Goal: Transaction & Acquisition: Purchase product/service

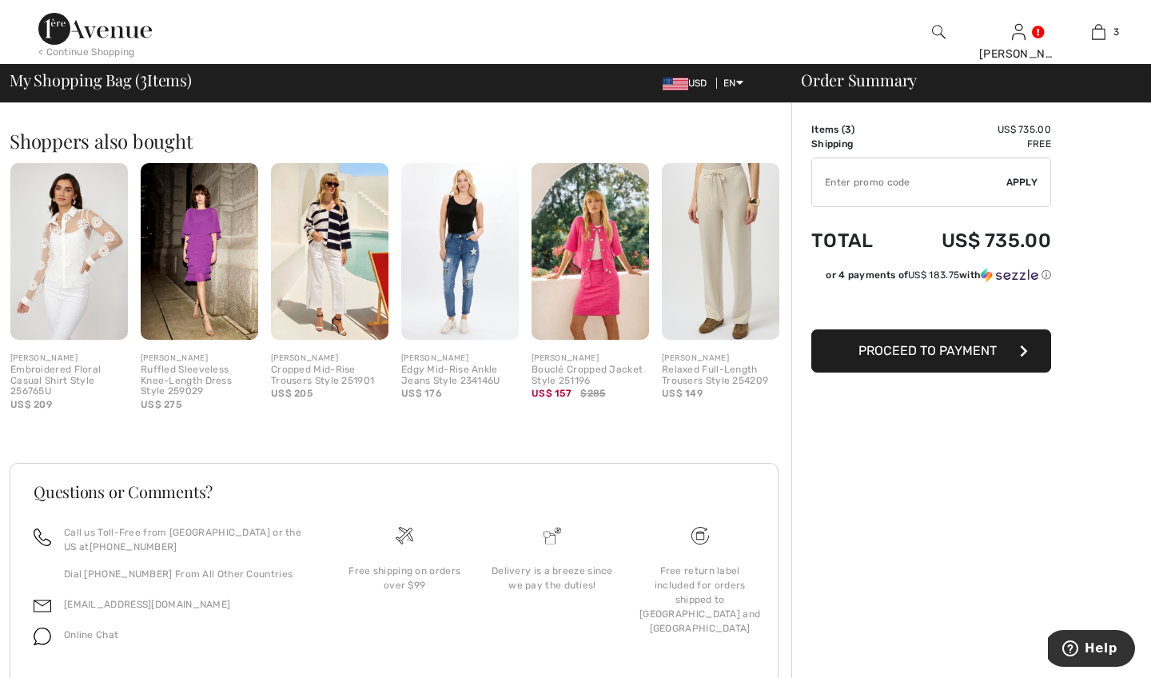
scroll to position [797, 0]
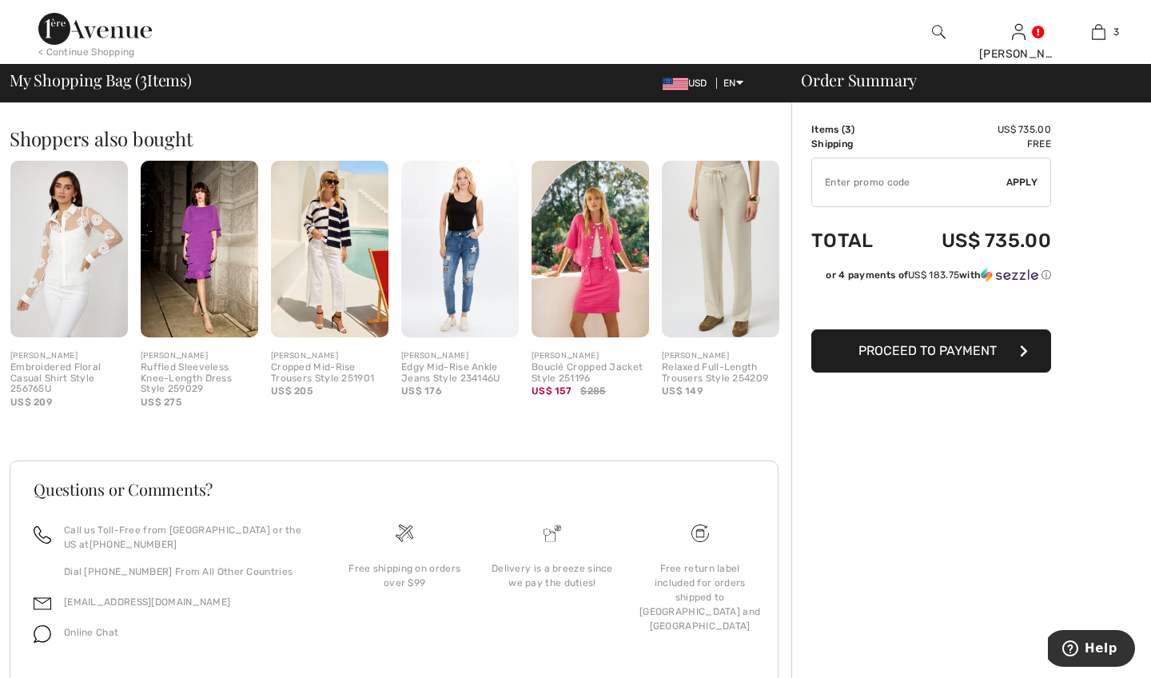
click at [208, 362] on div "Ruffled Sleeveless Knee-Length Dress Style 259029" at bounding box center [200, 378] width 118 height 33
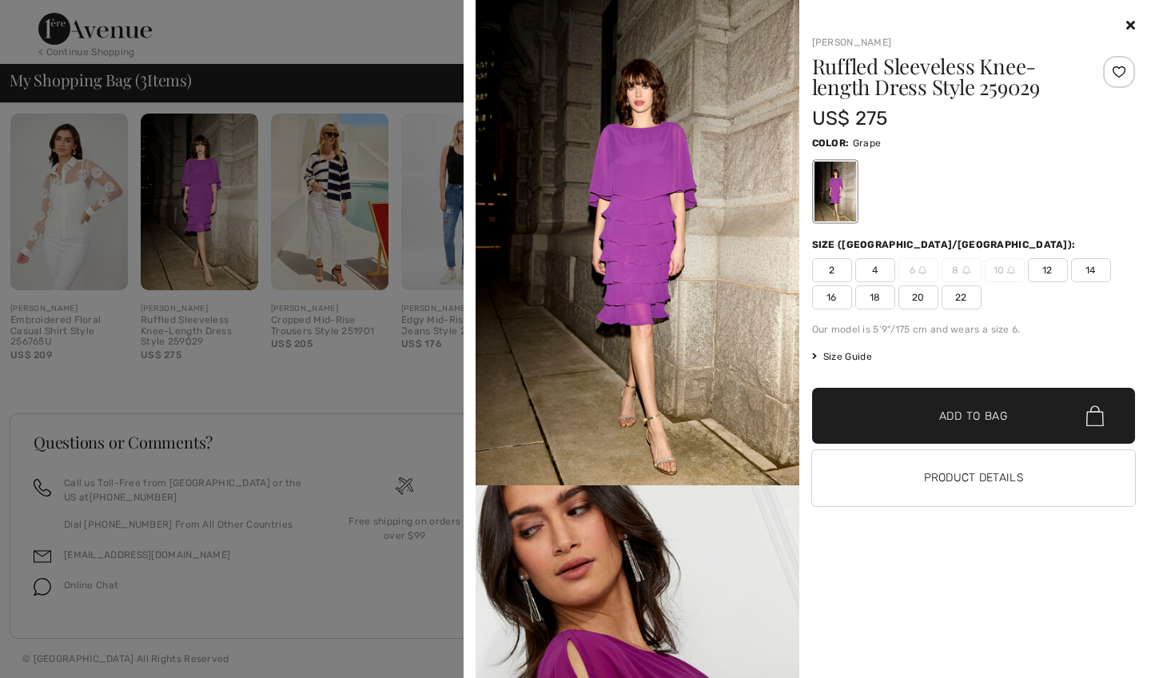
scroll to position [843, 0]
click at [1130, 135] on div "Color: Grape" at bounding box center [974, 142] width 324 height 19
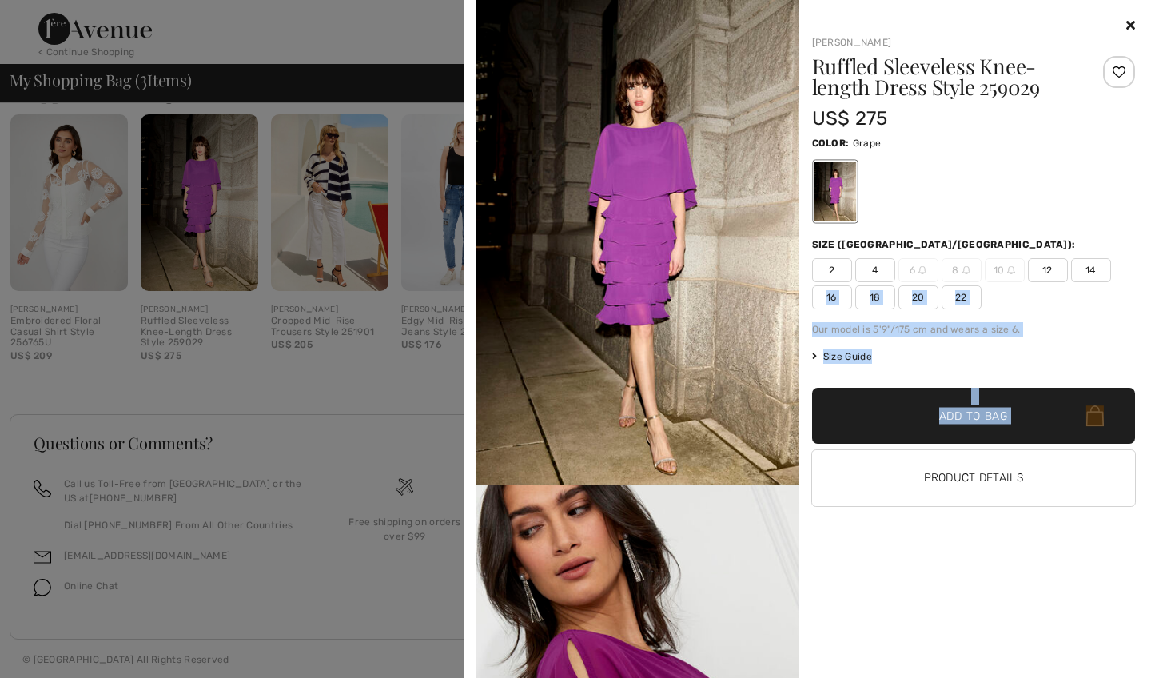
drag, startPoint x: 1148, startPoint y: 428, endPoint x: 1150, endPoint y: 269, distance: 159.1
click at [1150, 269] on div "Your browser does not support the video tag. Frank Lyman Ruffled Sleeveless Kne…" at bounding box center [807, 339] width 687 height 678
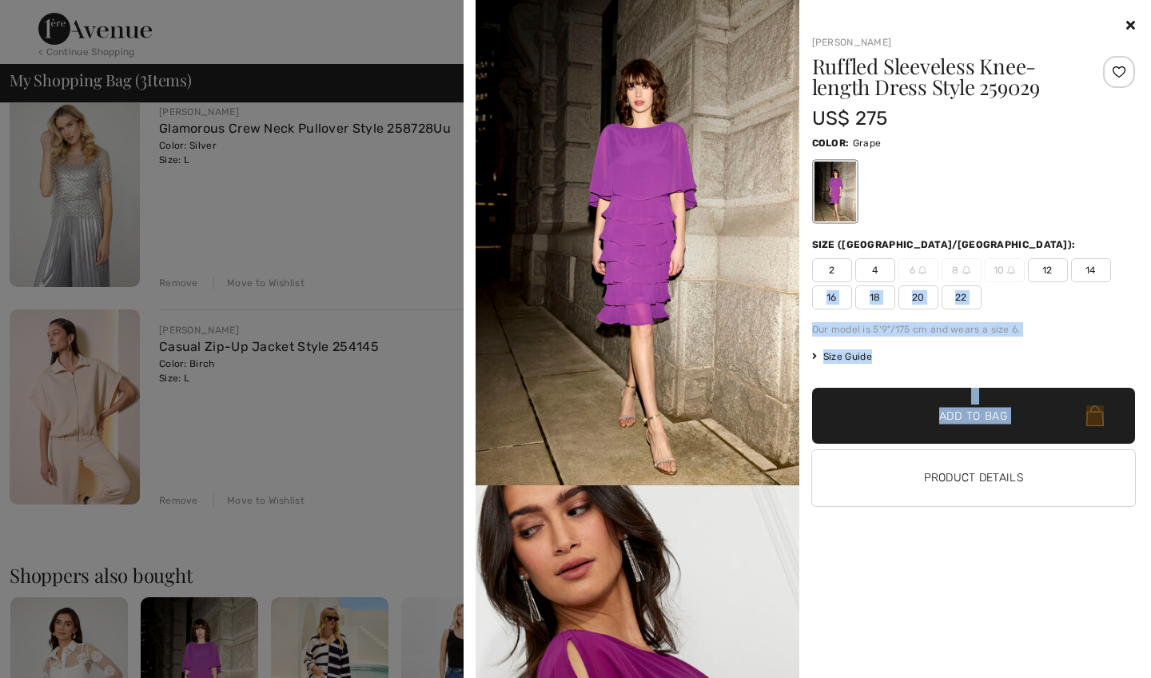
scroll to position [332, 0]
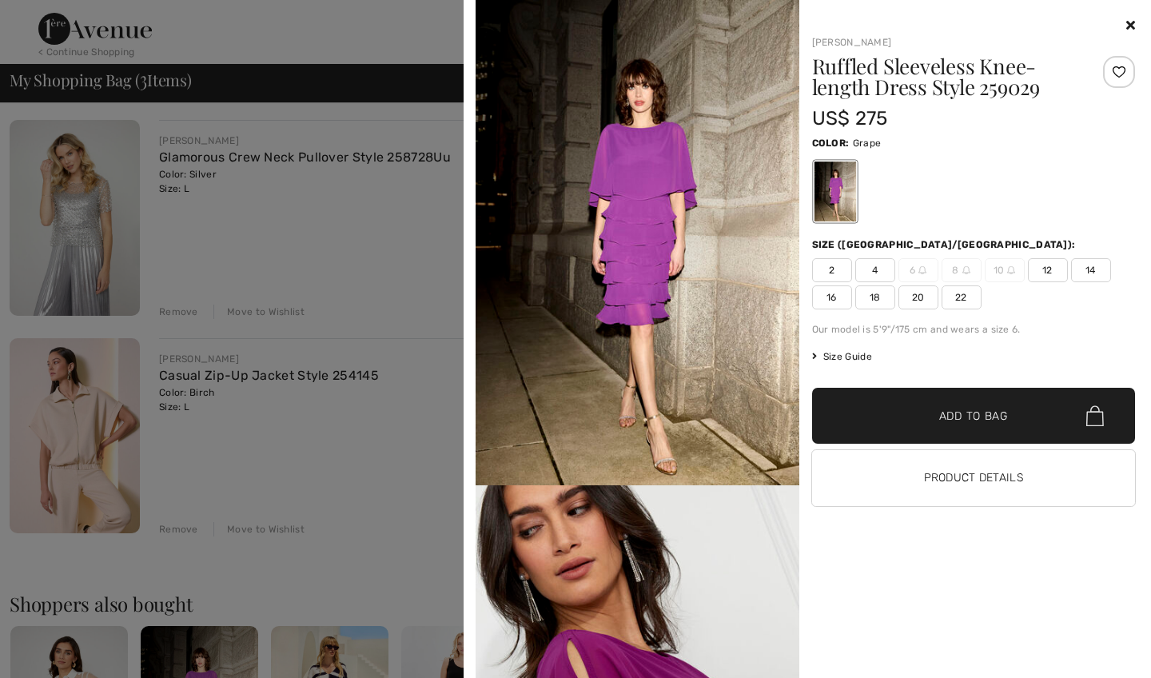
click at [890, 600] on div "Frank Lyman Ruffled Sleeveless Knee-length Dress Style 259029 US$ 275 Color: Gr…" at bounding box center [967, 347] width 337 height 662
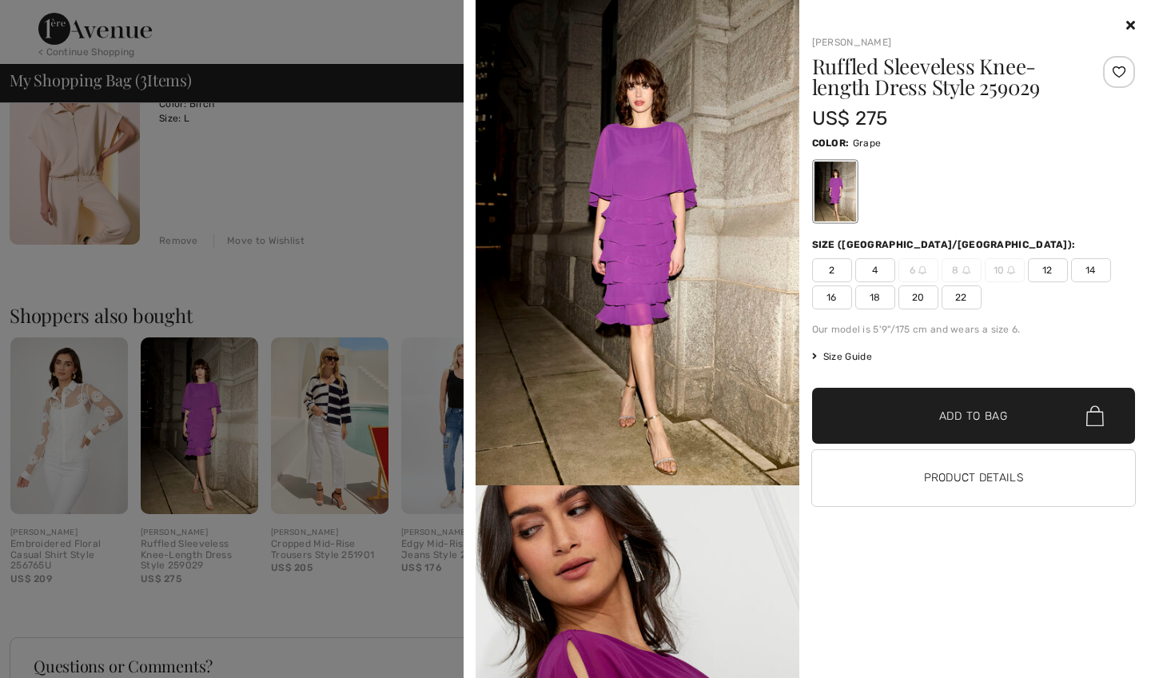
scroll to position [681, 0]
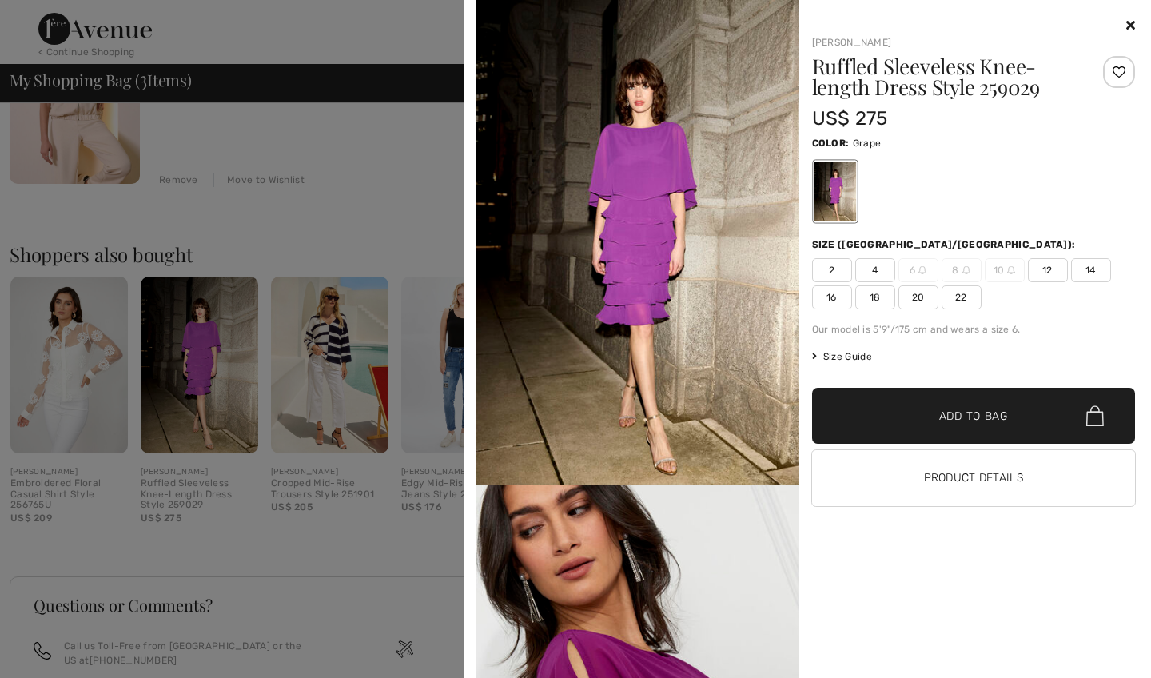
click at [283, 545] on div at bounding box center [575, 339] width 1151 height 678
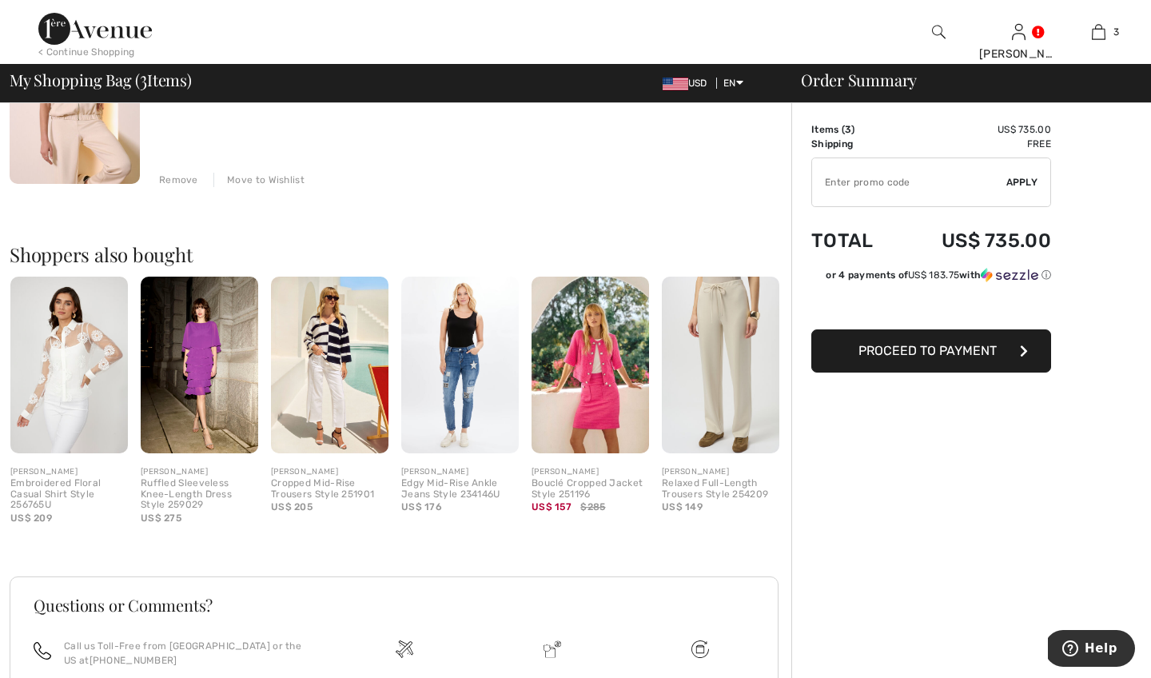
click at [187, 404] on img at bounding box center [200, 365] width 118 height 176
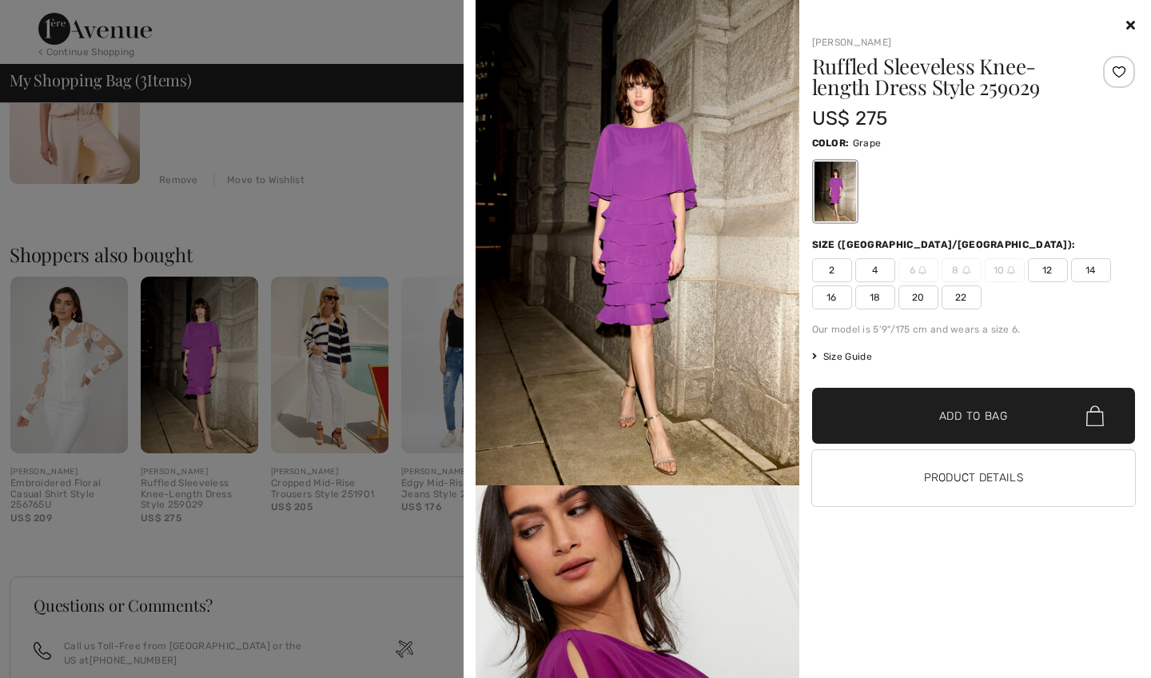
click at [859, 356] on span "Size Guide" at bounding box center [842, 356] width 60 height 14
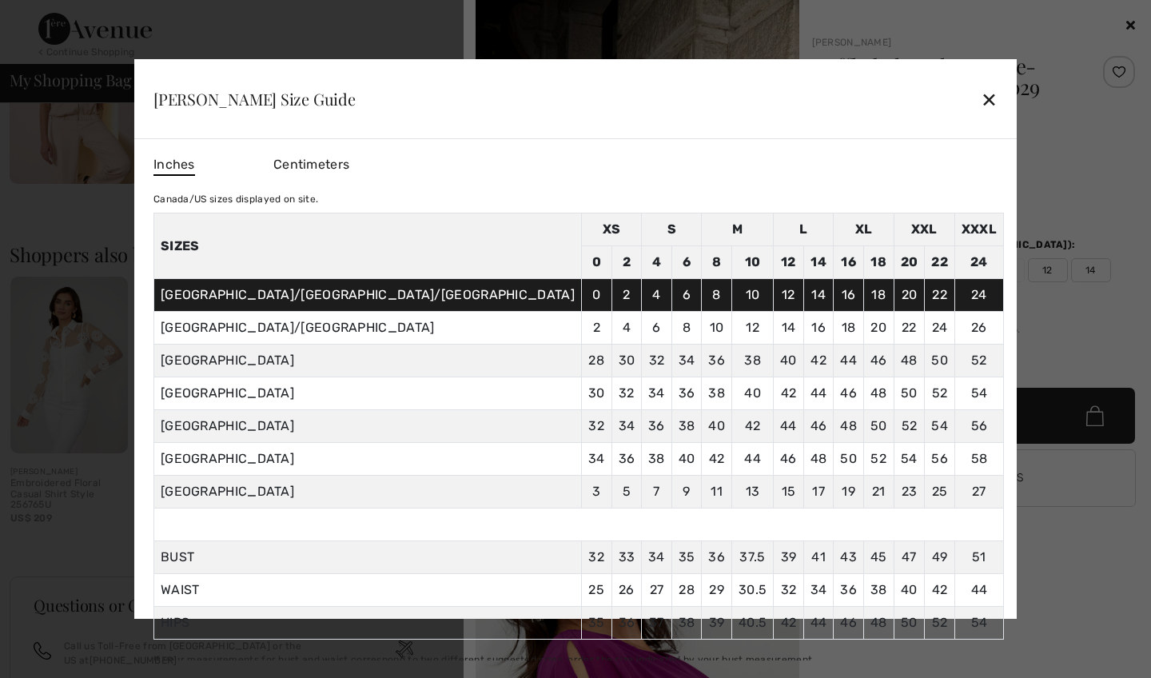
click at [981, 96] on div "✕" at bounding box center [989, 99] width 17 height 34
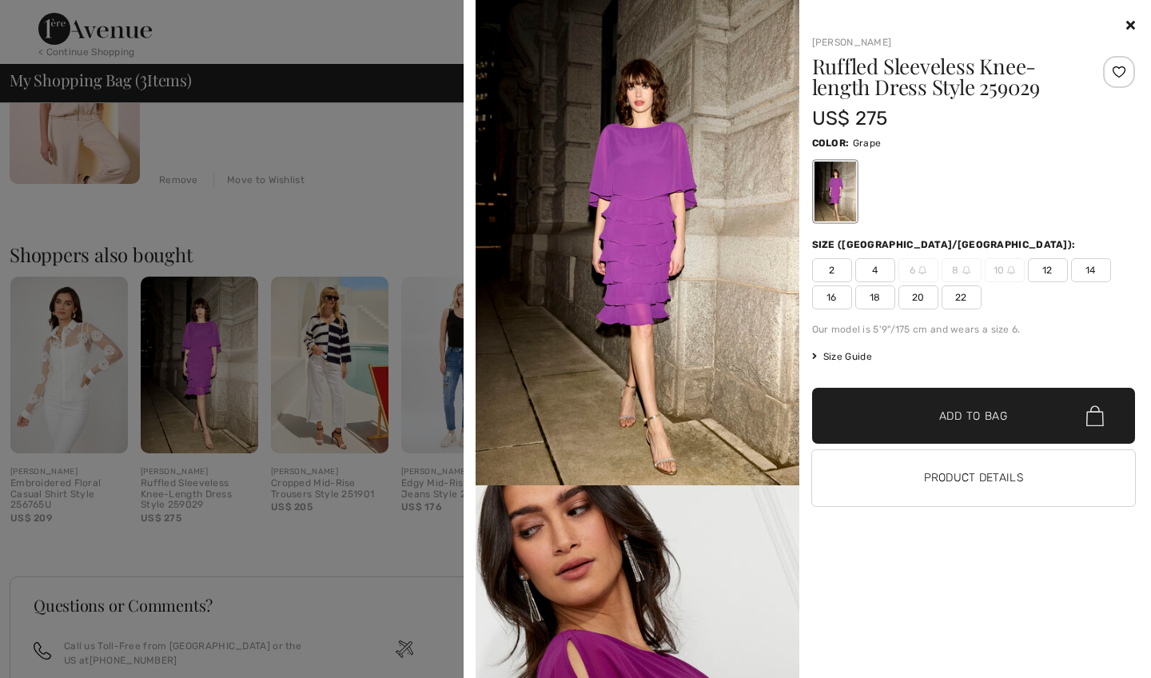
click at [1127, 22] on icon at bounding box center [1130, 24] width 9 height 13
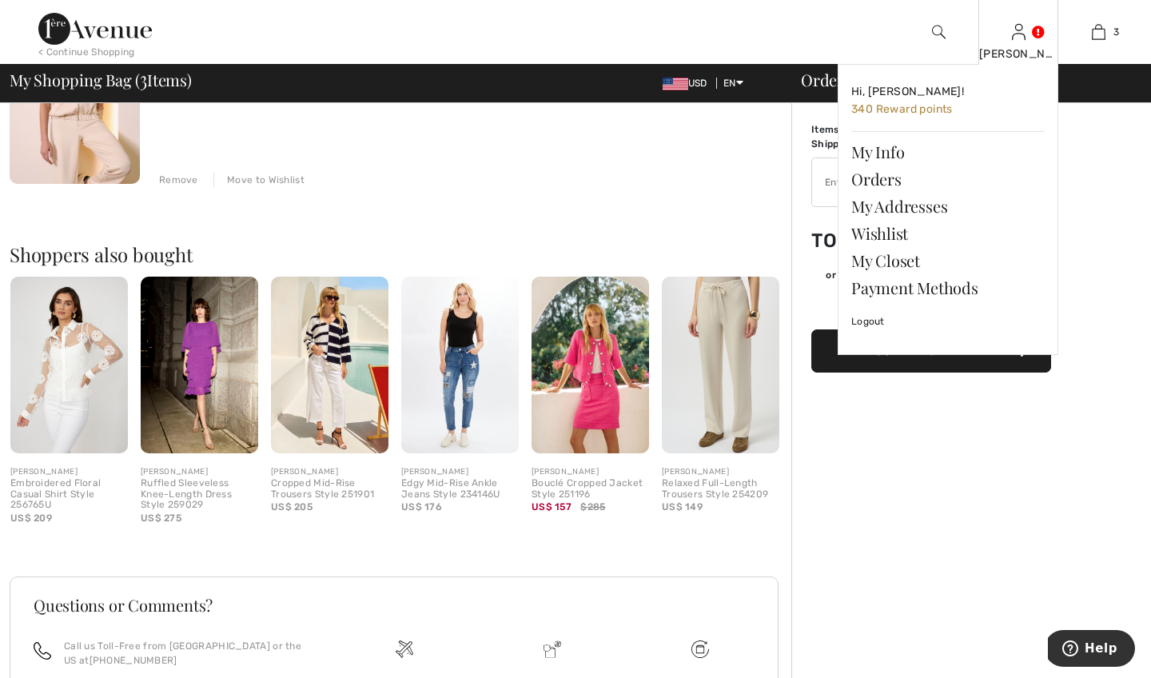
click at [1019, 32] on img at bounding box center [1019, 31] width 14 height 19
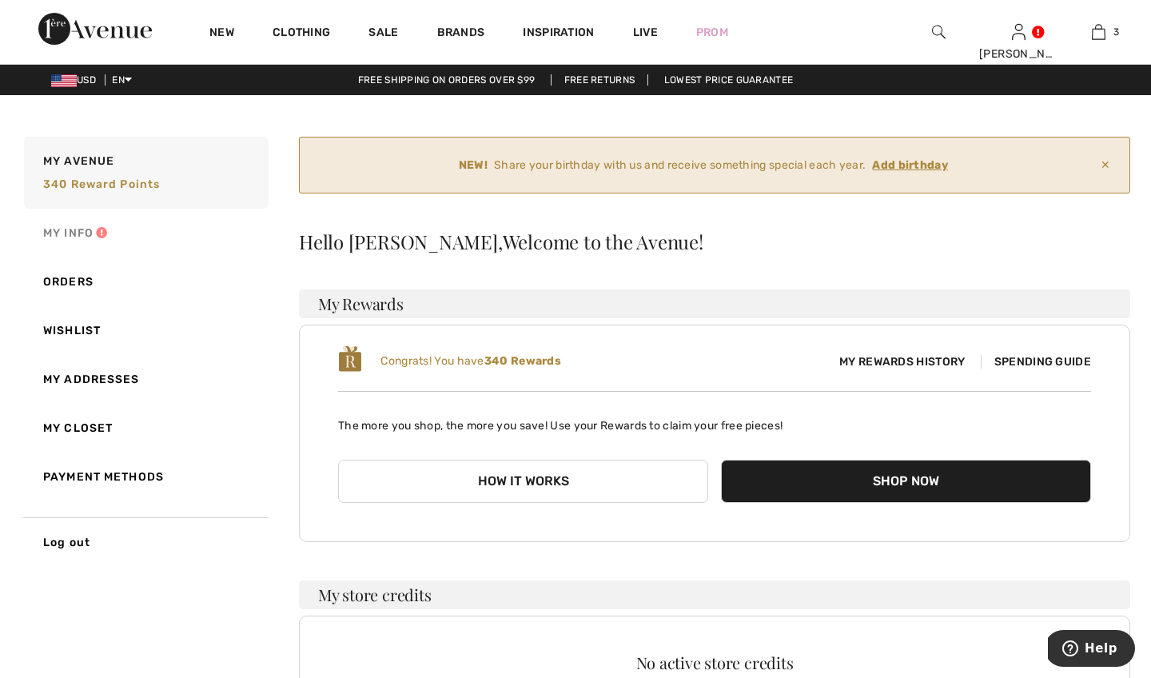
click at [69, 228] on link "My Info" at bounding box center [145, 233] width 248 height 49
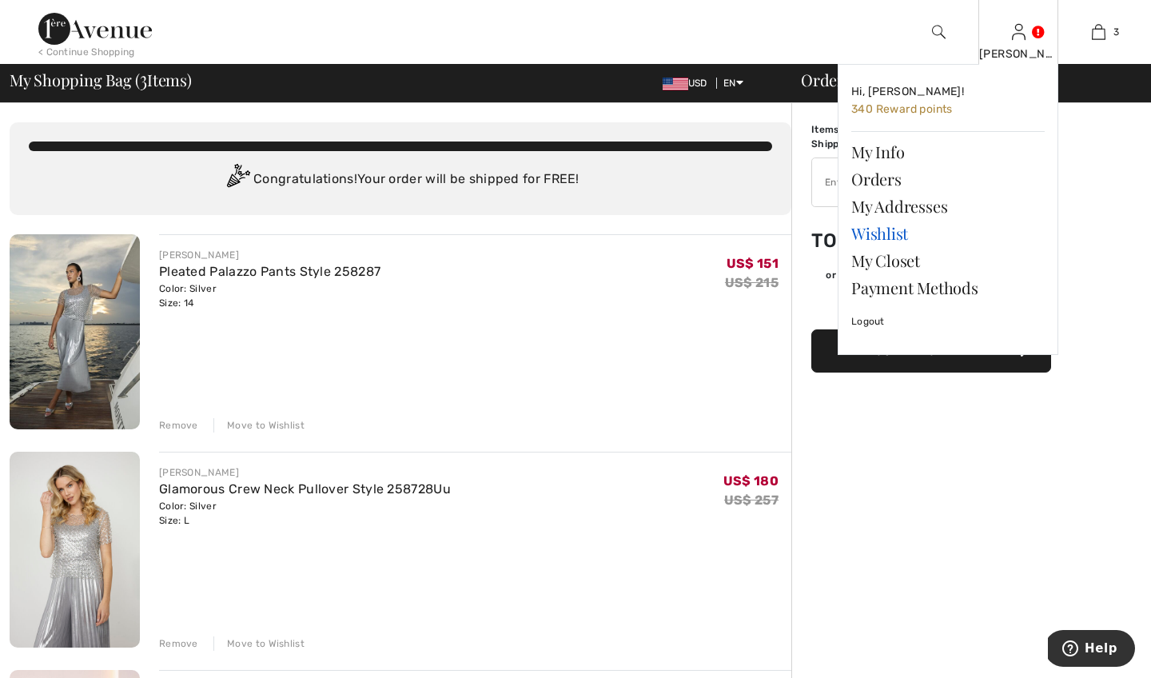
click at [871, 233] on link "Wishlist" at bounding box center [947, 233] width 193 height 27
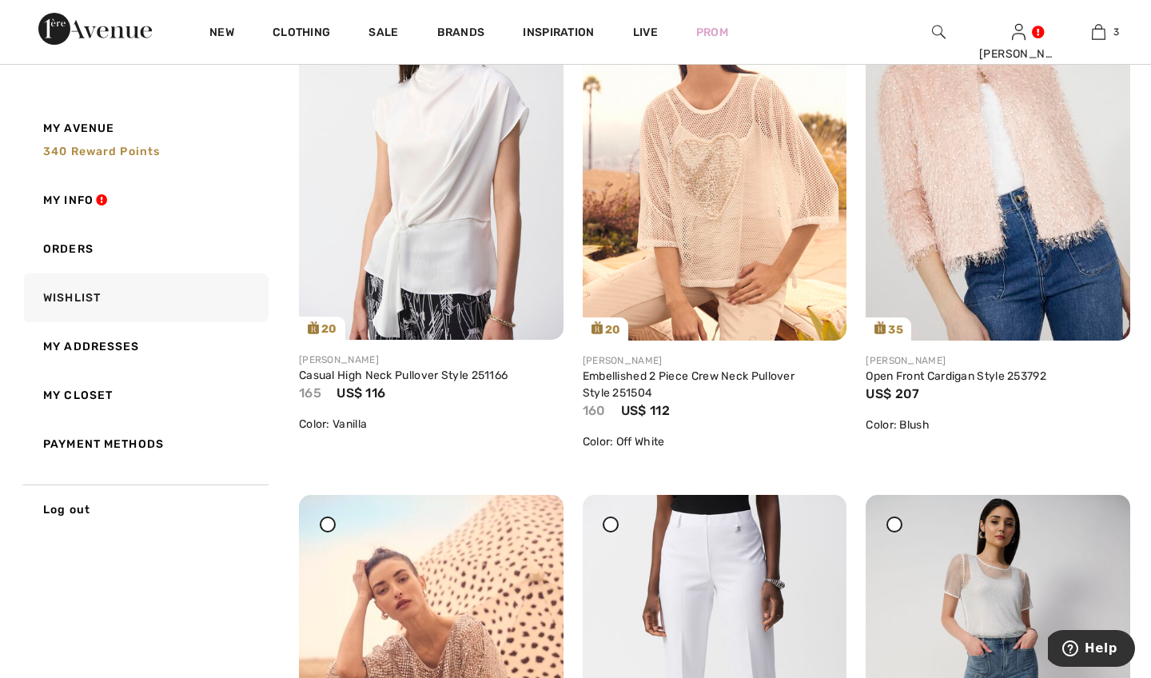
scroll to position [962, 0]
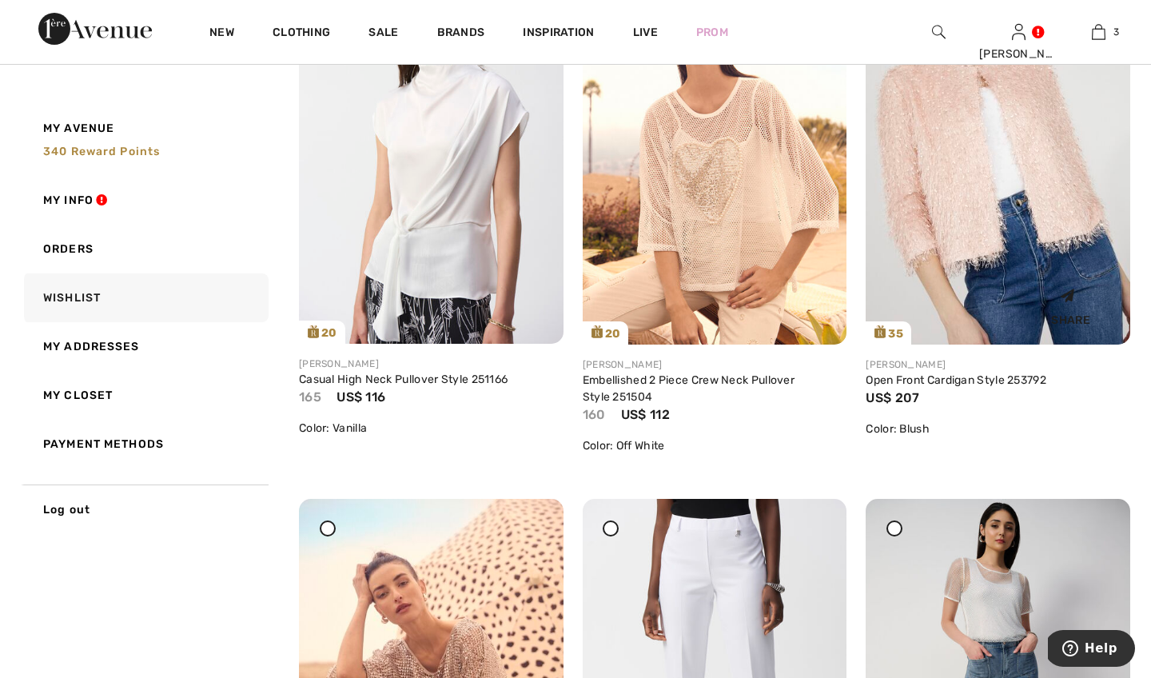
click at [1047, 227] on img at bounding box center [998, 146] width 265 height 397
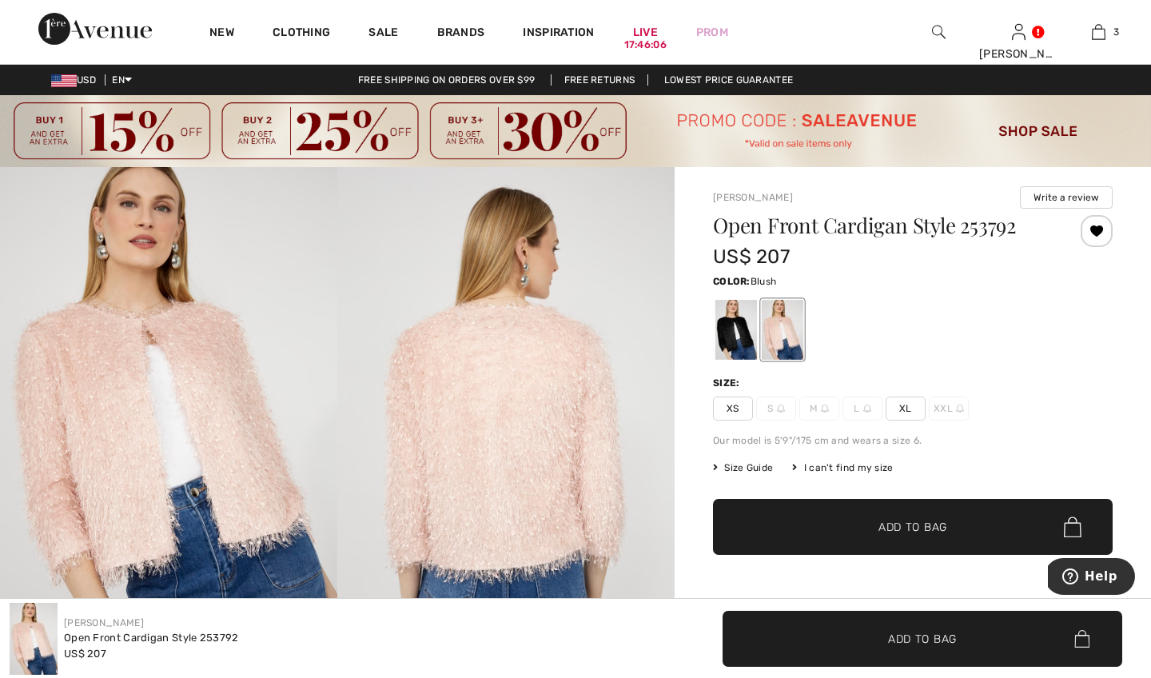
click at [903, 405] on span "XL" at bounding box center [906, 409] width 40 height 24
click at [919, 522] on span "Add to Bag" at bounding box center [913, 527] width 69 height 17
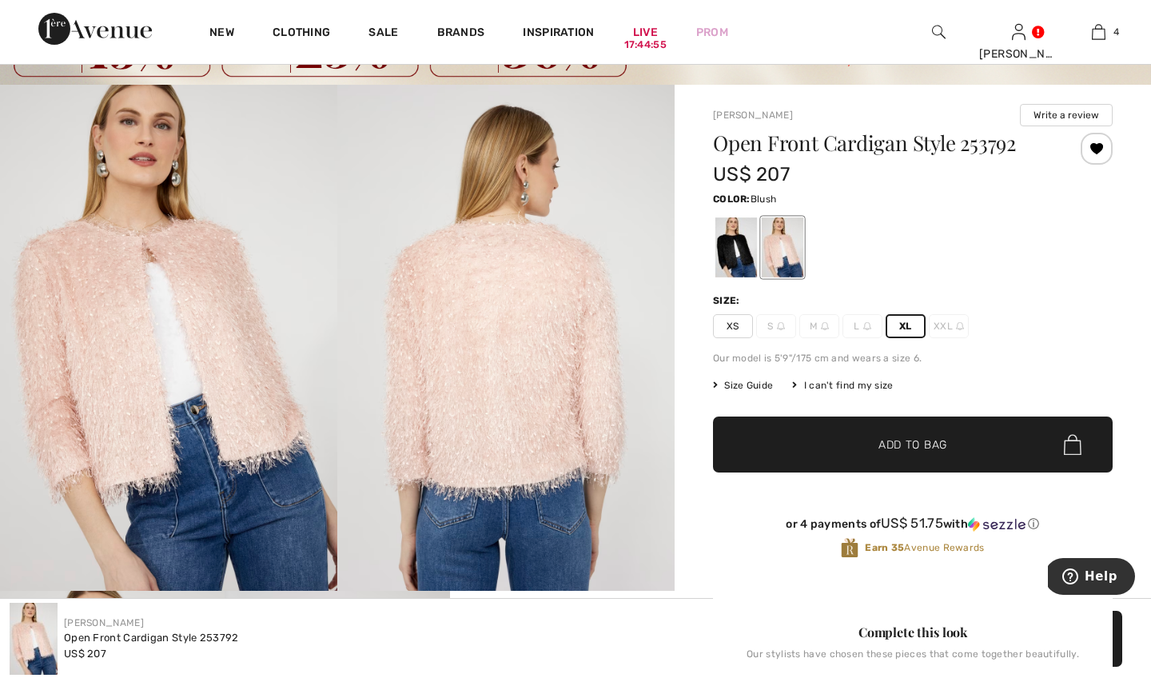
scroll to position [64, 0]
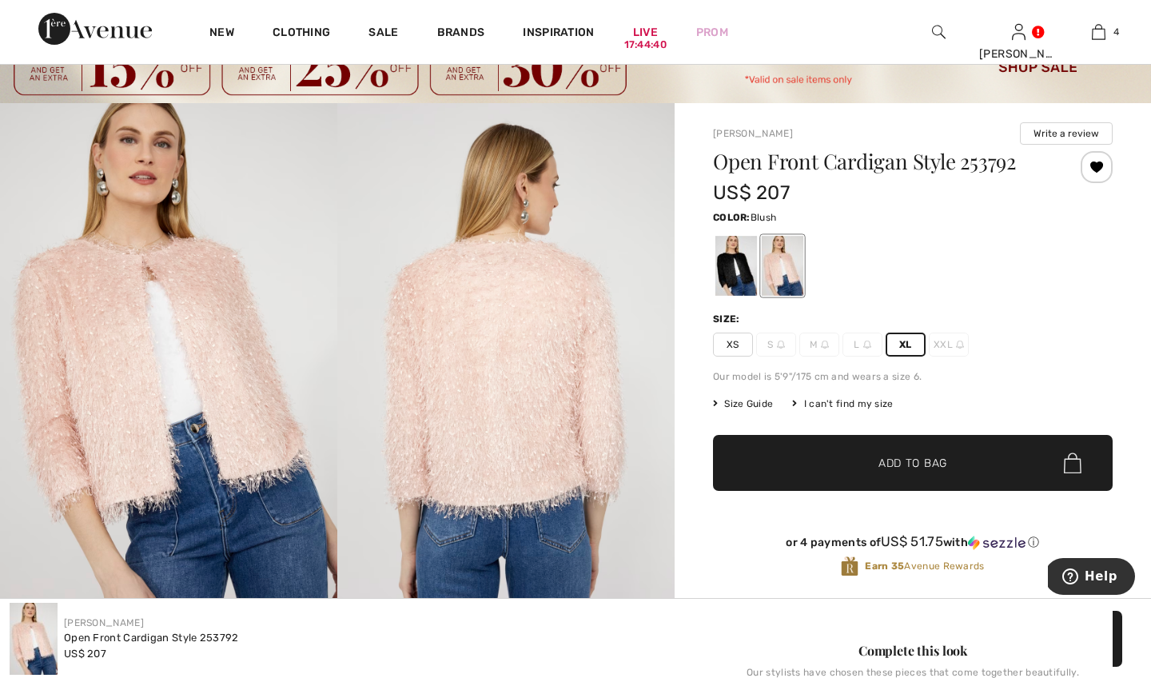
click at [656, 135] on img at bounding box center [505, 356] width 337 height 506
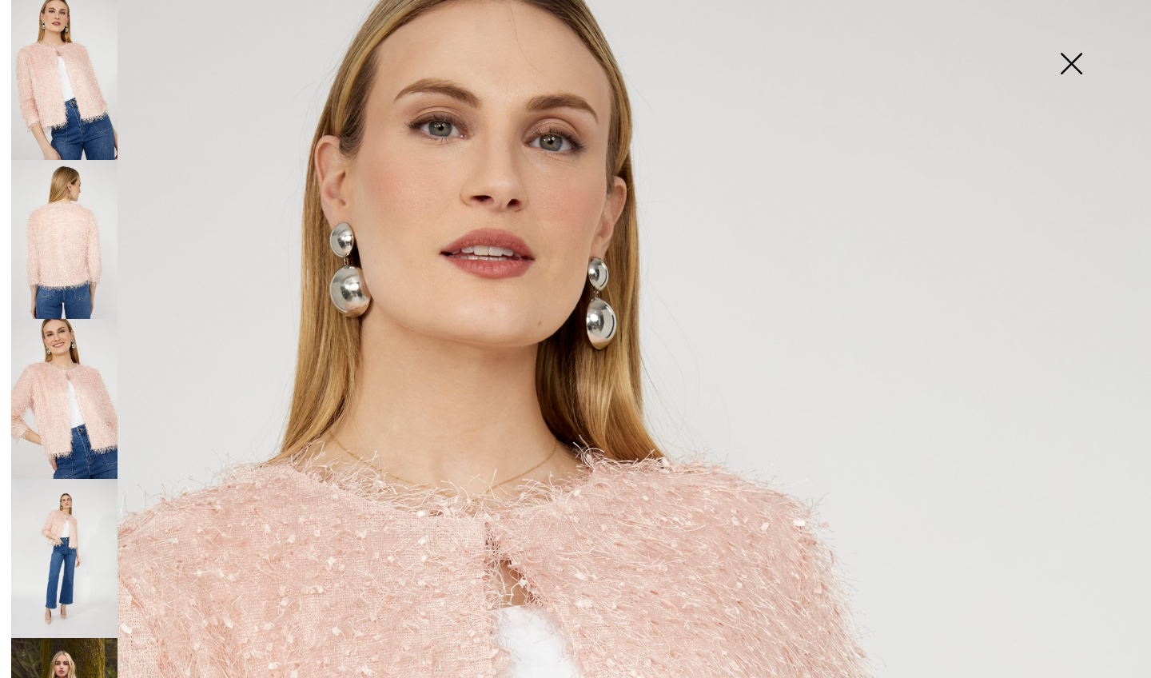
click at [1074, 60] on img at bounding box center [1071, 65] width 80 height 82
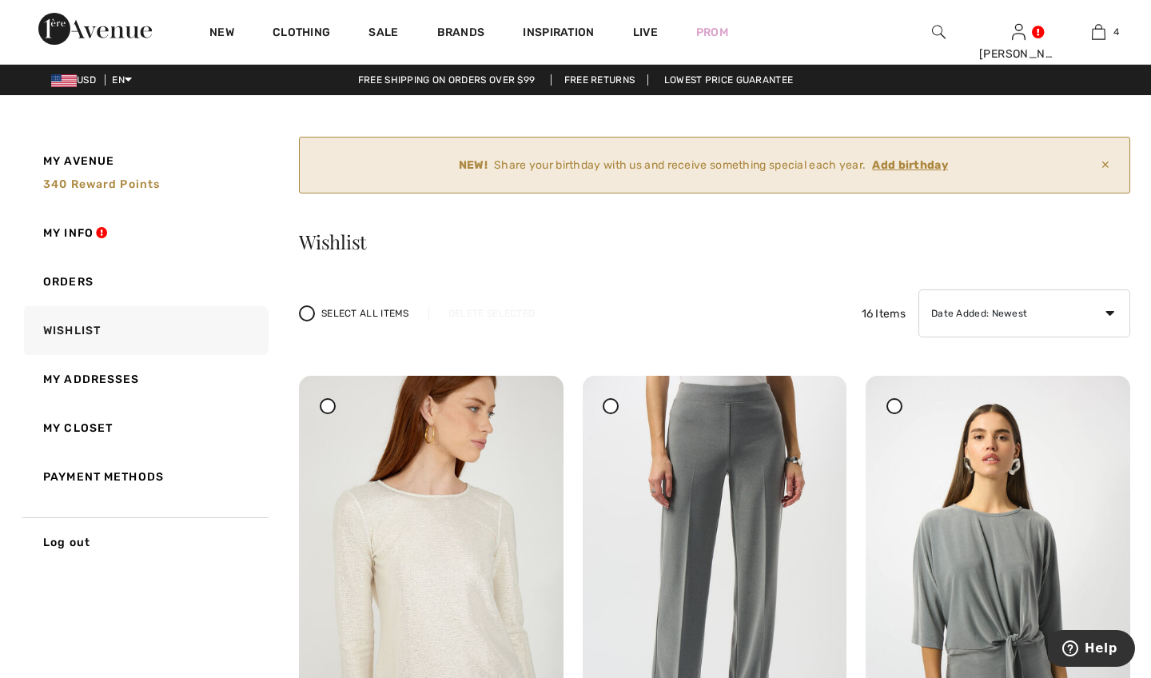
click at [1136, 505] on div "30 Share [PERSON_NAME] Casual Crew Neck Pullover Style 253304 US$ 135 Color: Gr…" at bounding box center [998, 633] width 284 height 515
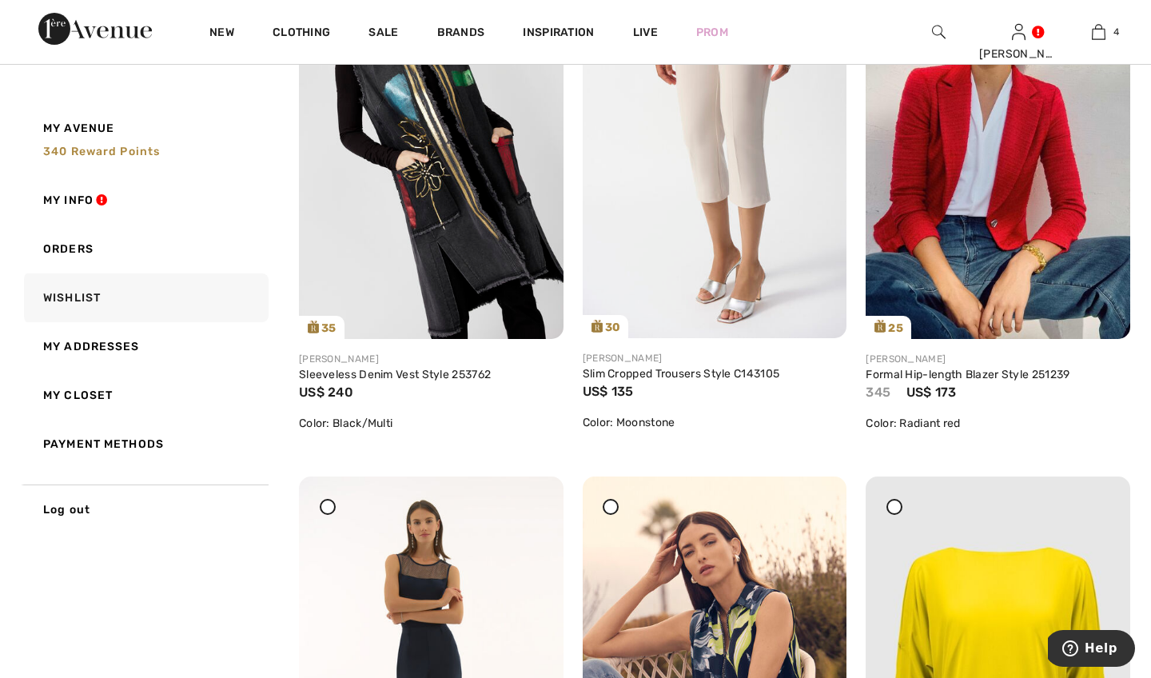
scroll to position [2048, 0]
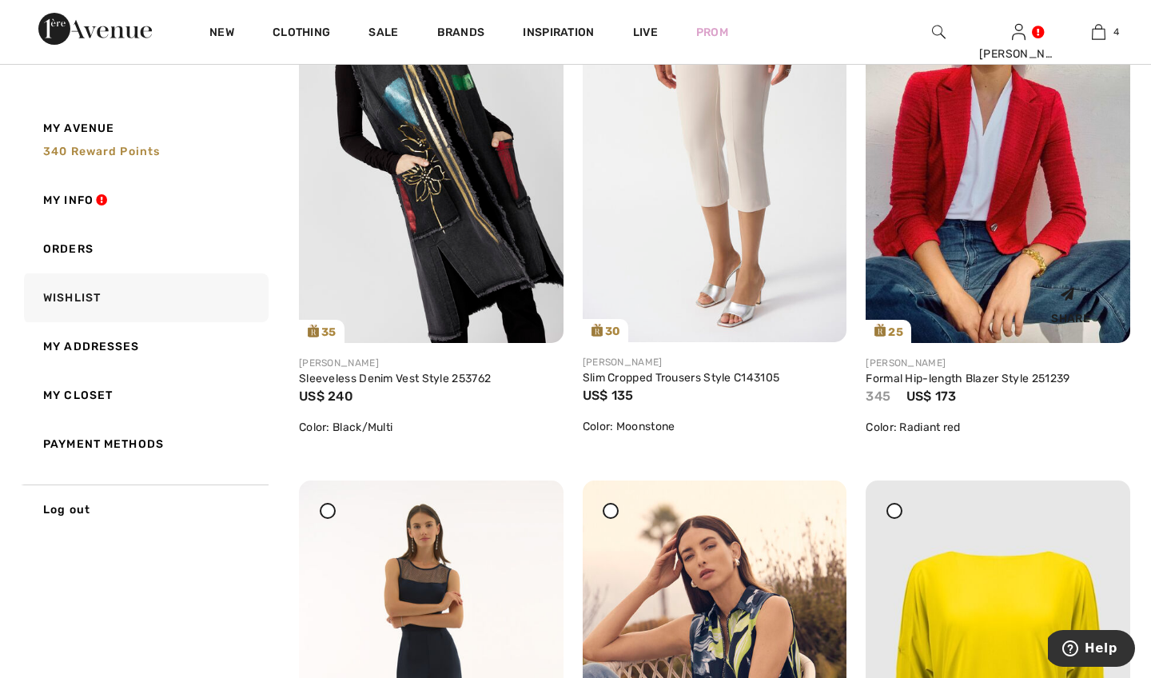
click at [1028, 221] on img at bounding box center [998, 144] width 265 height 397
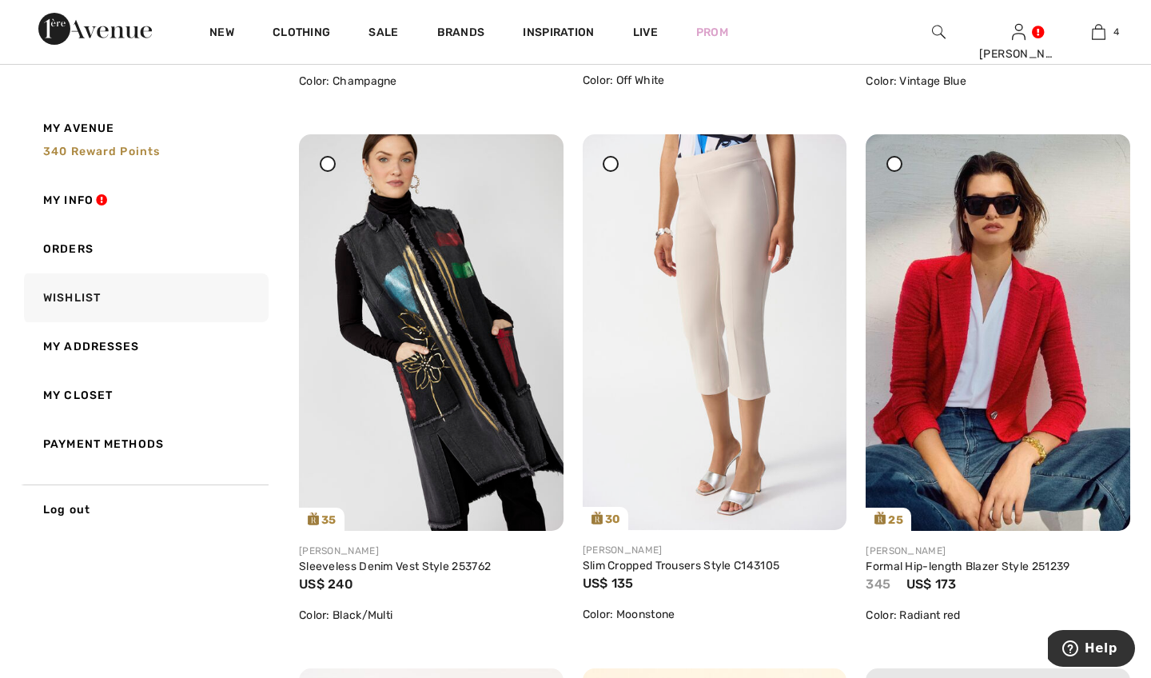
scroll to position [1859, 0]
click at [895, 164] on icon at bounding box center [894, 164] width 6 height 6
click at [1095, 161] on icon at bounding box center [1099, 166] width 10 height 11
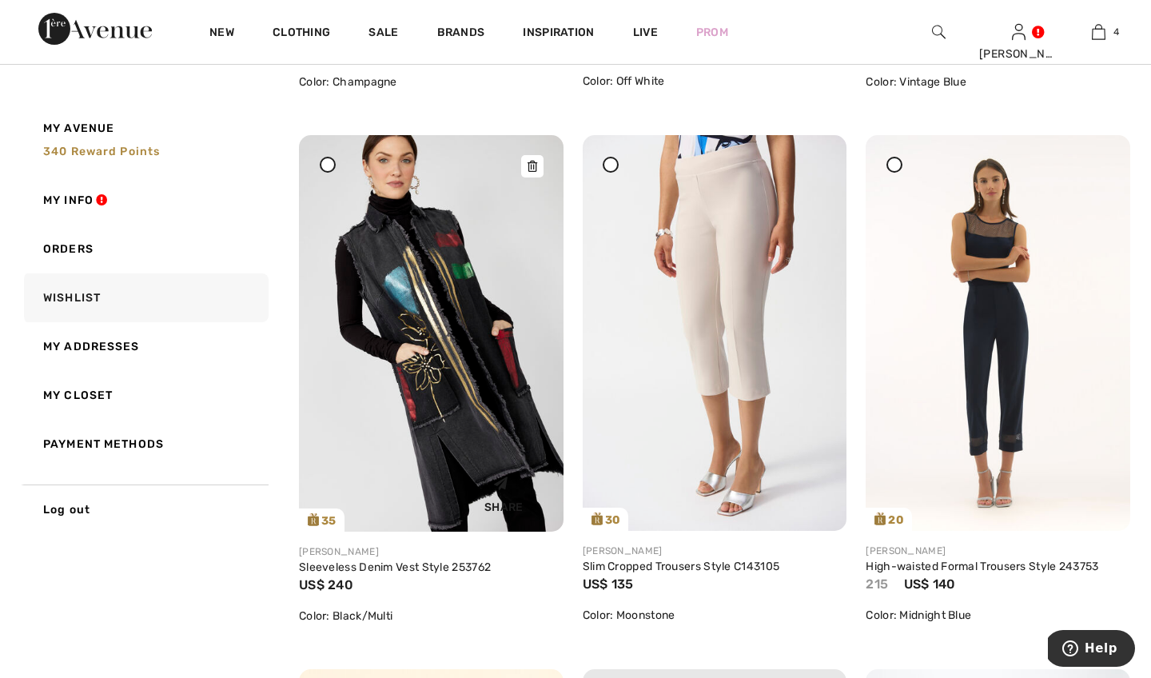
click at [341, 404] on img at bounding box center [431, 333] width 265 height 397
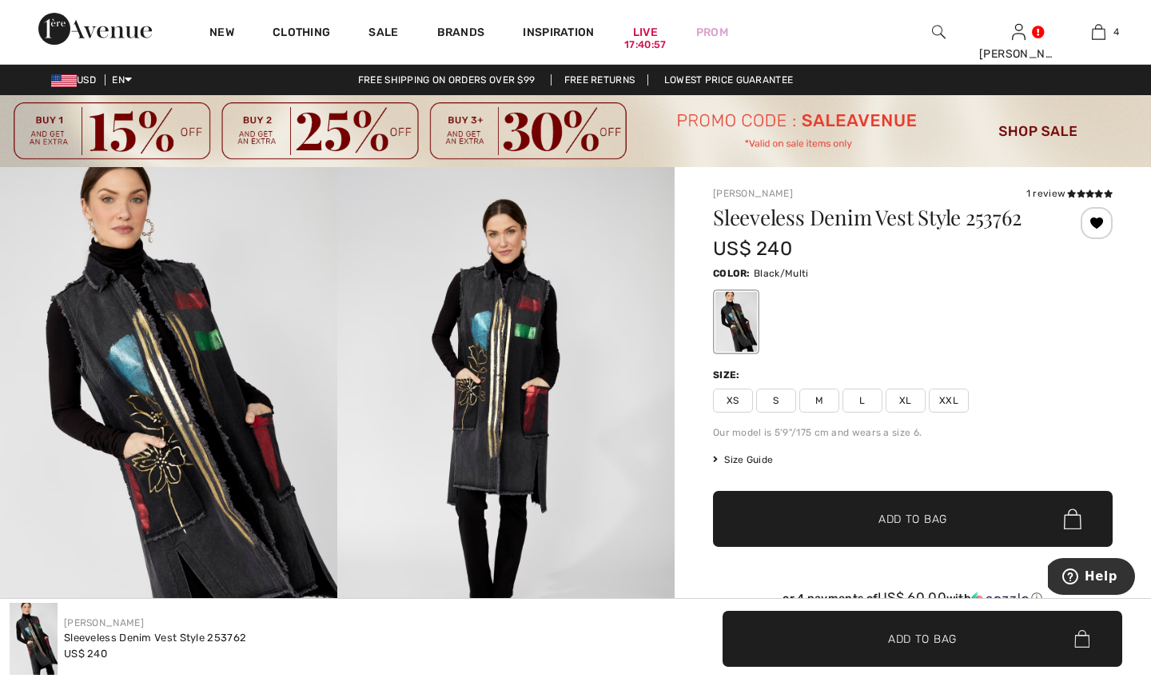
click at [747, 325] on div at bounding box center [736, 322] width 42 height 60
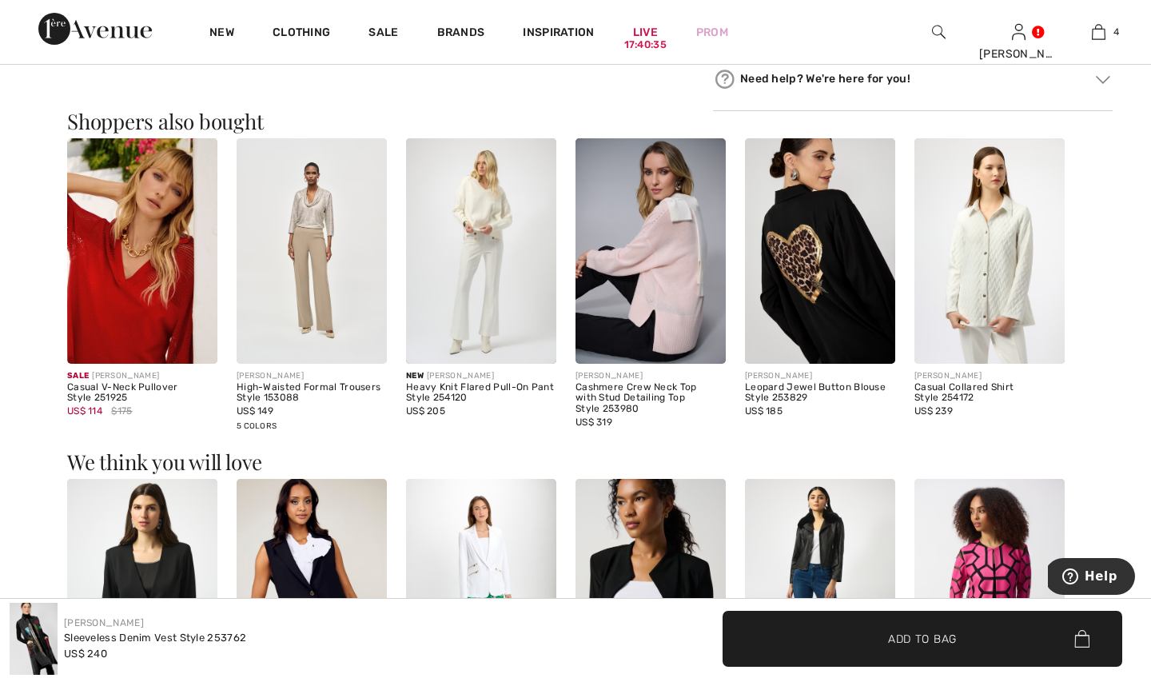
scroll to position [961, 0]
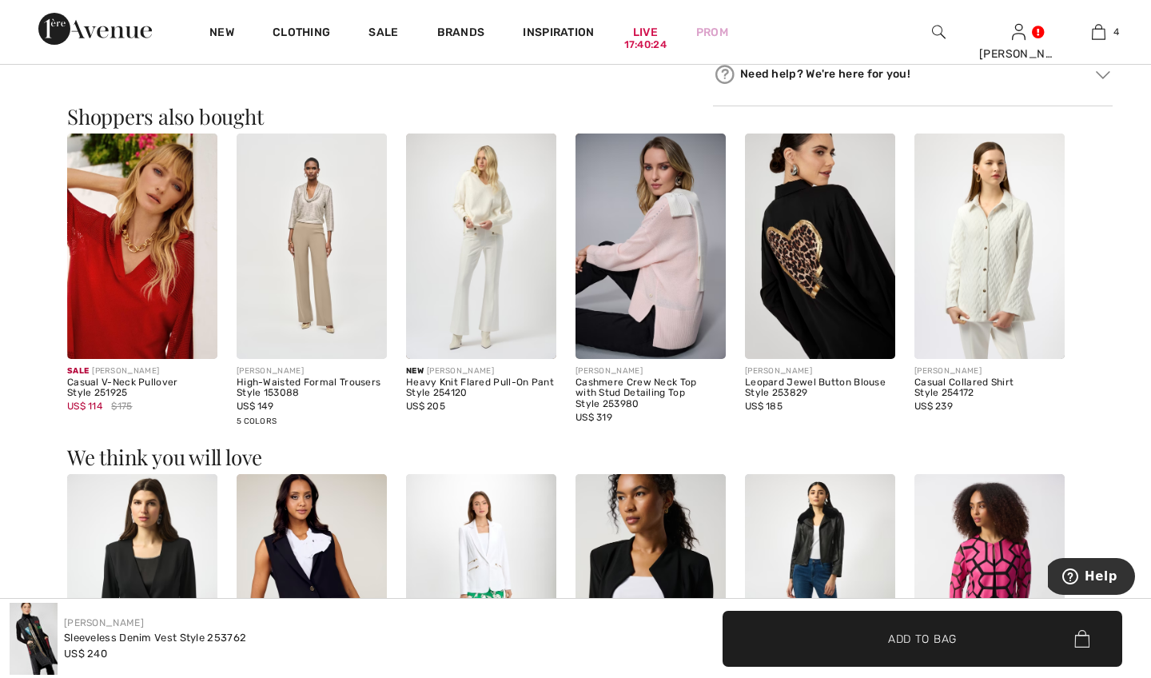
click at [1007, 270] on img at bounding box center [990, 246] width 150 height 225
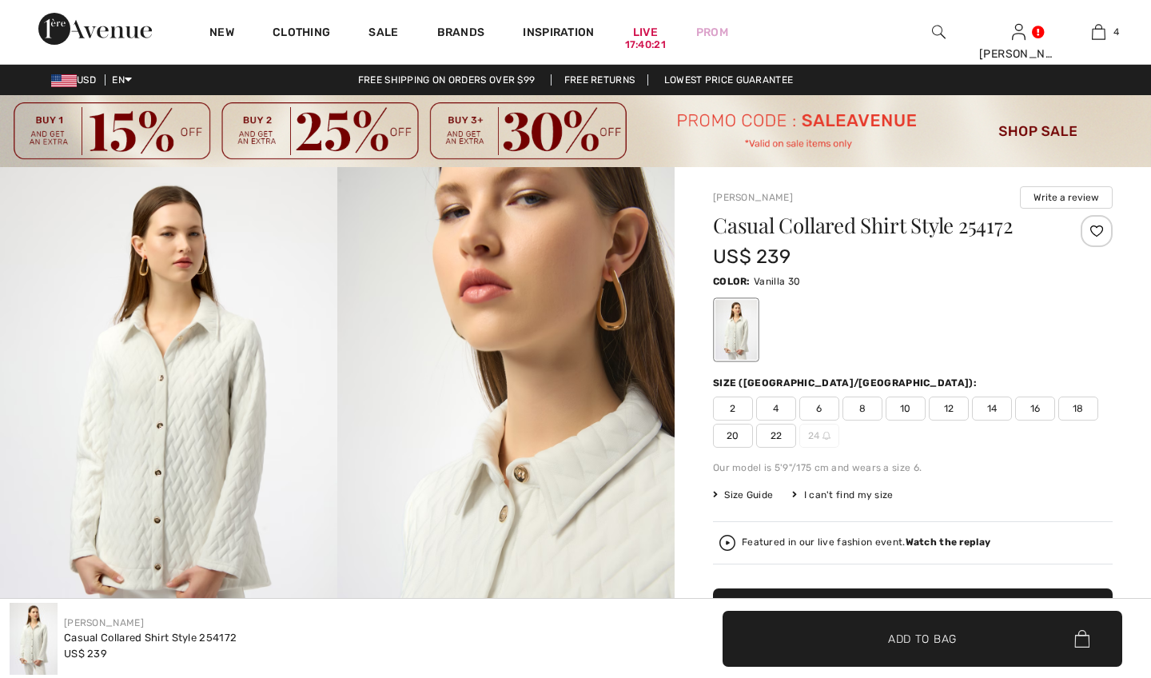
checkbox input "true"
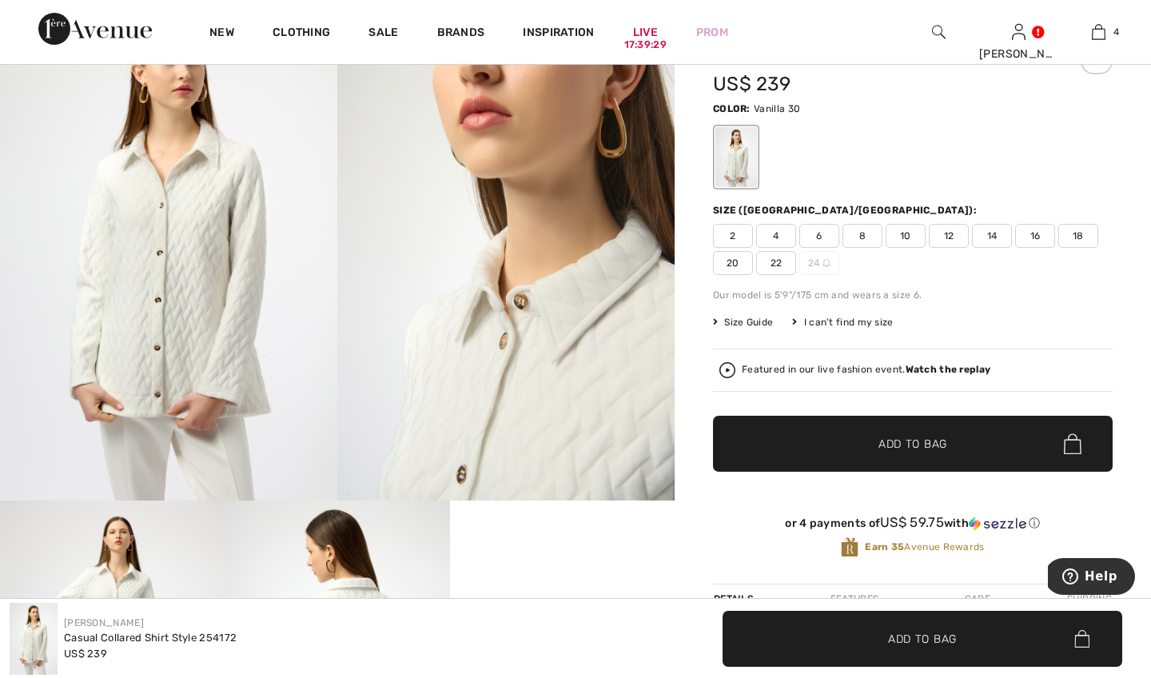
scroll to position [169, 0]
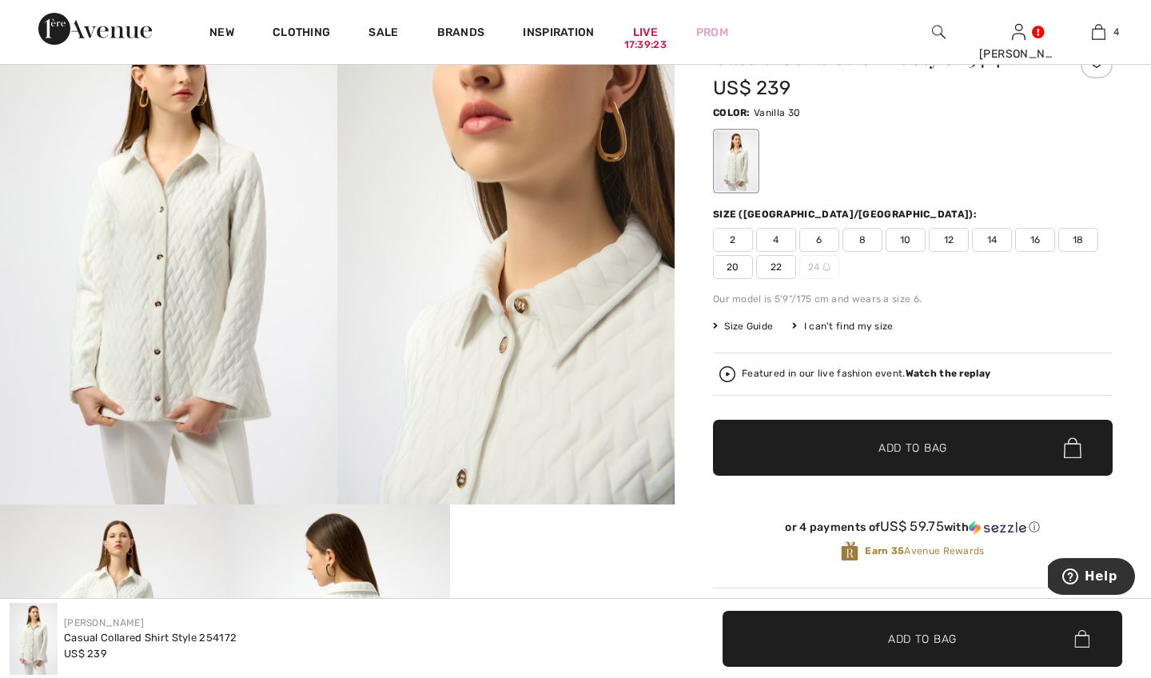
click at [754, 326] on span "Size Guide" at bounding box center [743, 326] width 60 height 14
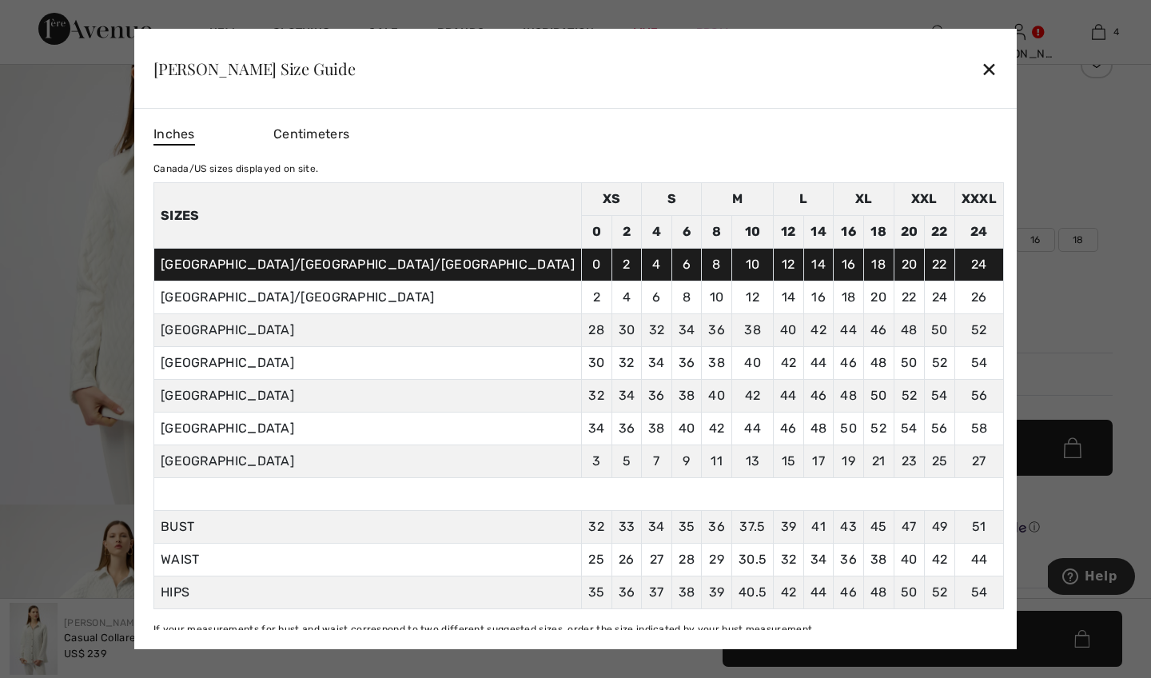
click at [981, 69] on div "✕" at bounding box center [989, 69] width 17 height 34
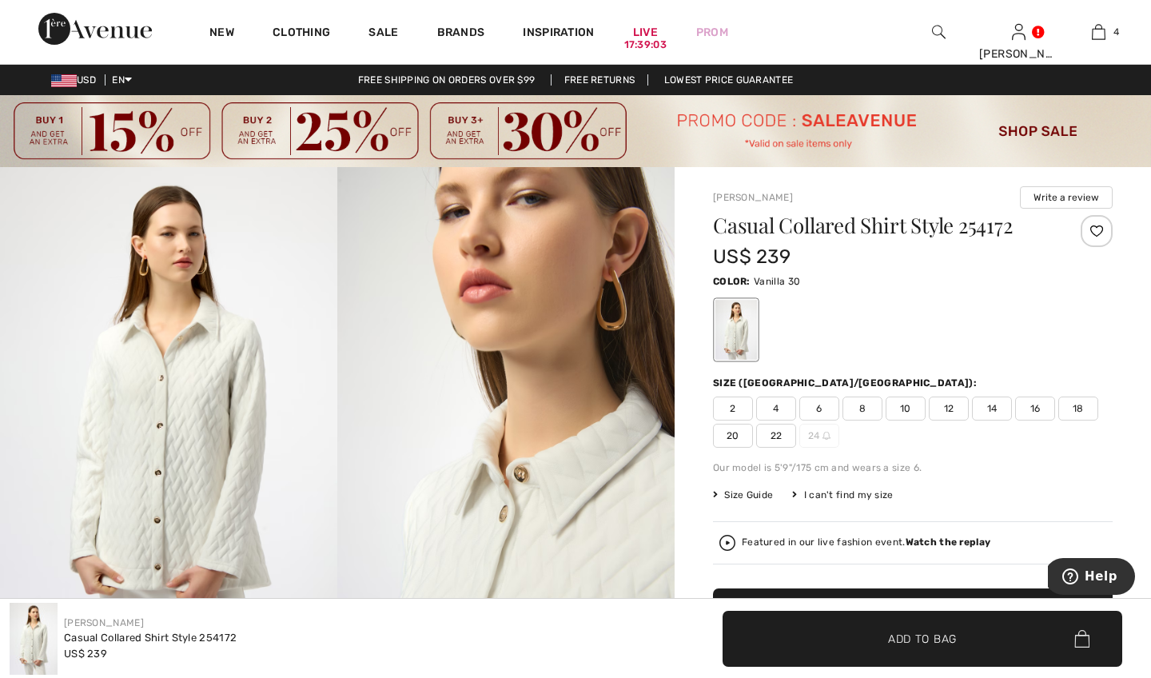
scroll to position [0, 0]
click at [1096, 229] on div at bounding box center [1097, 231] width 32 height 32
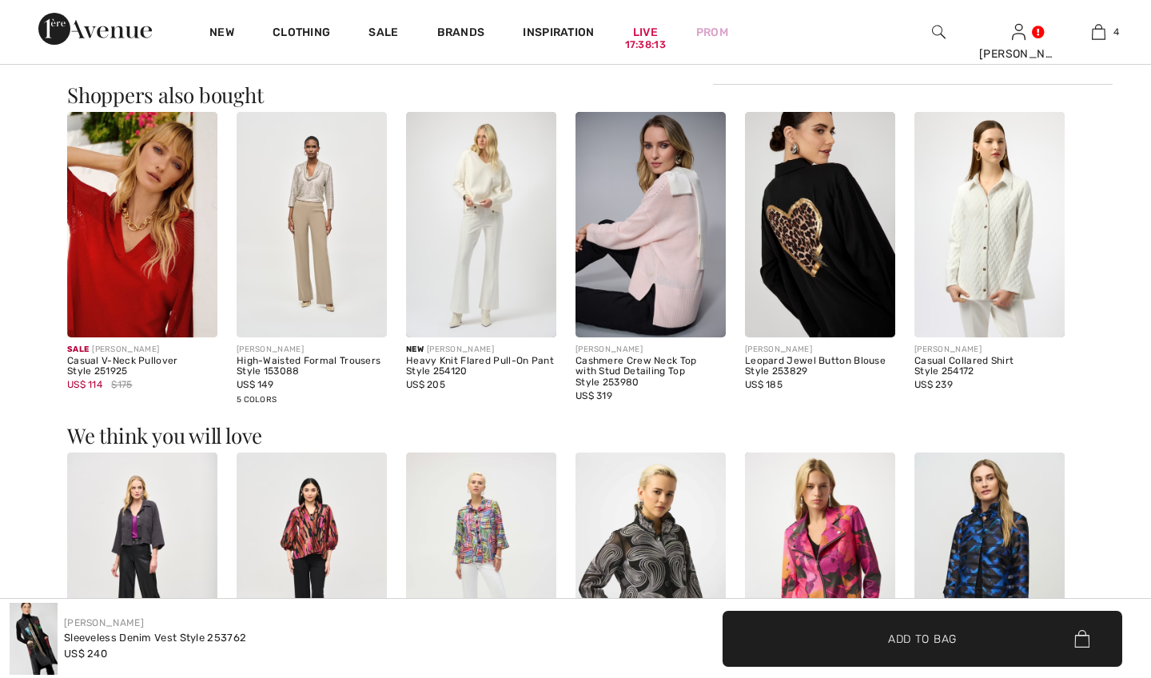
checkbox input "true"
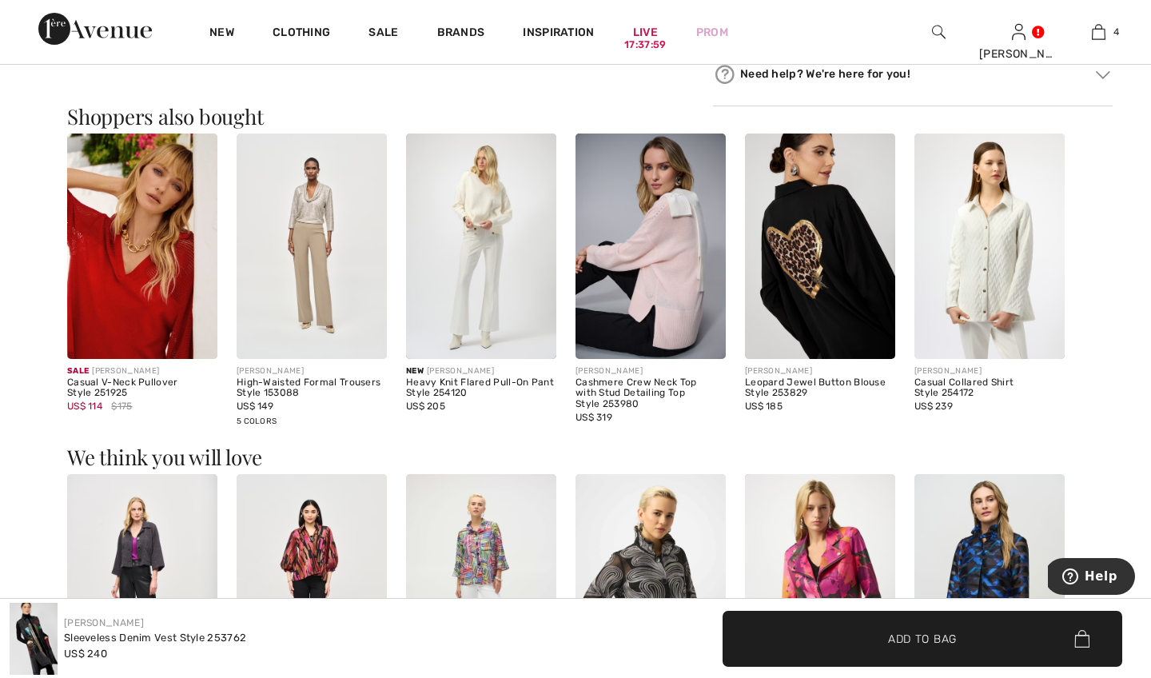
click at [488, 319] on img at bounding box center [481, 246] width 150 height 225
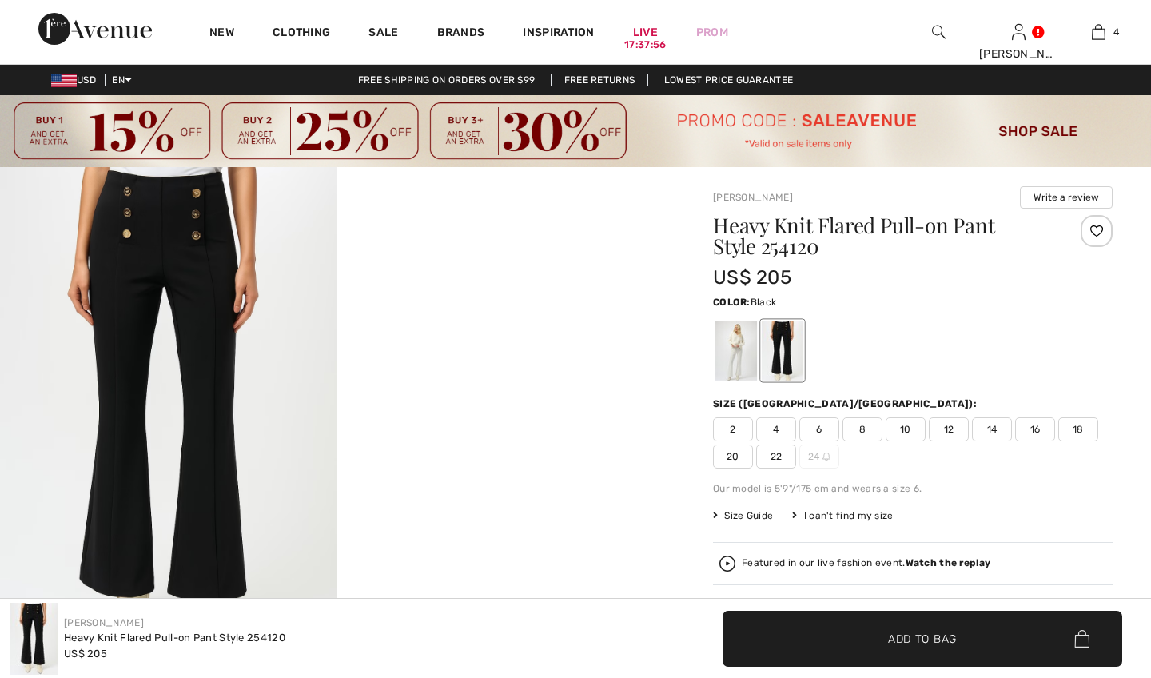
checkbox input "true"
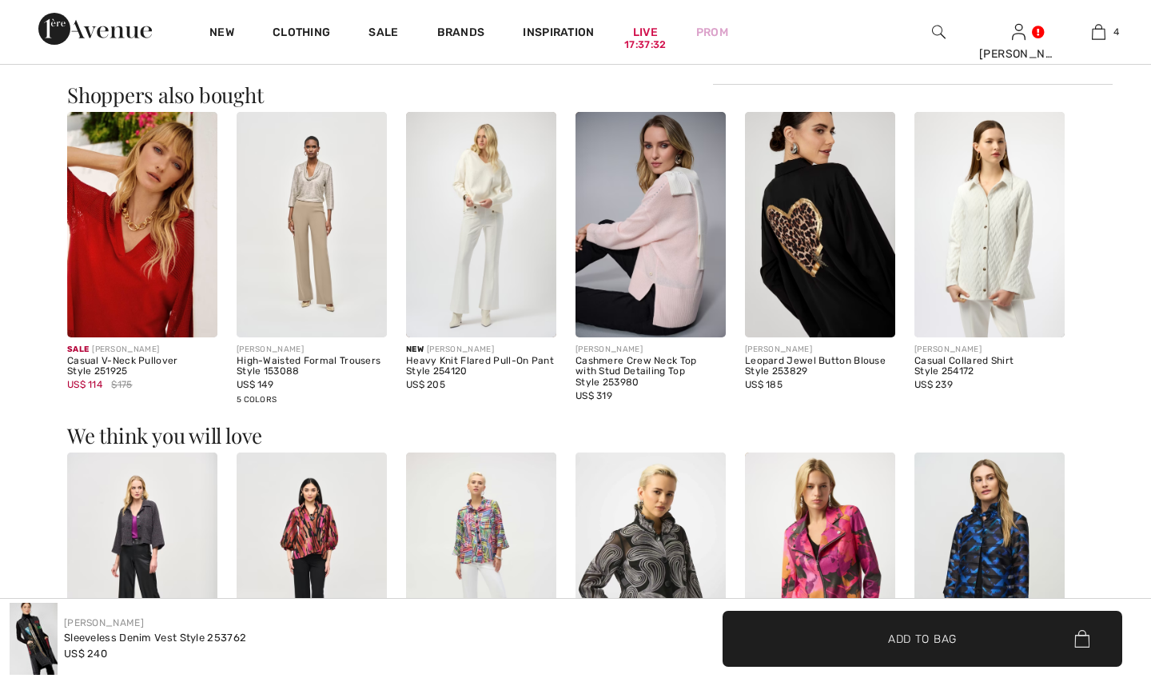
checkbox input "true"
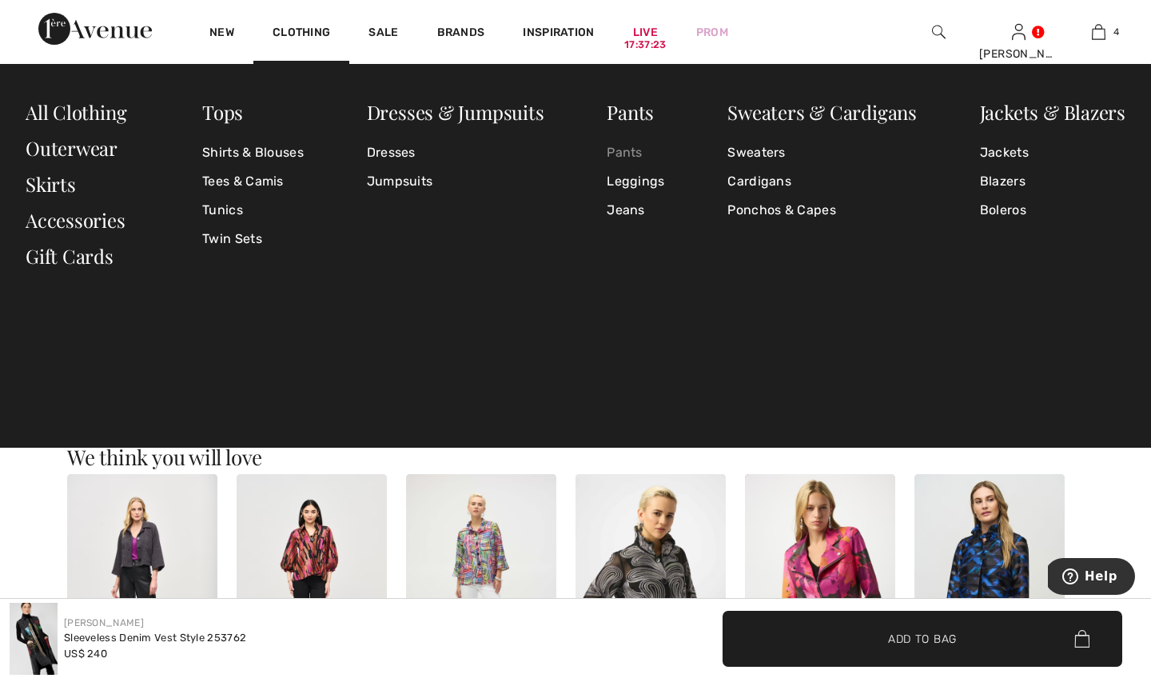
click at [620, 149] on link "Pants" at bounding box center [636, 152] width 58 height 29
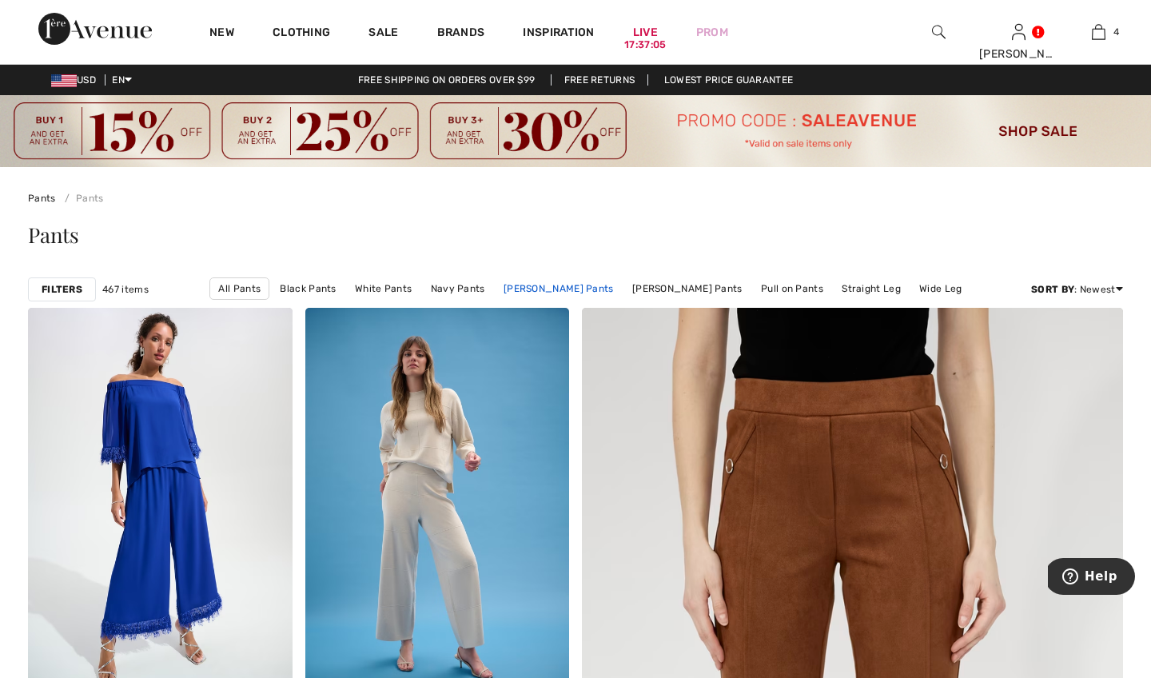
click at [572, 286] on link "Joseph Ribkoff Pants" at bounding box center [559, 288] width 126 height 21
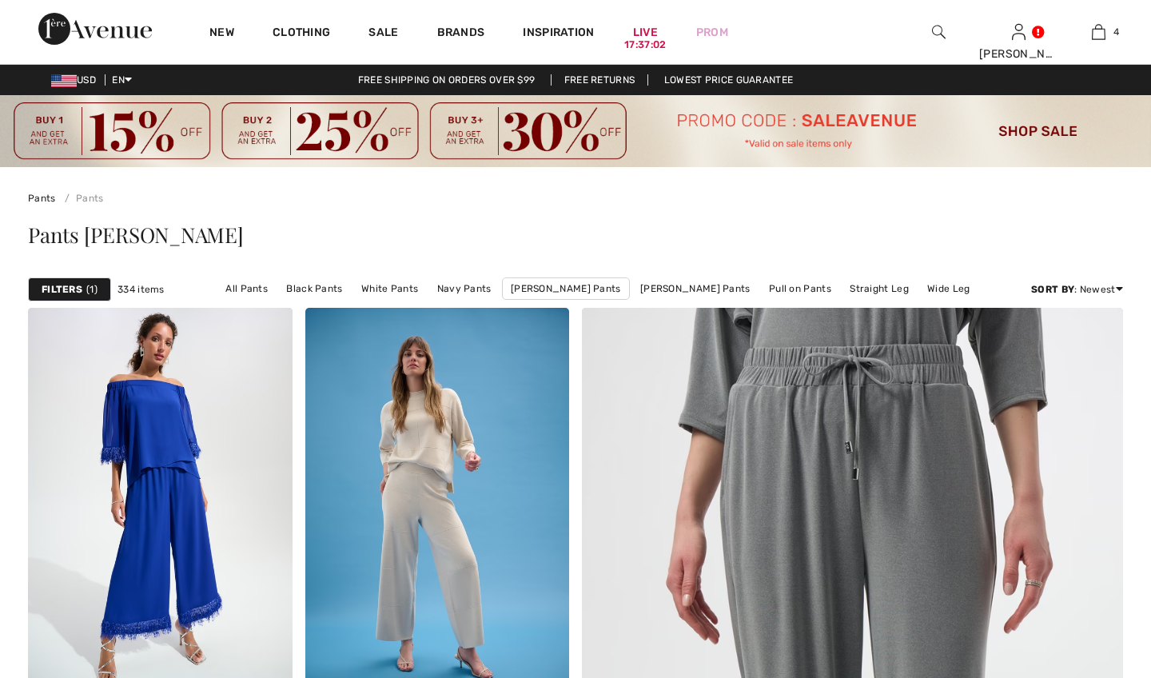
checkbox input "true"
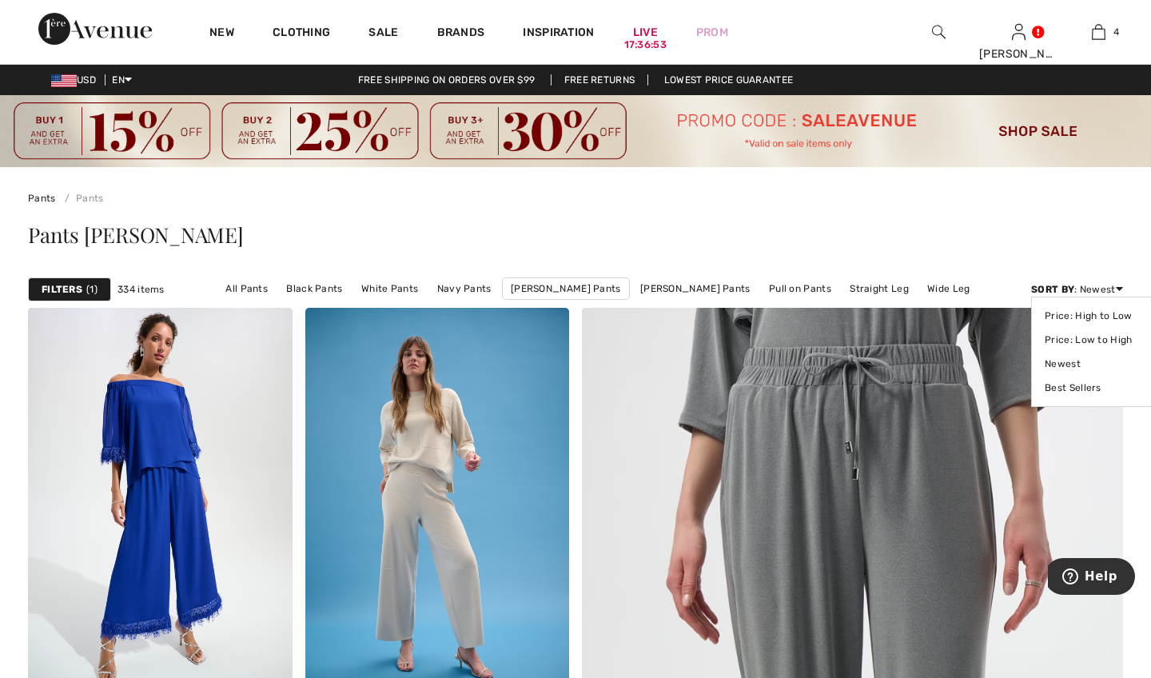
click at [1102, 287] on div "Sort By : Newest Price: High to Low Price: Low to High Newest Best Sellers" at bounding box center [1077, 289] width 92 height 14
click at [1085, 389] on link "Best Sellers" at bounding box center [1095, 388] width 101 height 24
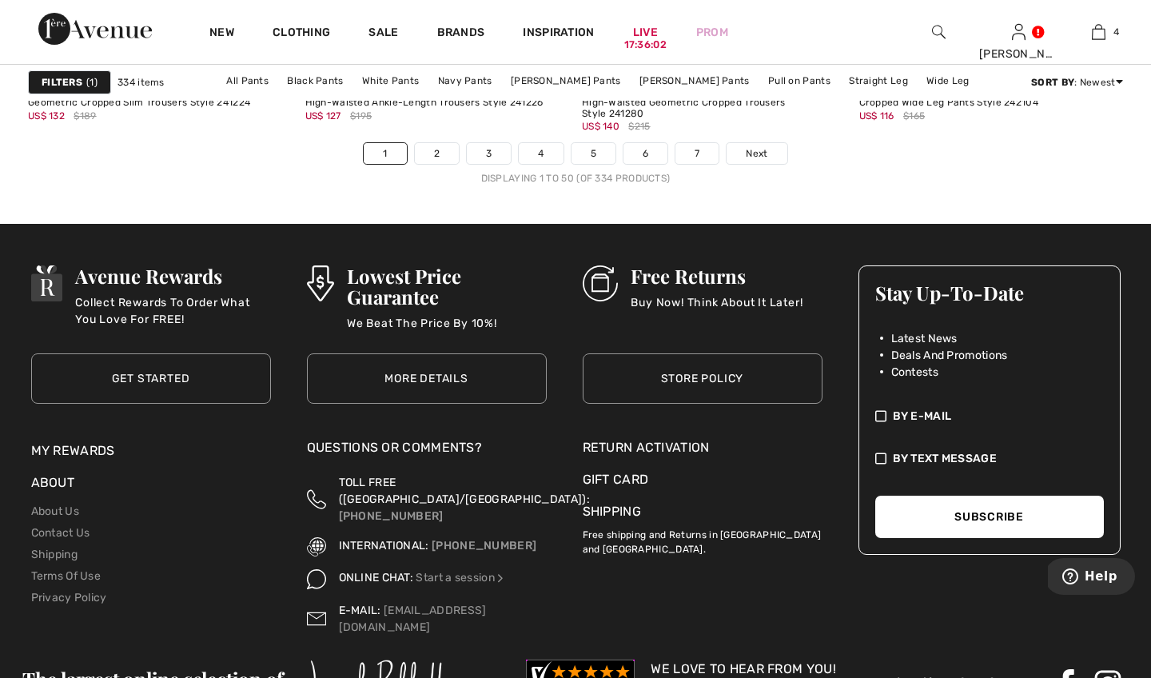
scroll to position [7355, 0]
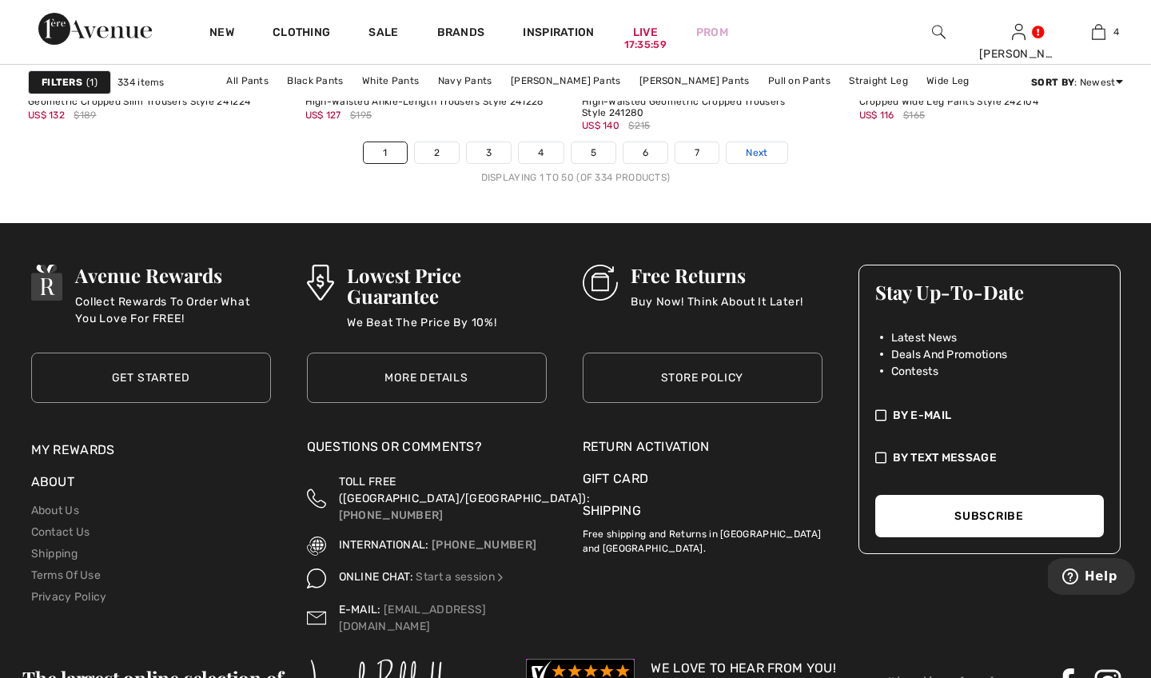
click at [762, 153] on span "Next" at bounding box center [757, 152] width 22 height 14
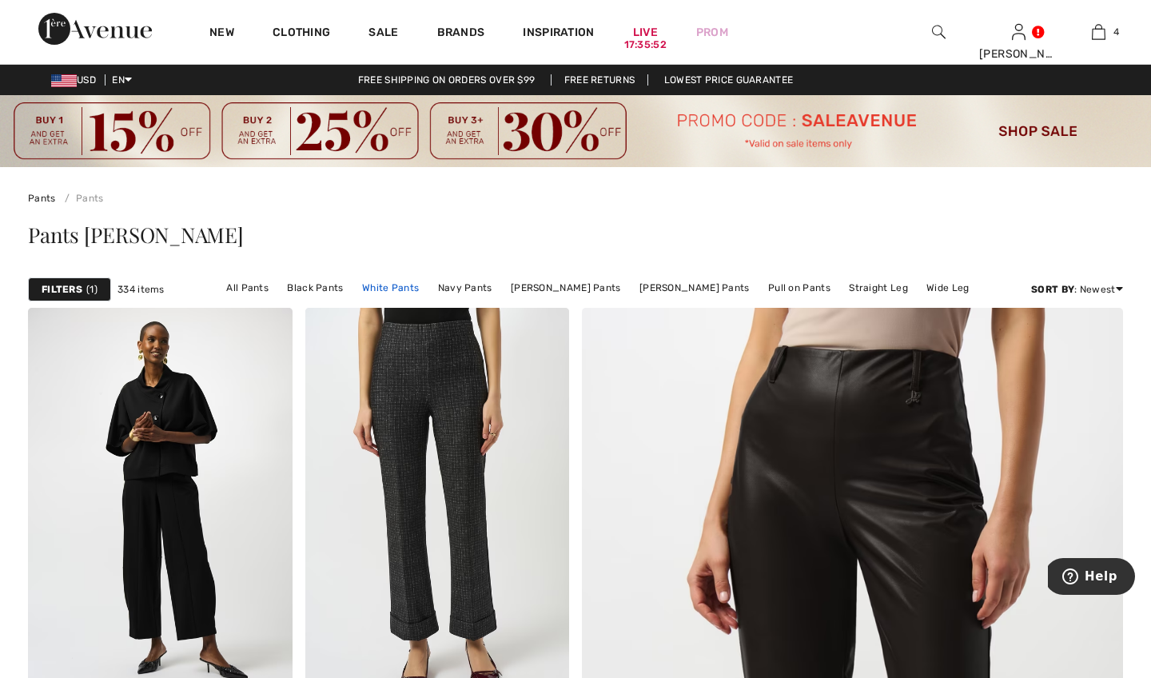
click at [418, 285] on link "White Pants" at bounding box center [390, 287] width 73 height 21
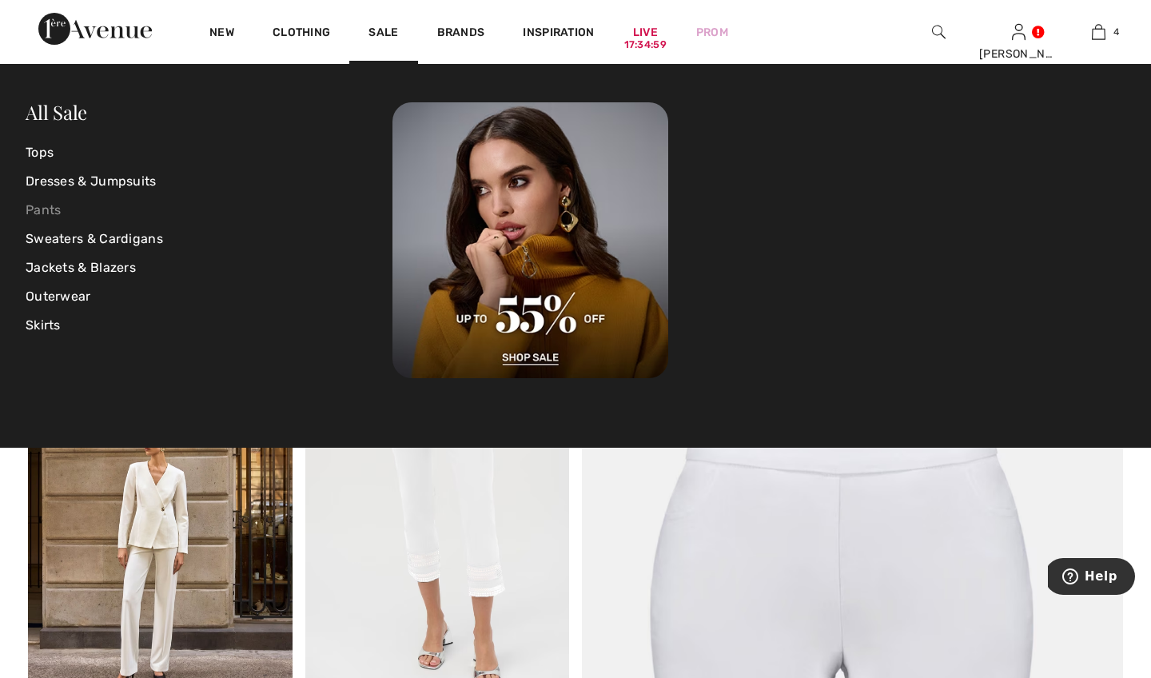
click at [53, 209] on link "Pants" at bounding box center [209, 210] width 367 height 29
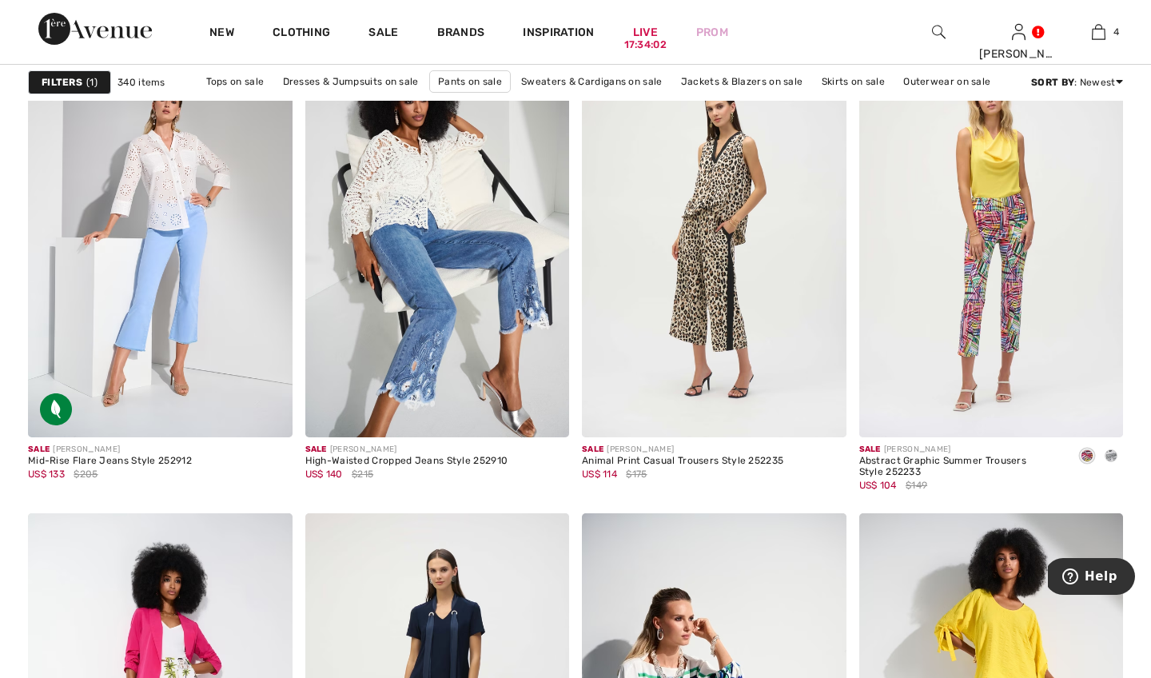
scroll to position [6051, 0]
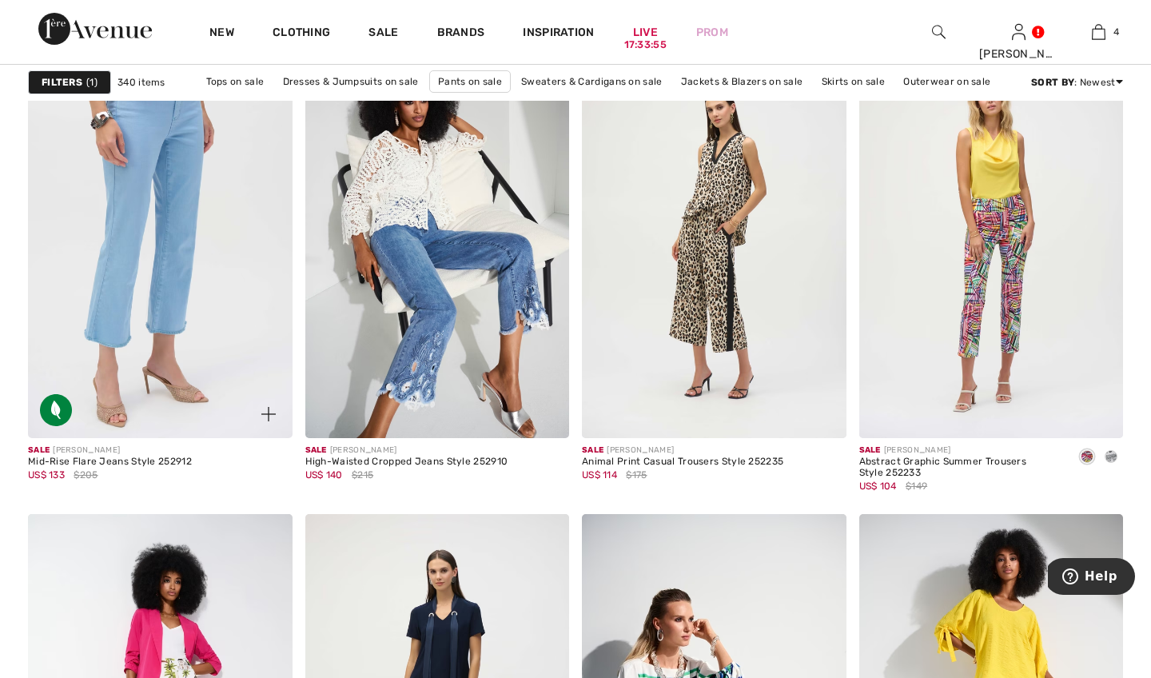
click at [184, 261] on img at bounding box center [160, 240] width 265 height 397
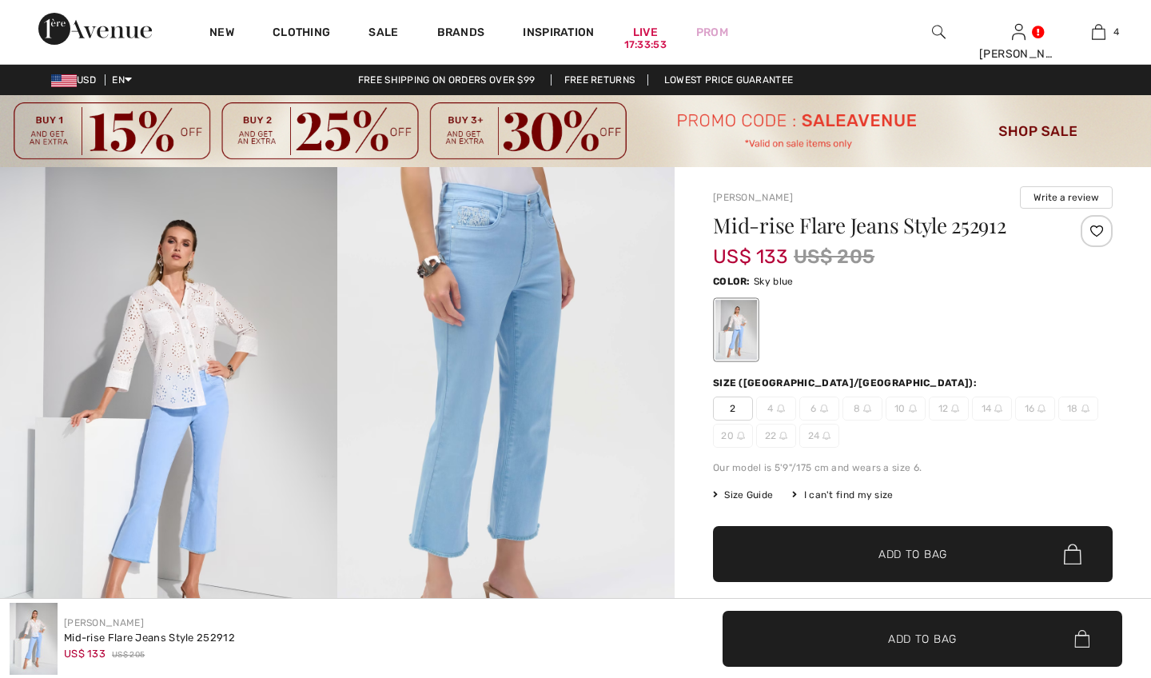
checkbox input "true"
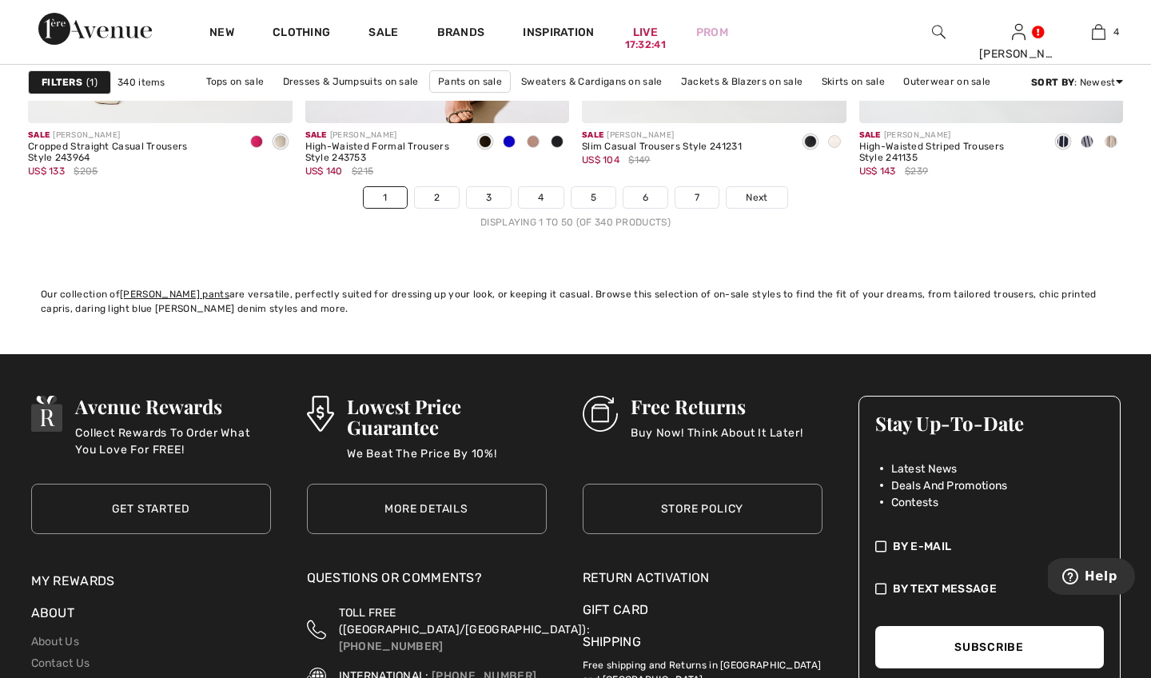
scroll to position [7367, 0]
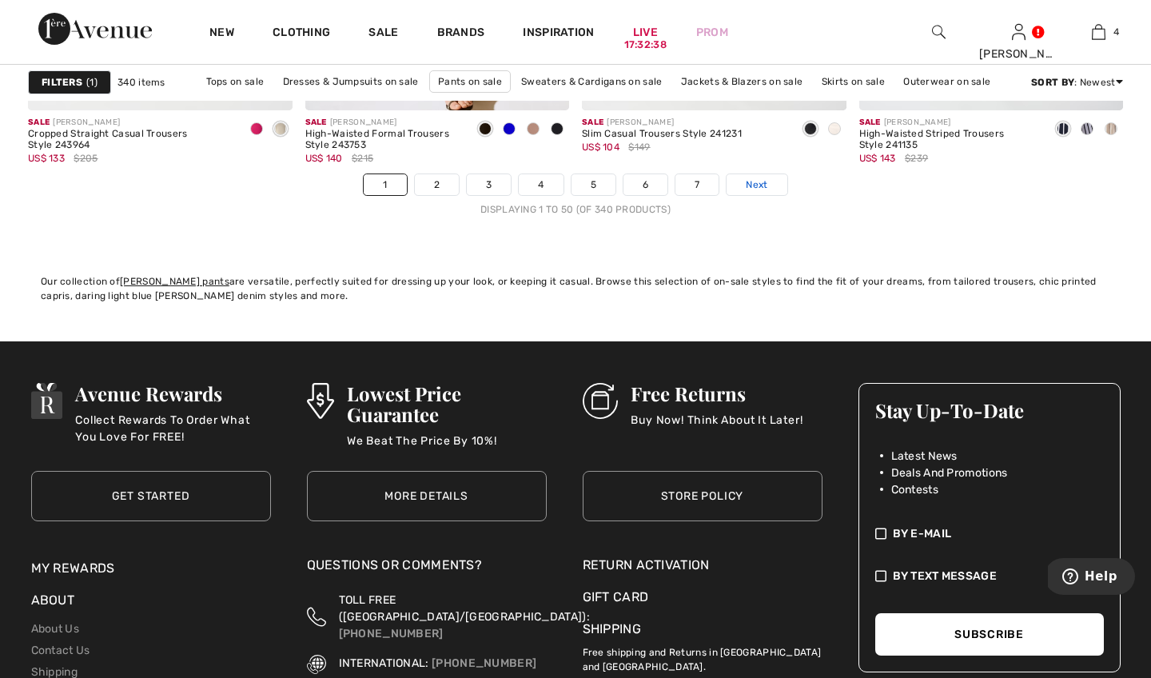
click at [755, 185] on span "Next" at bounding box center [757, 184] width 22 height 14
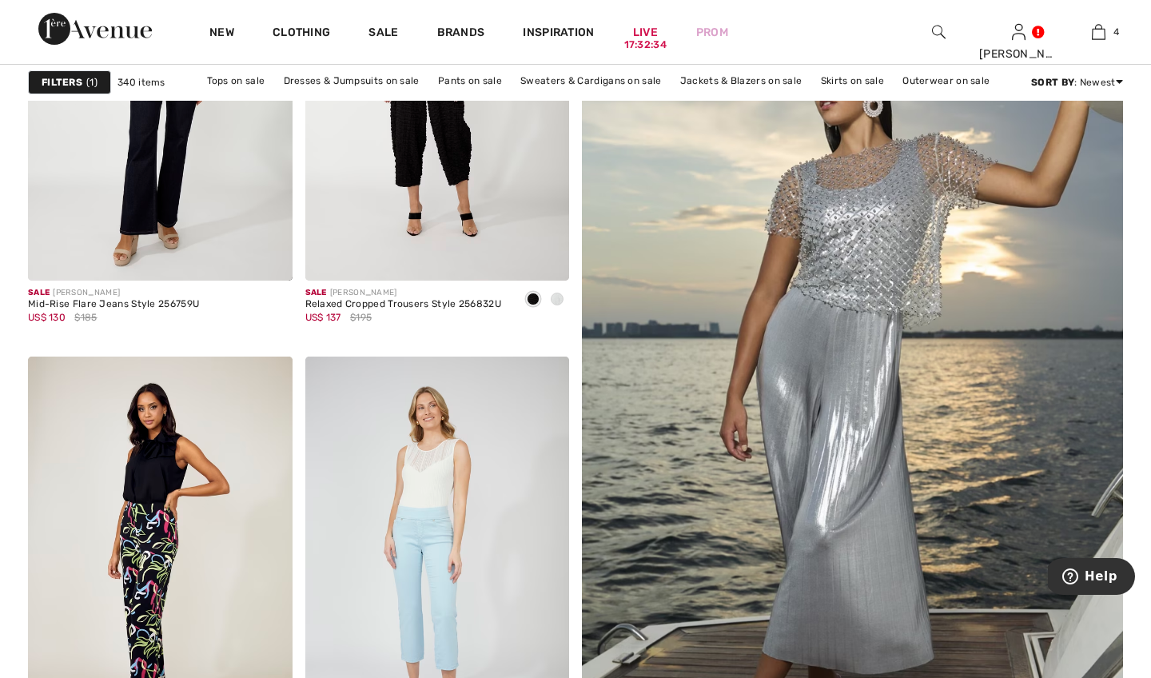
scroll to position [465, 0]
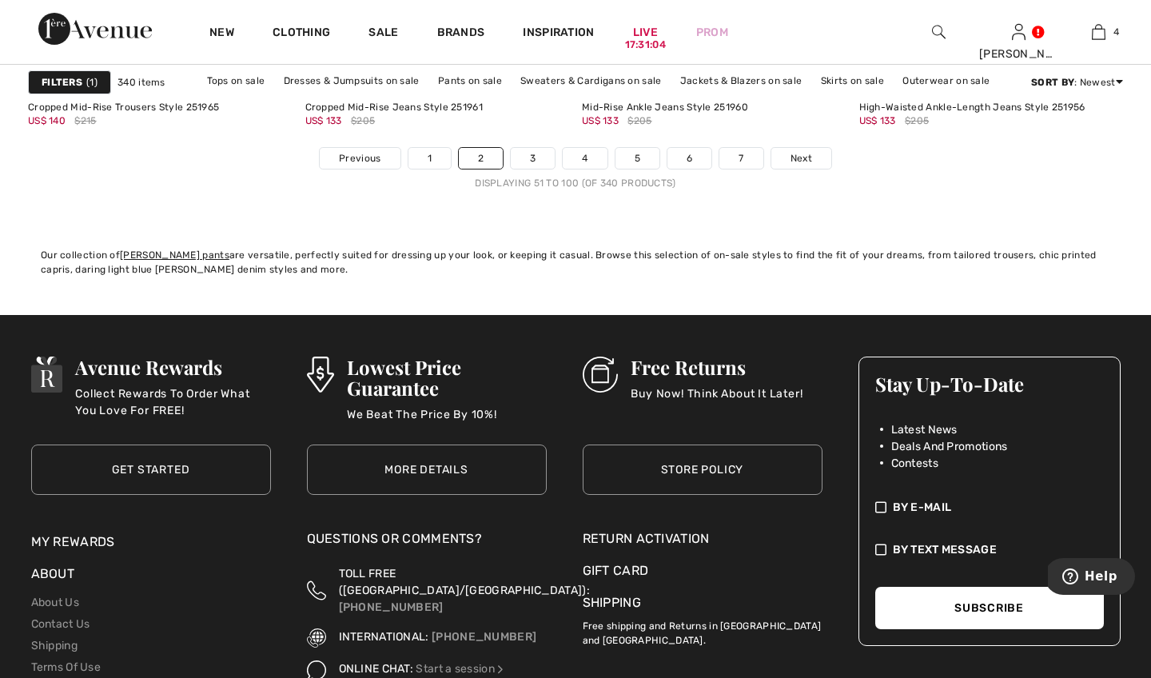
scroll to position [7352, 0]
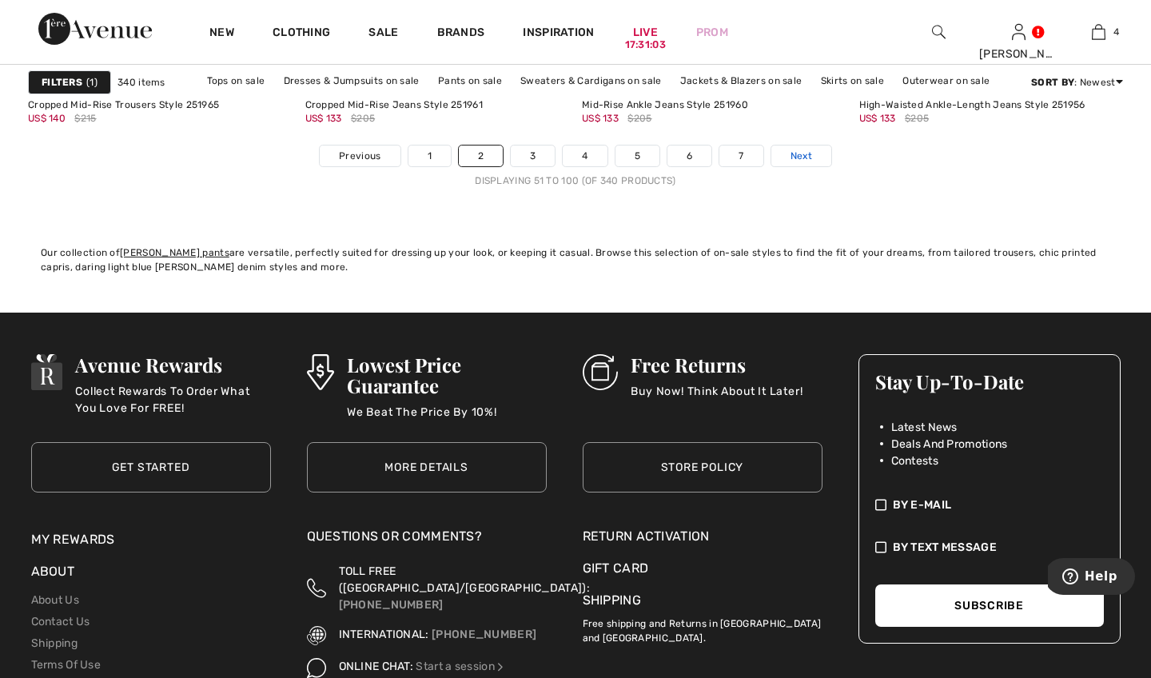
click at [798, 154] on span "Next" at bounding box center [802, 156] width 22 height 14
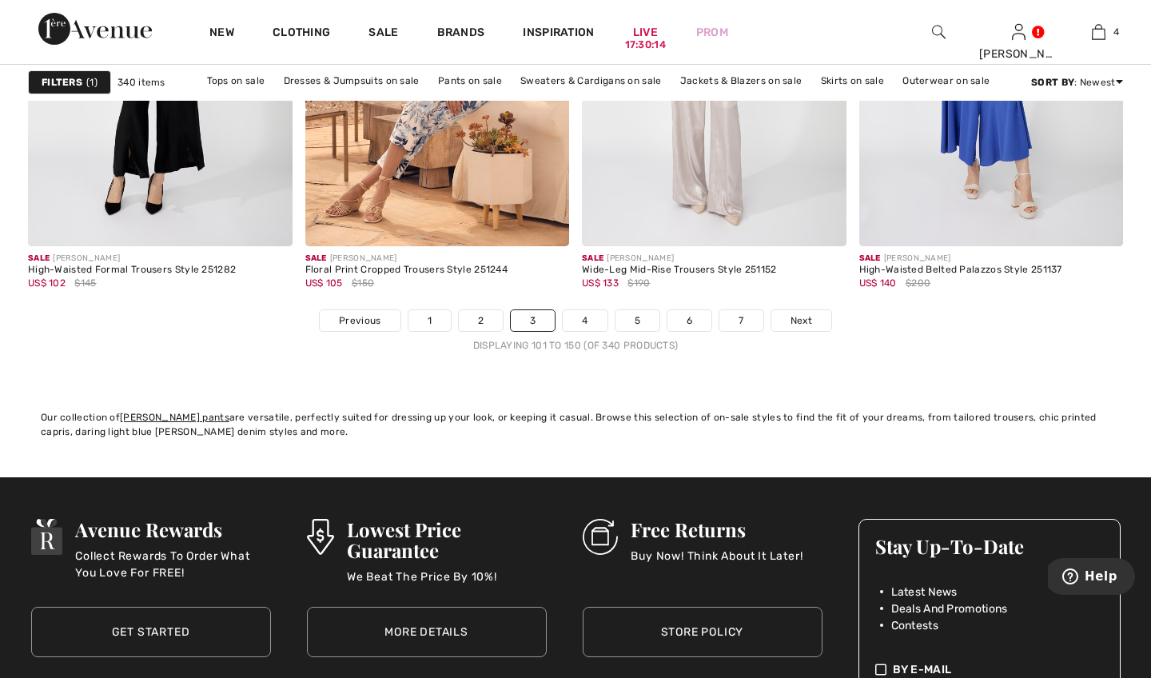
scroll to position [7233, 0]
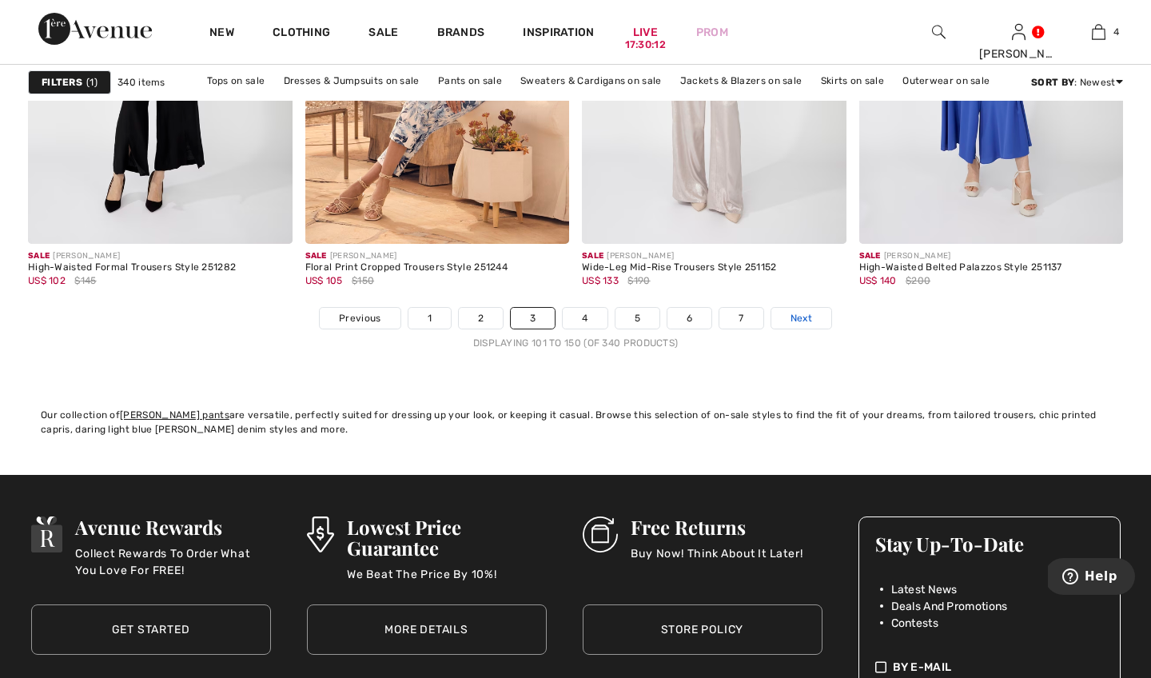
click at [811, 315] on span "Next" at bounding box center [802, 318] width 22 height 14
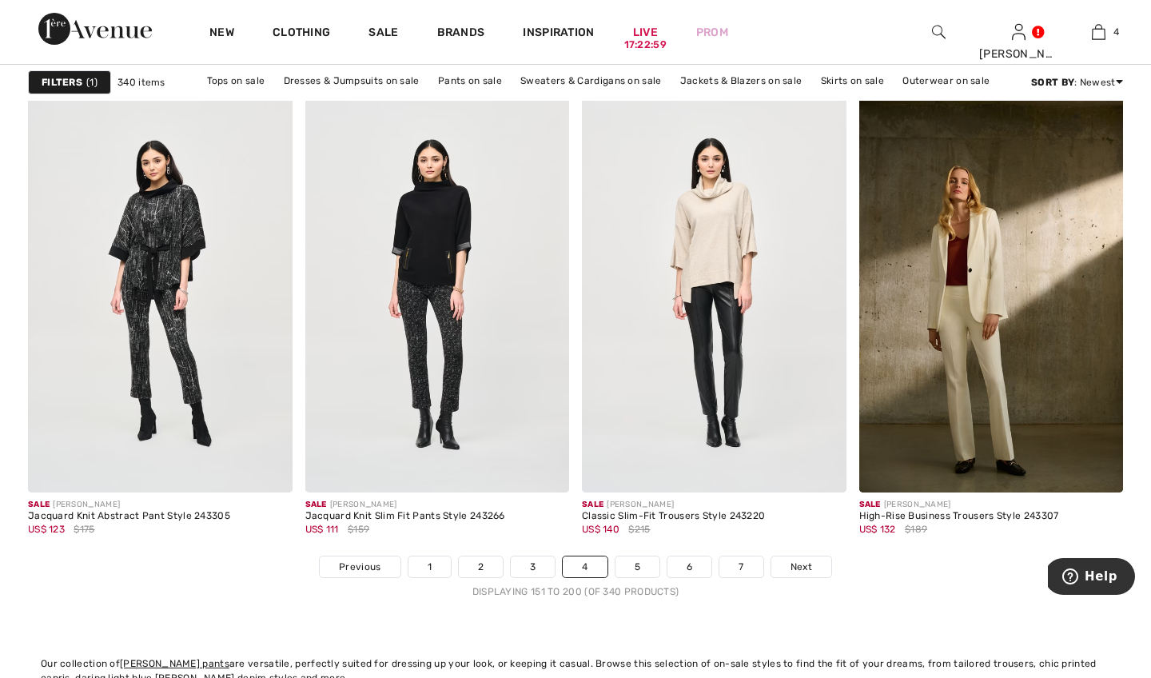
scroll to position [6948, 0]
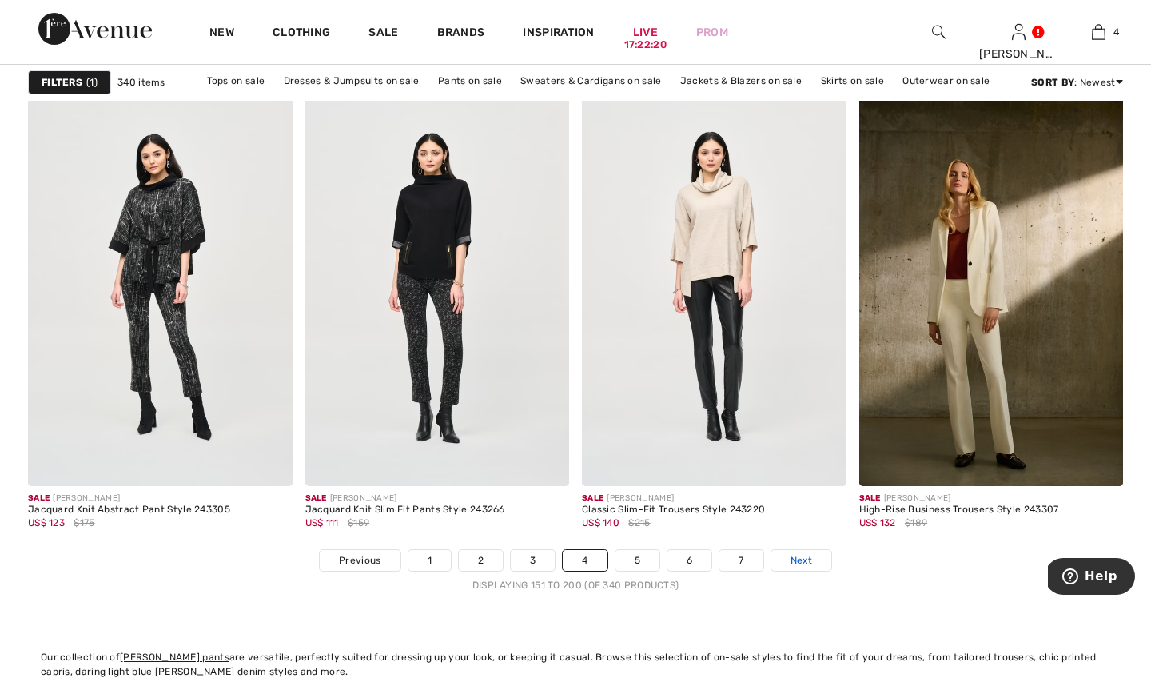
click at [801, 556] on span "Next" at bounding box center [802, 560] width 22 height 14
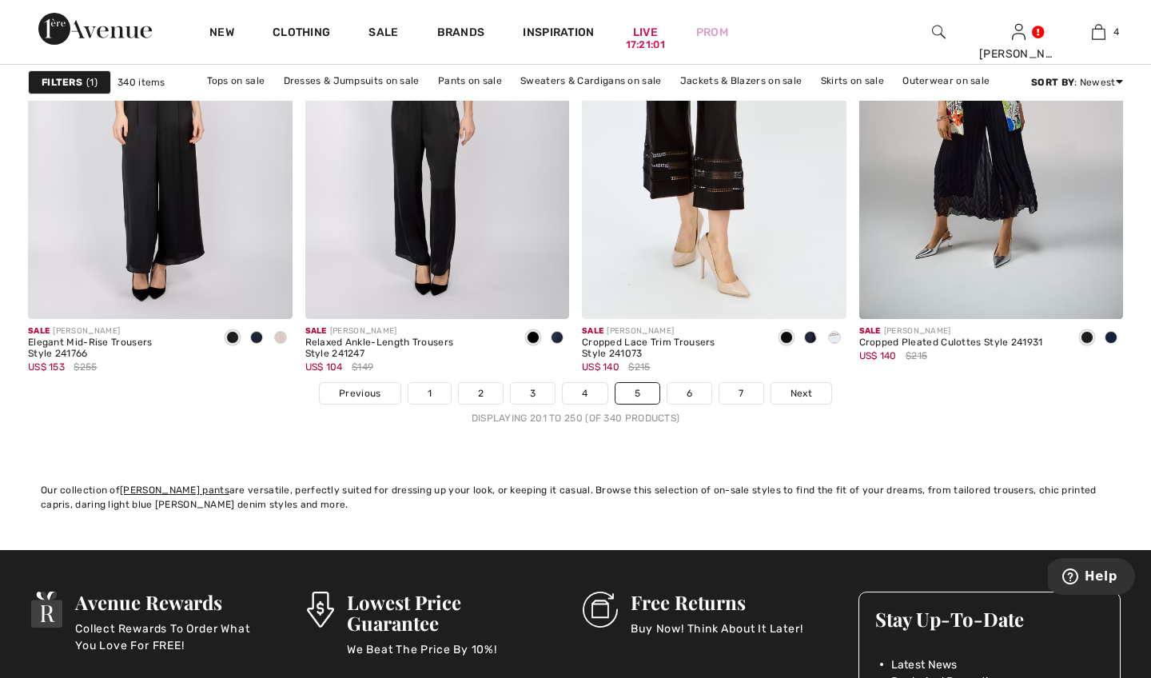
scroll to position [7164, 0]
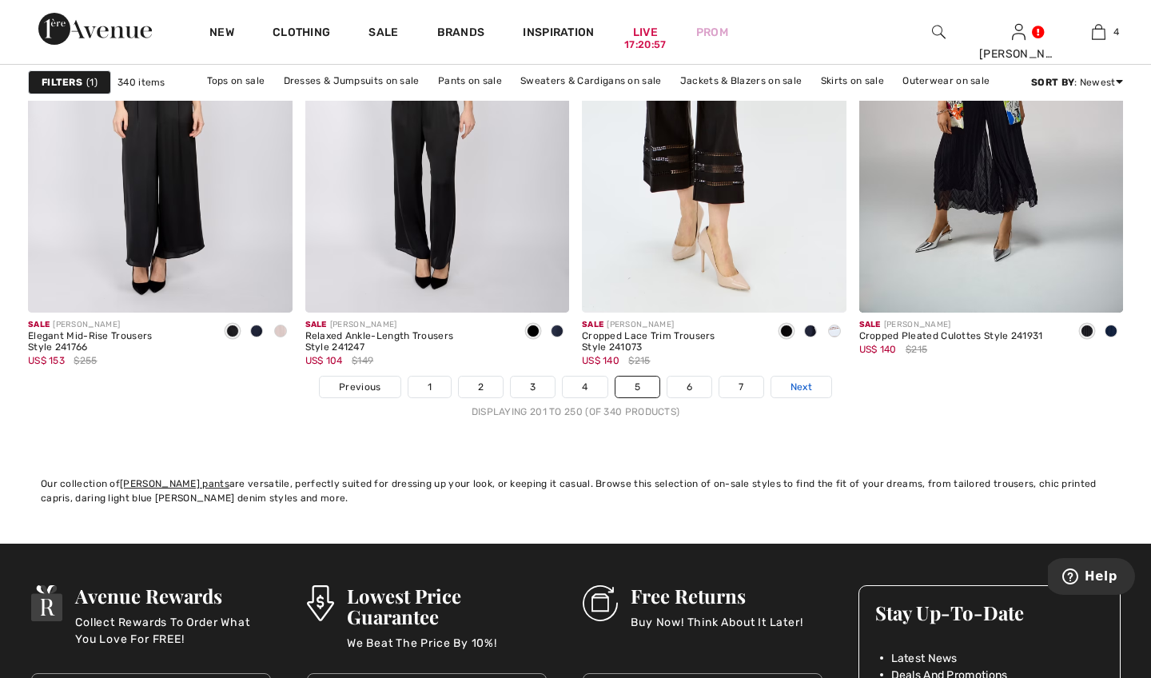
click at [805, 383] on span "Next" at bounding box center [802, 387] width 22 height 14
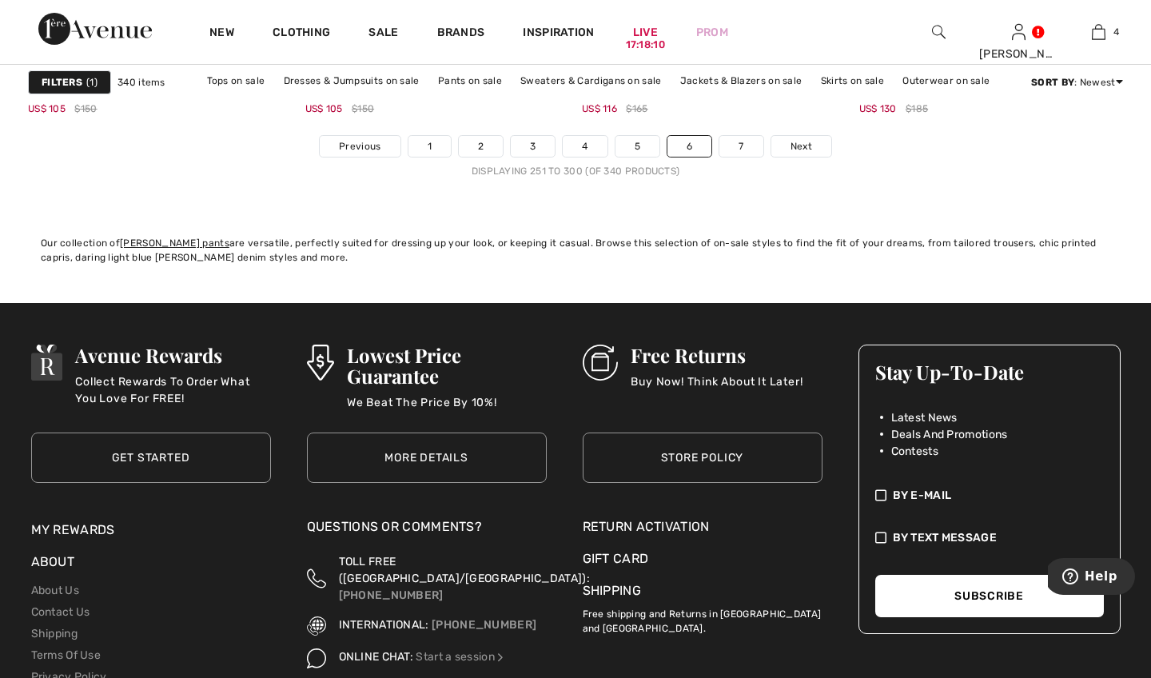
scroll to position [7366, 0]
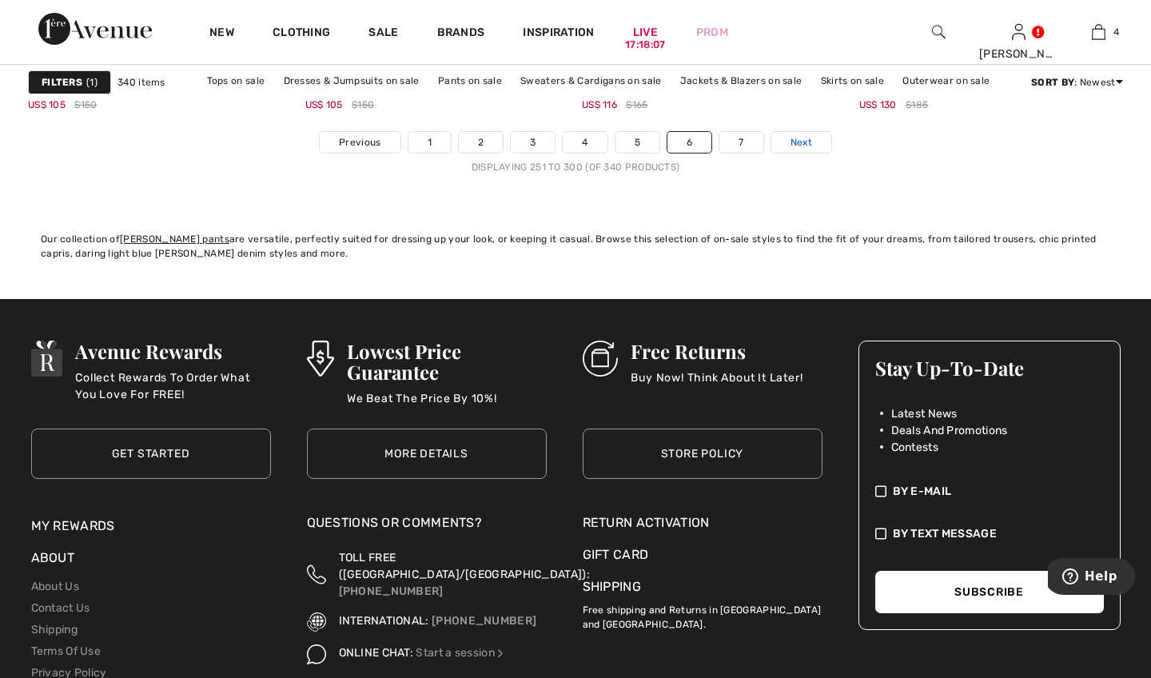
click at [799, 141] on span "Next" at bounding box center [802, 142] width 22 height 14
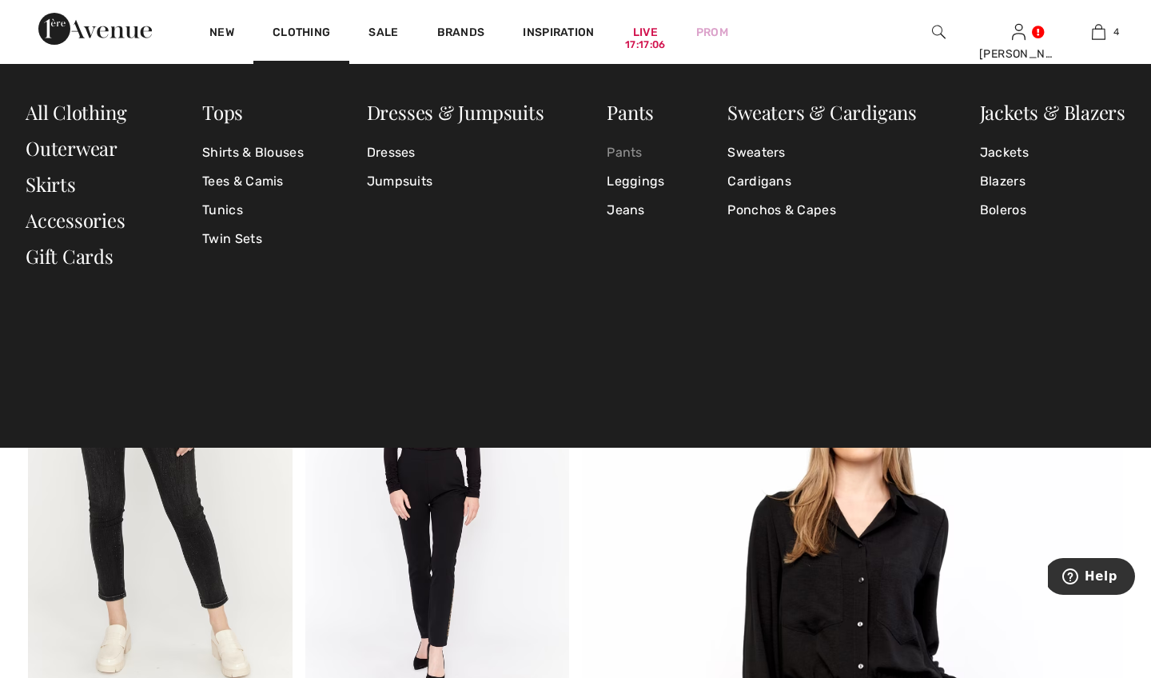
click at [628, 152] on link "Pants" at bounding box center [636, 152] width 58 height 29
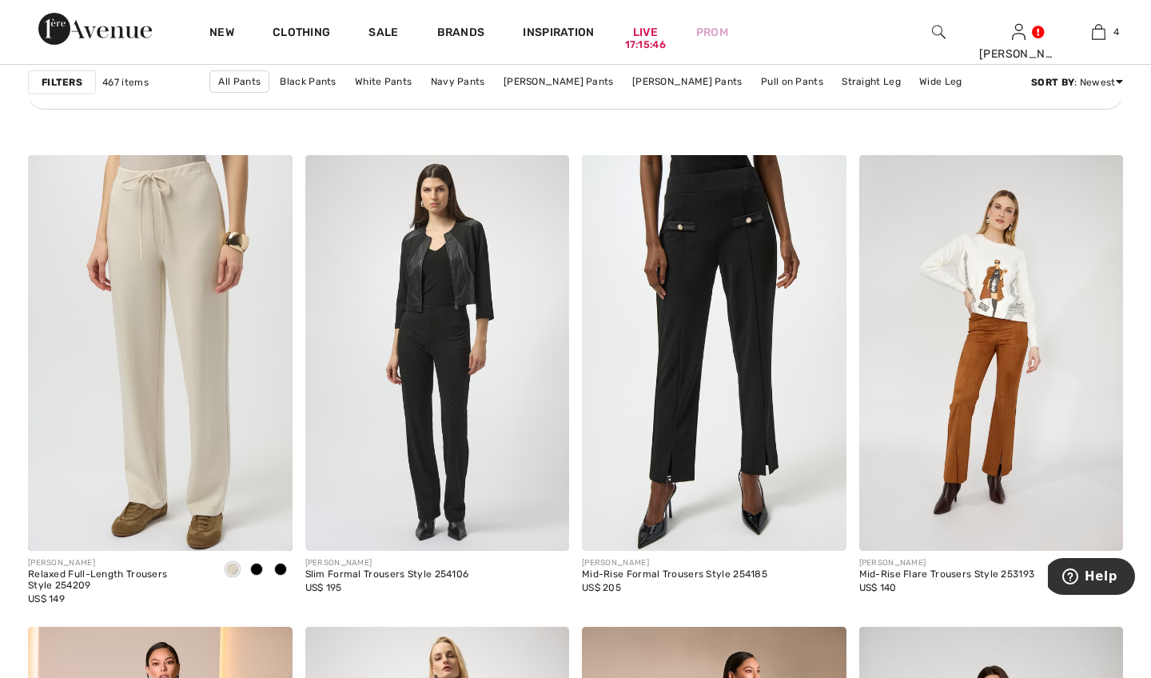
scroll to position [5940, 0]
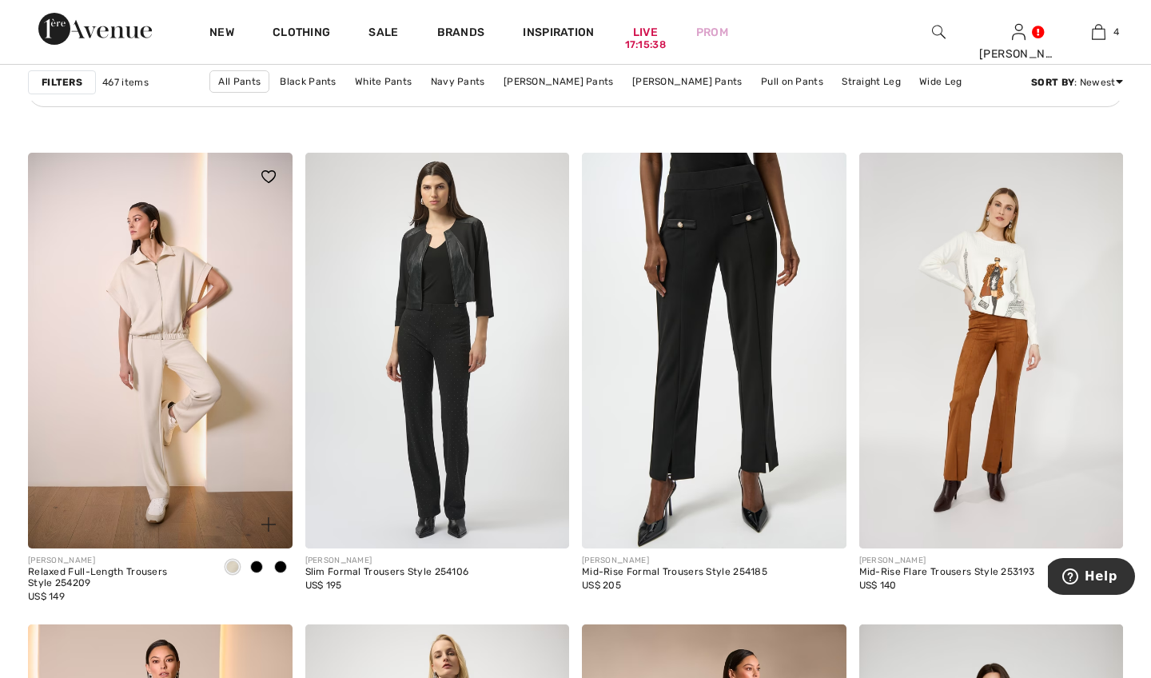
click at [195, 370] on img at bounding box center [160, 351] width 265 height 397
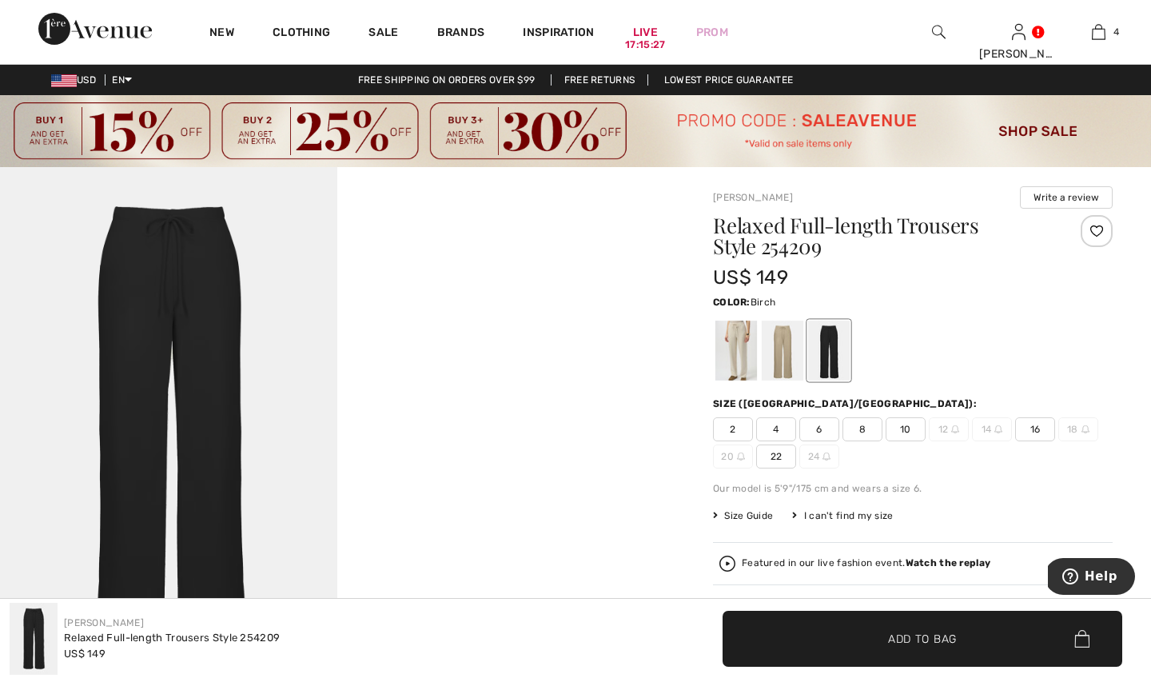
click at [735, 342] on div at bounding box center [736, 351] width 42 height 60
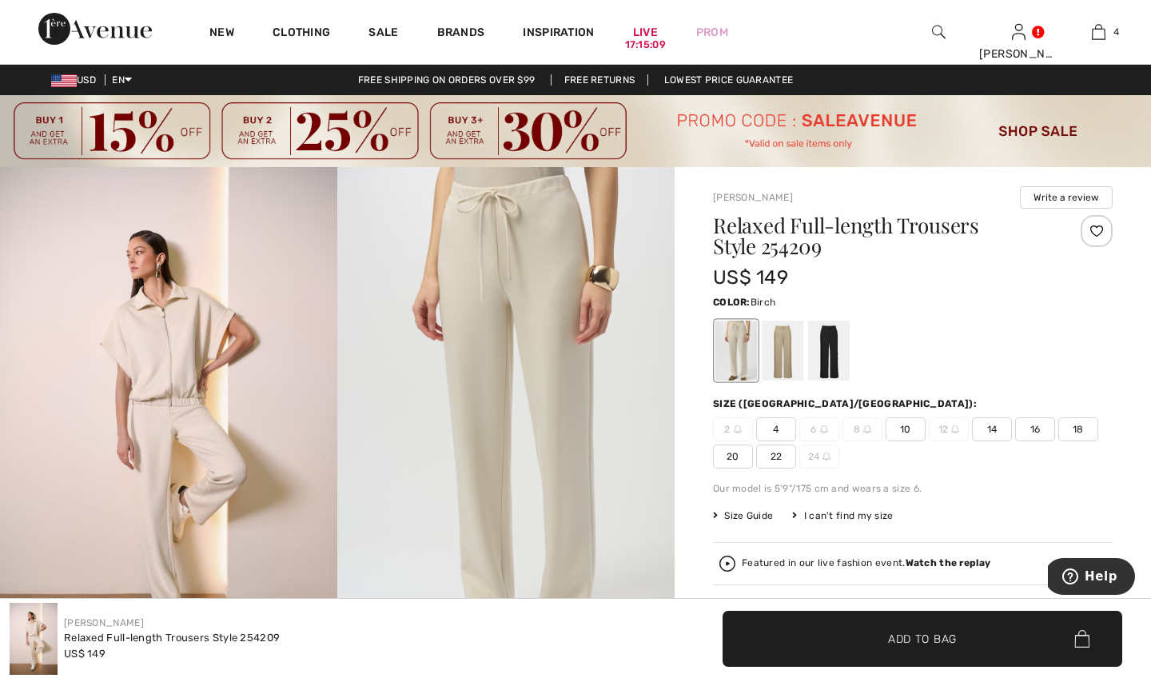
click at [994, 430] on span "14" at bounding box center [992, 429] width 40 height 24
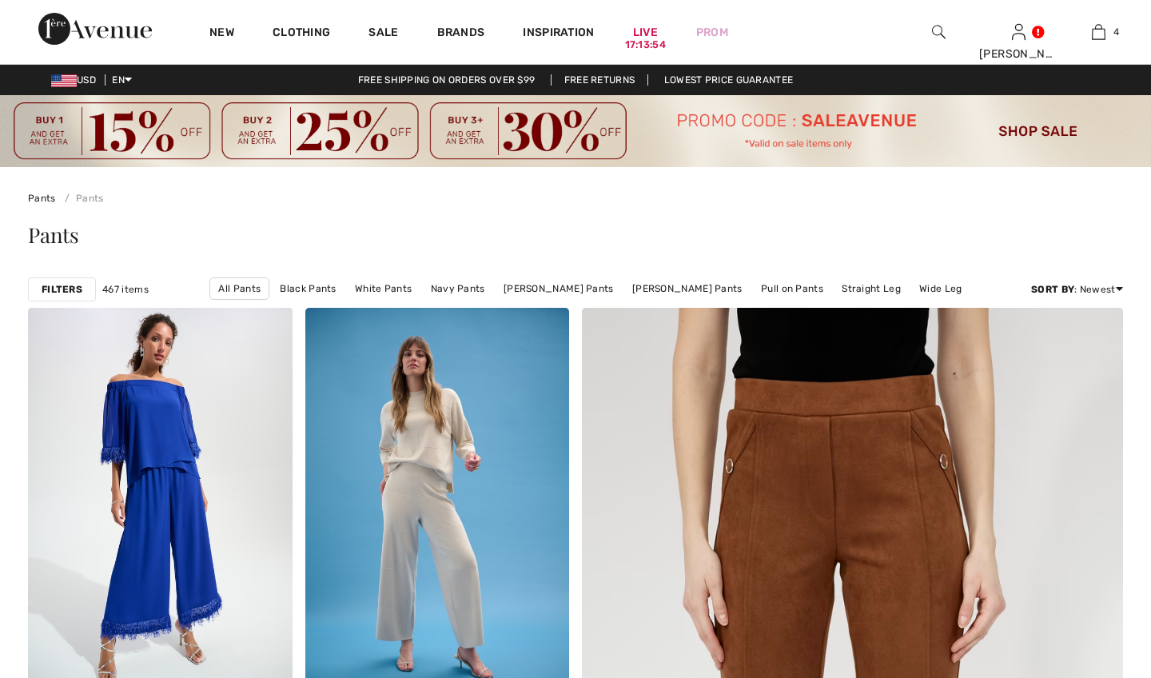
scroll to position [5940, 0]
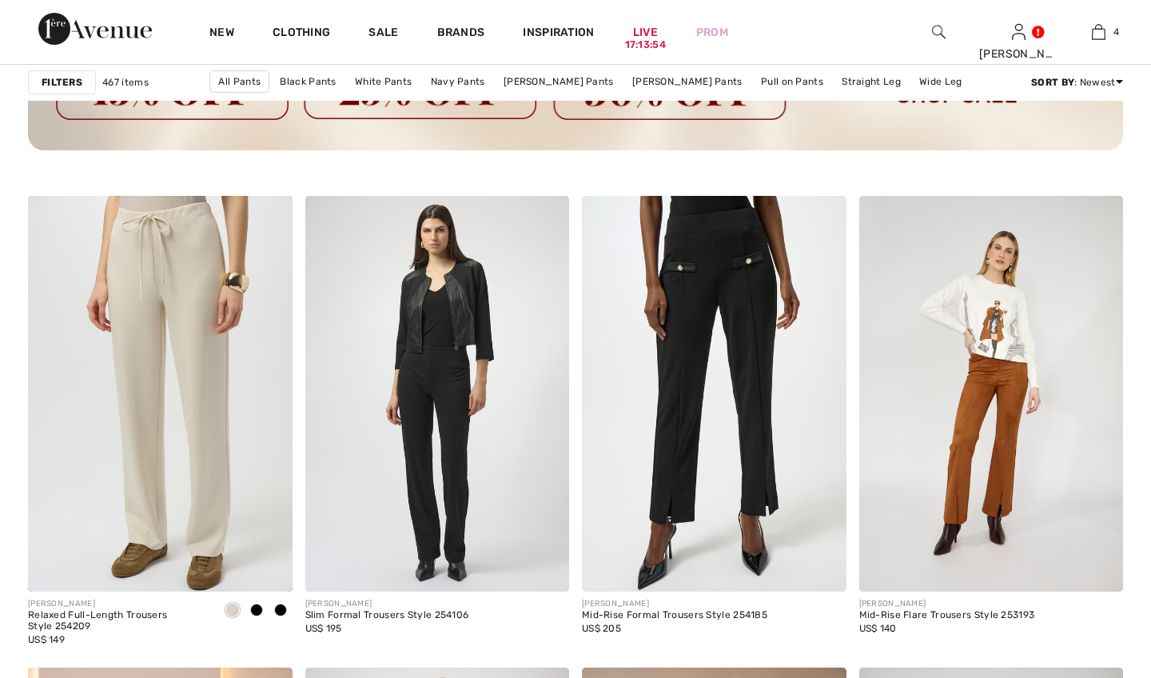
checkbox input "true"
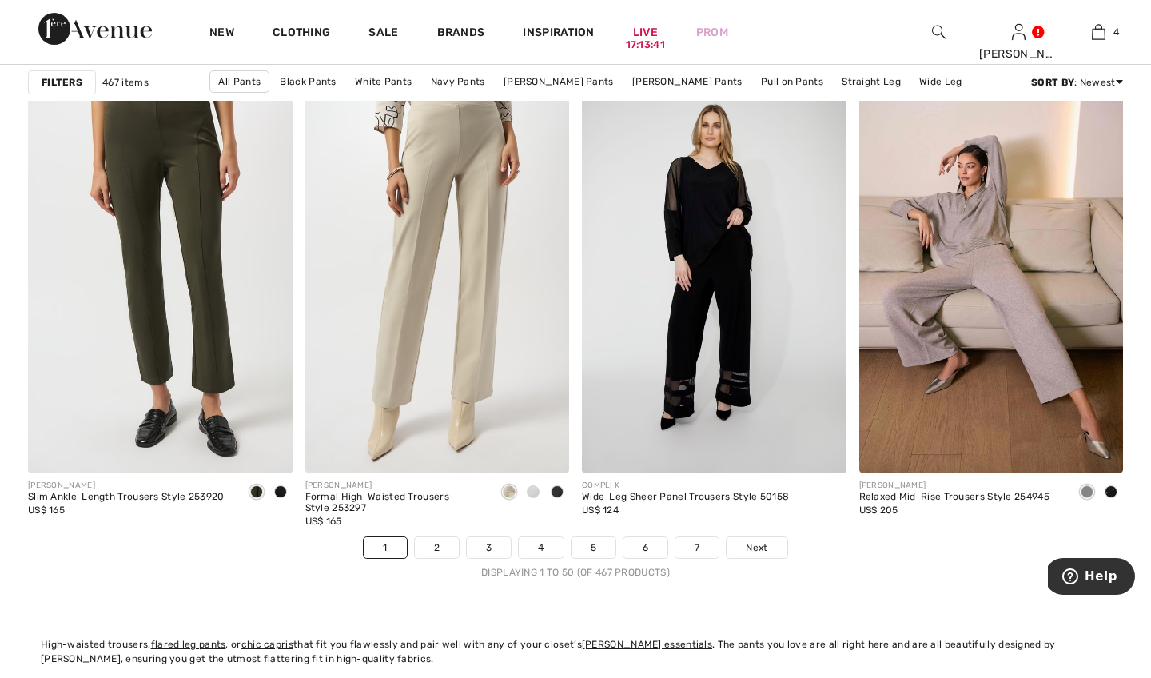
scroll to position [7008, 0]
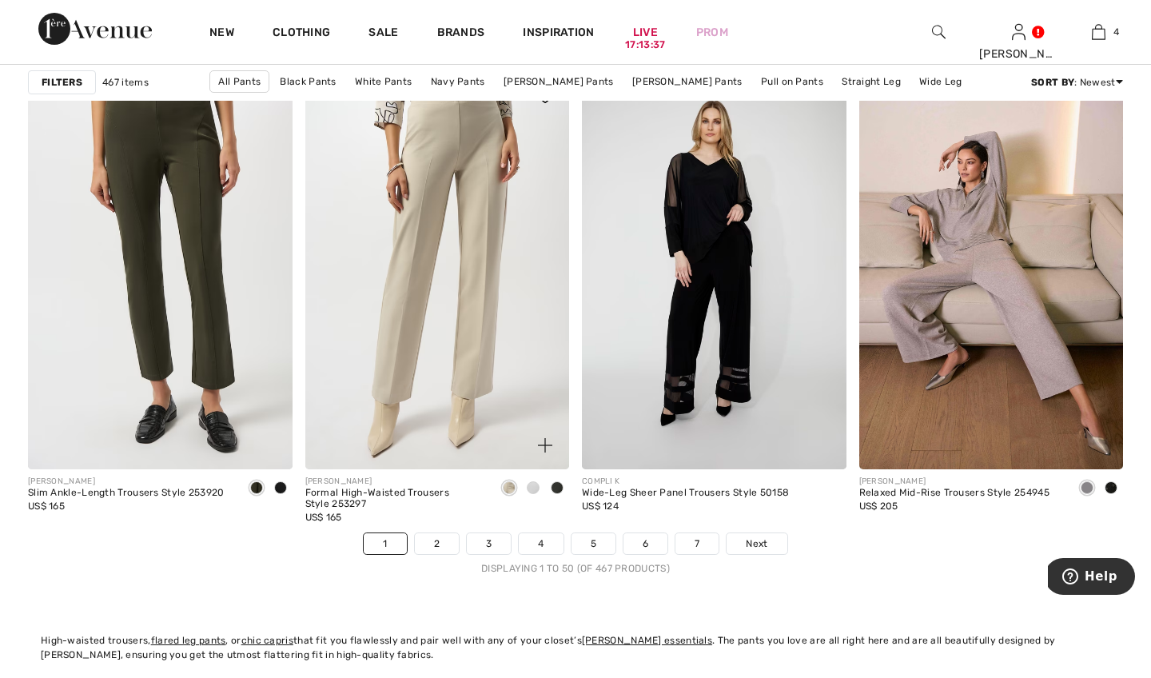
click at [532, 485] on span at bounding box center [533, 487] width 13 height 13
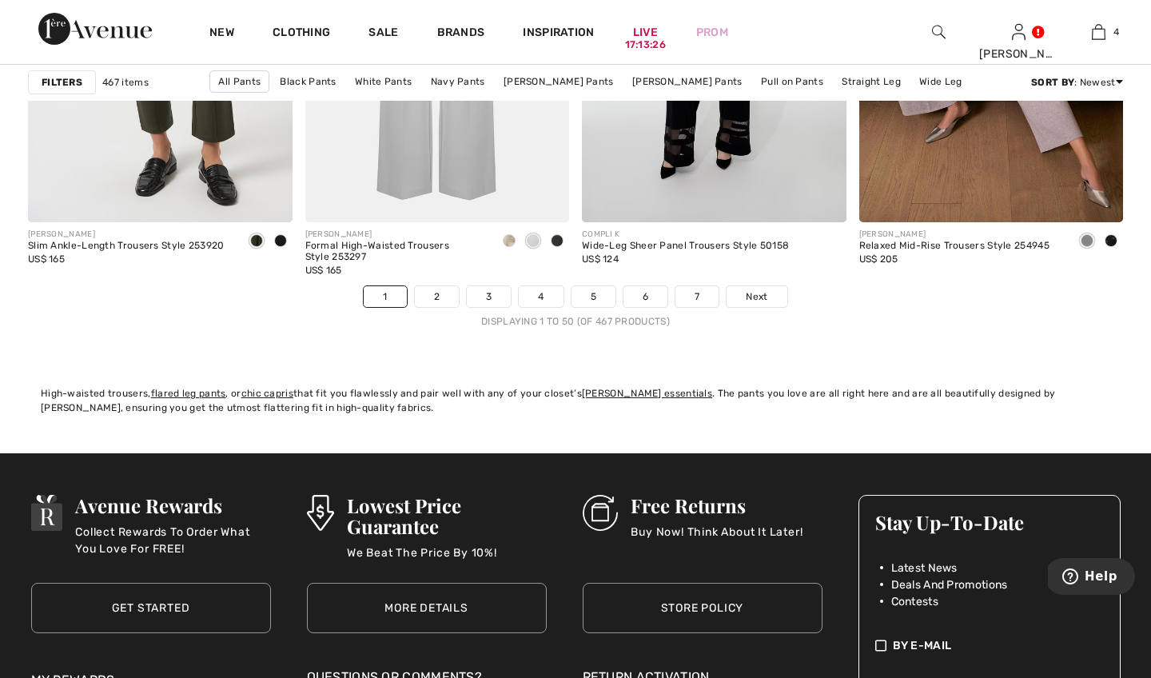
scroll to position [7235, 0]
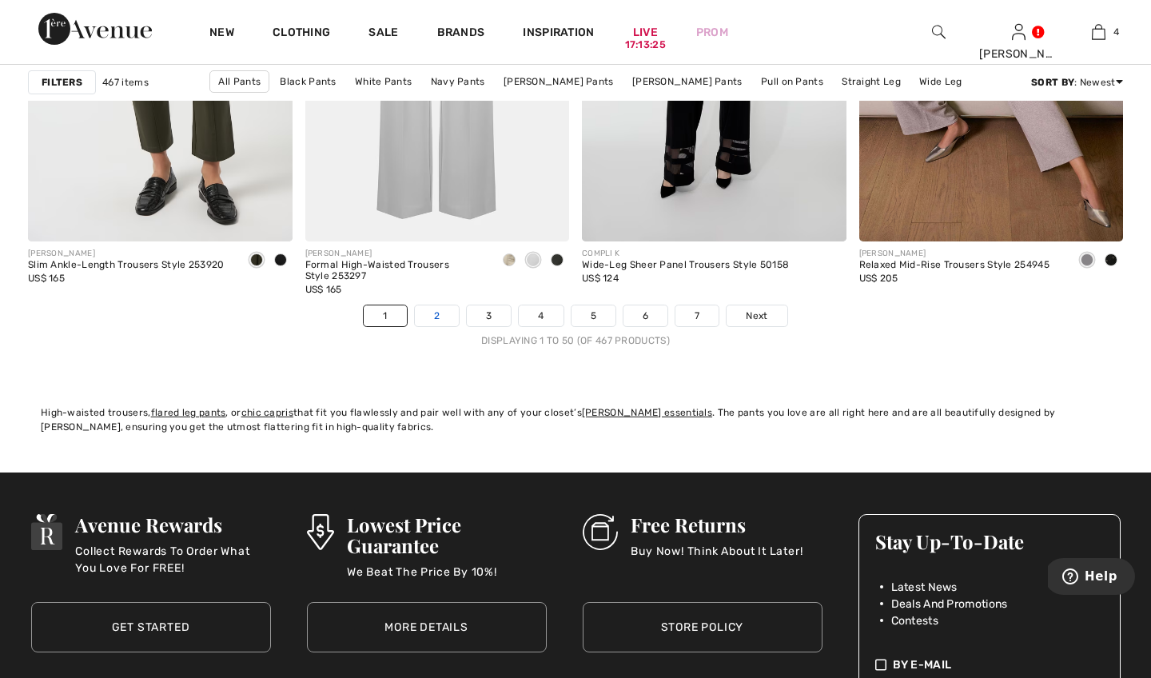
click at [430, 316] on link "2" at bounding box center [437, 315] width 44 height 21
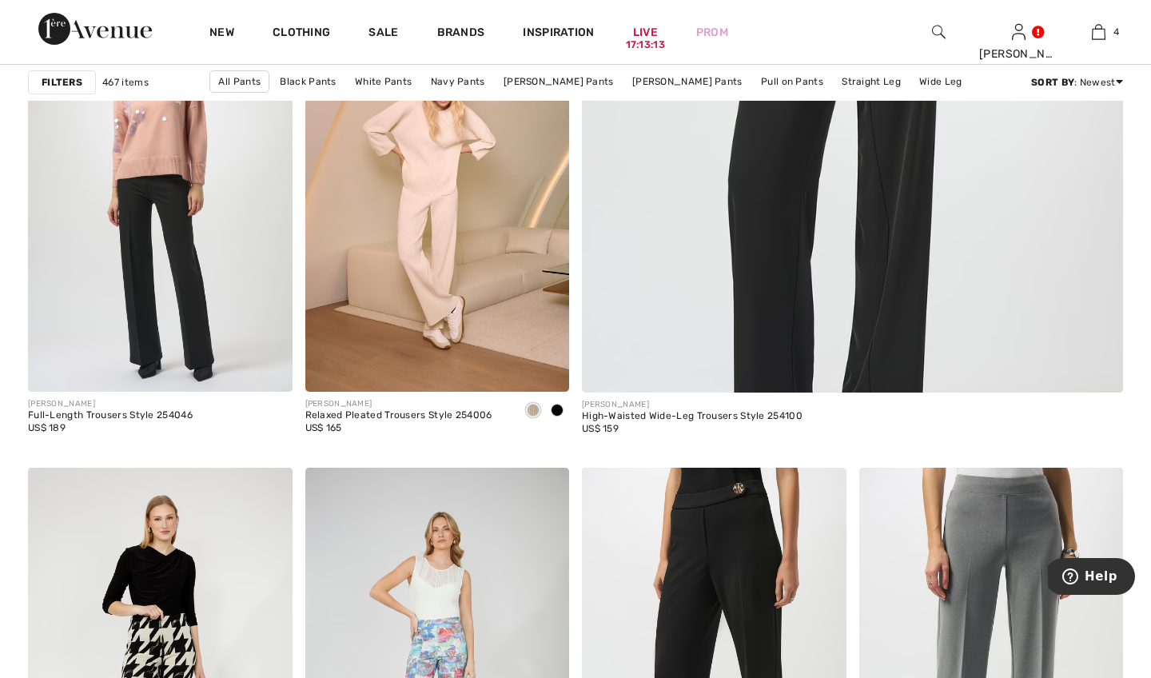
scroll to position [798, 0]
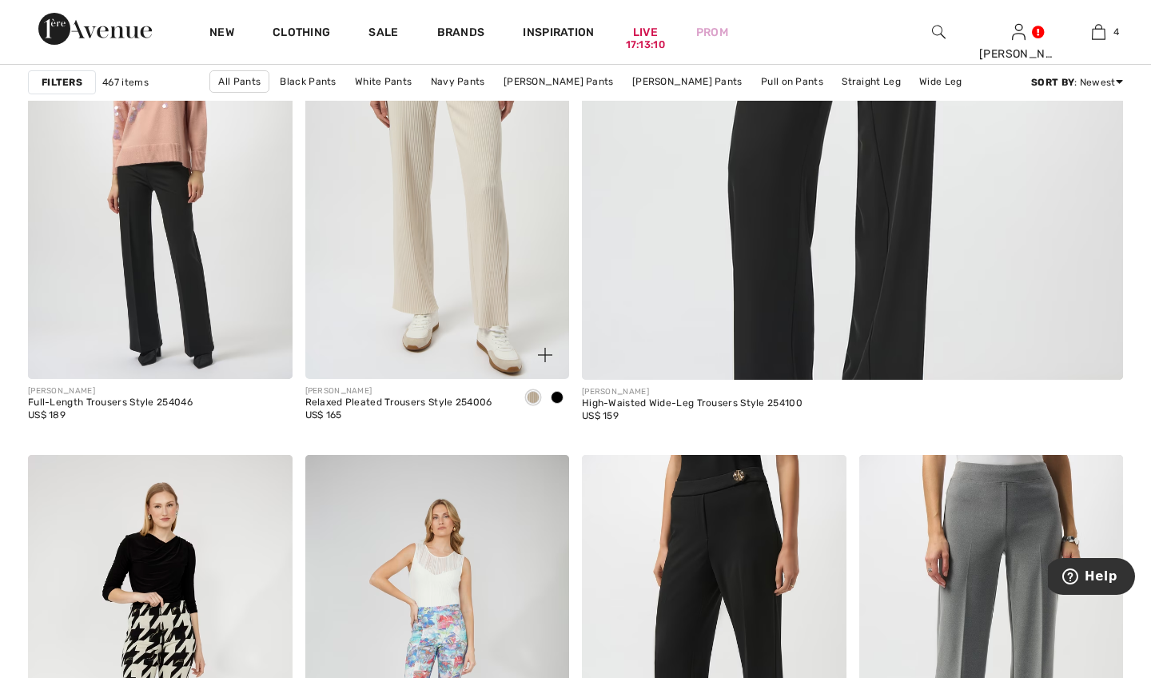
click at [482, 166] on img at bounding box center [437, 180] width 265 height 397
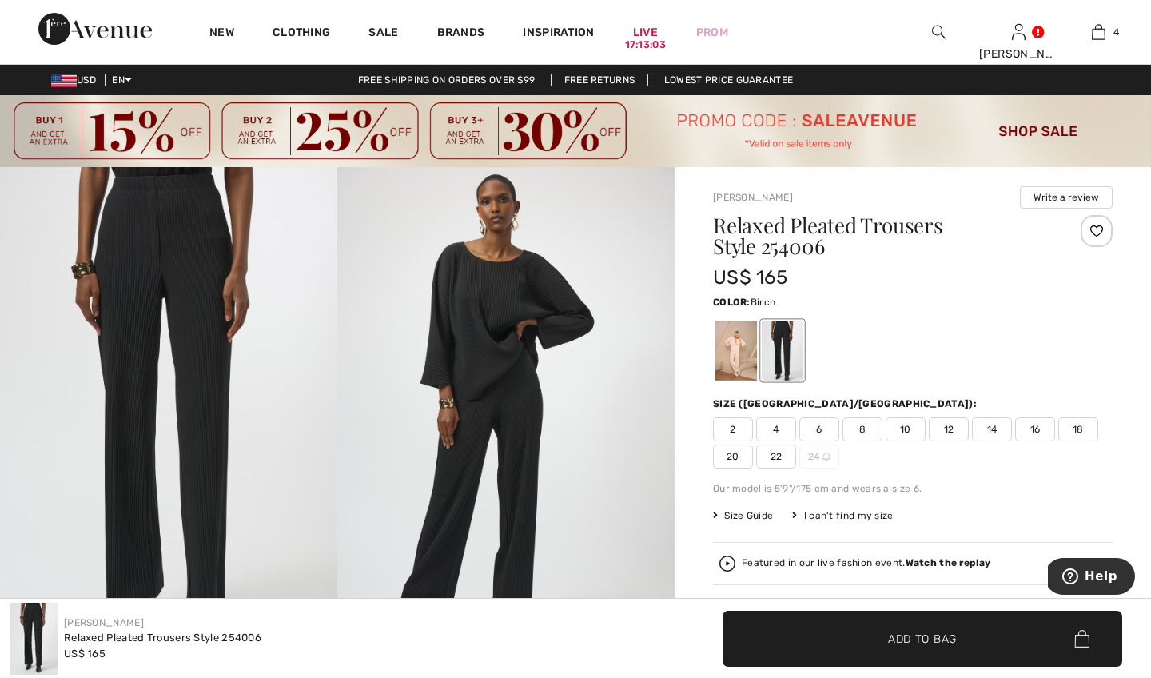
click at [734, 349] on div at bounding box center [736, 351] width 42 height 60
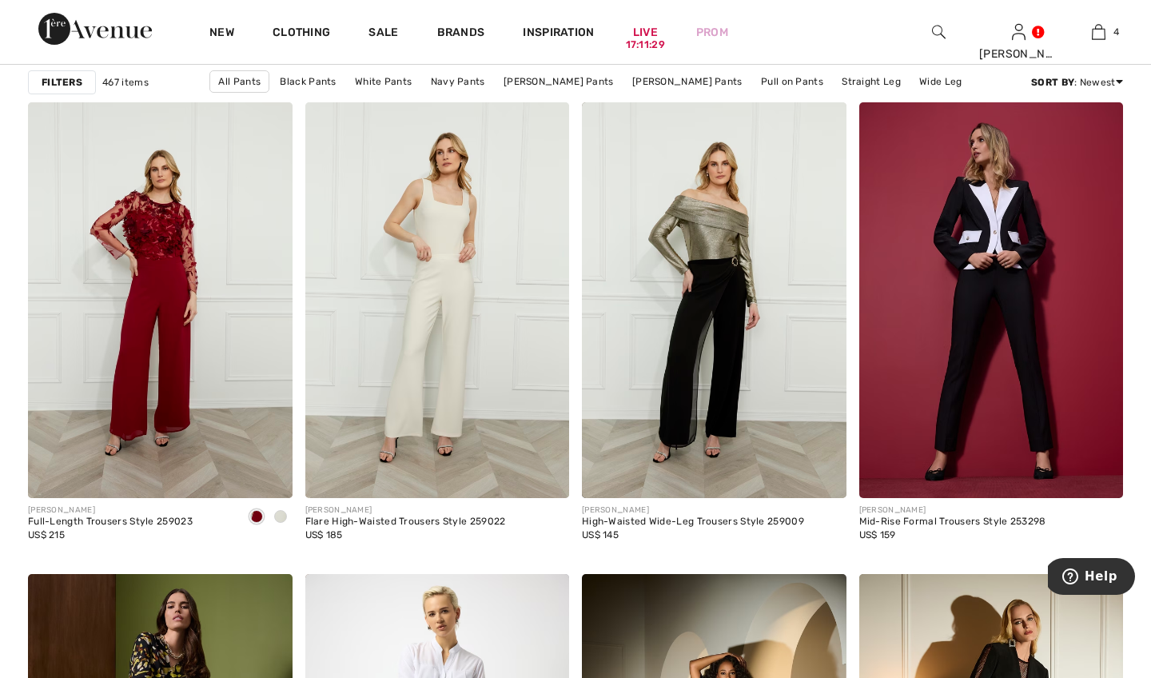
scroll to position [6030, 0]
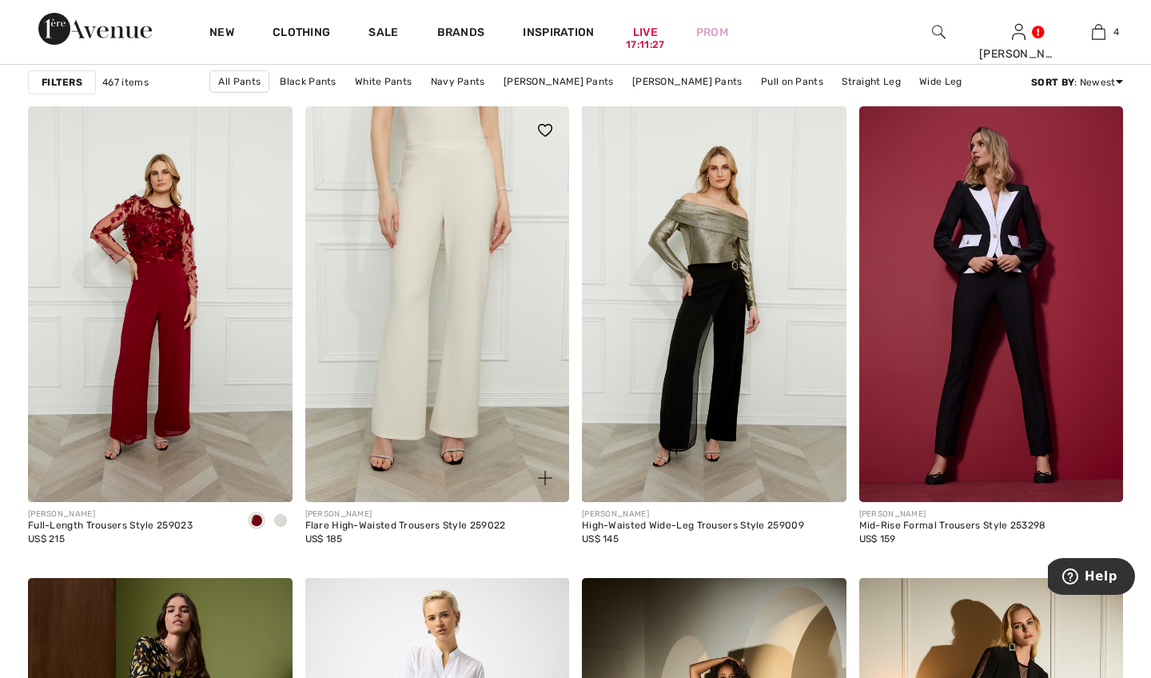
click at [474, 261] on img at bounding box center [437, 304] width 265 height 397
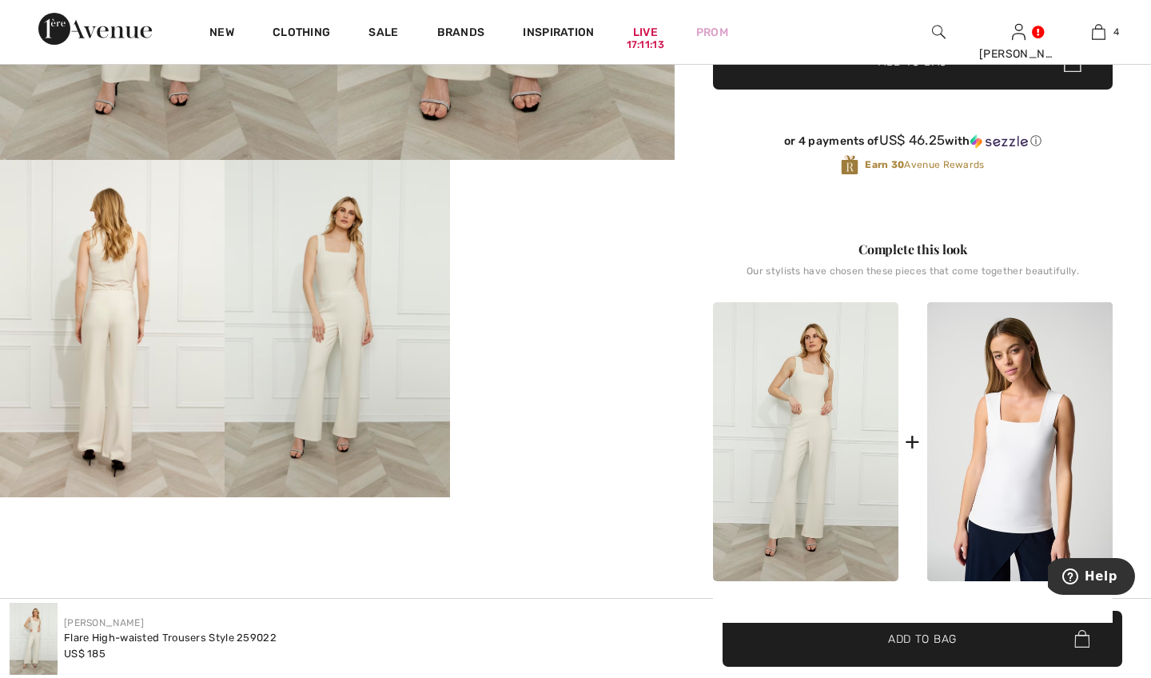
scroll to position [520, 0]
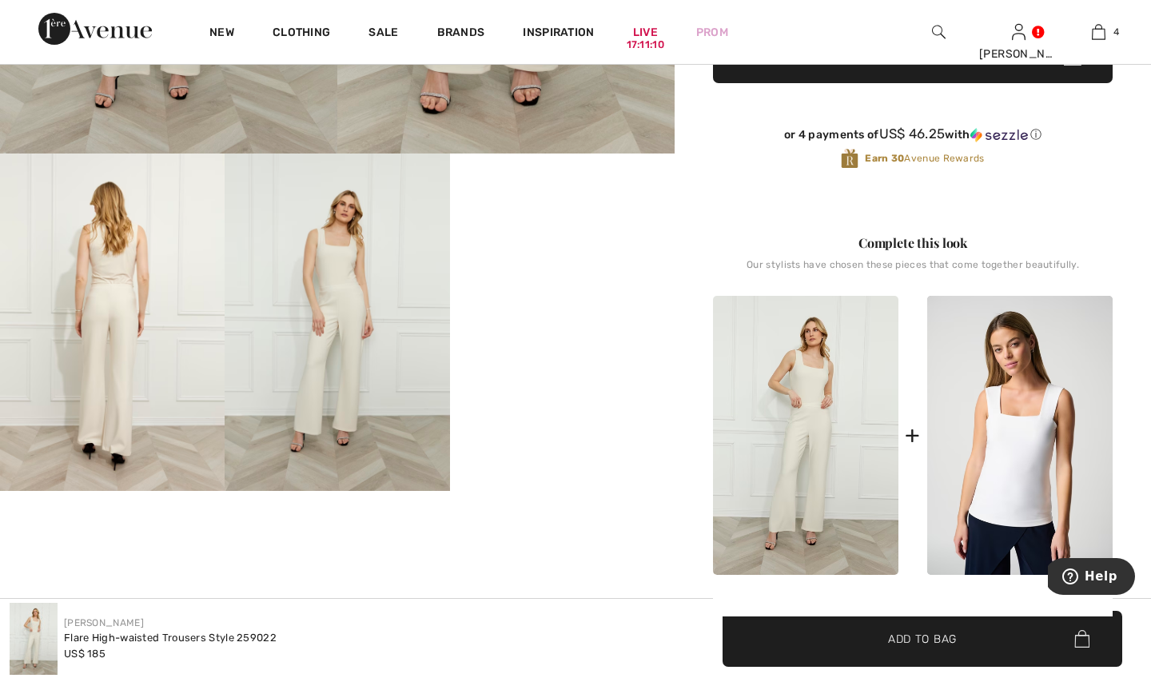
click at [560, 306] on div at bounding box center [337, 68] width 675 height 843
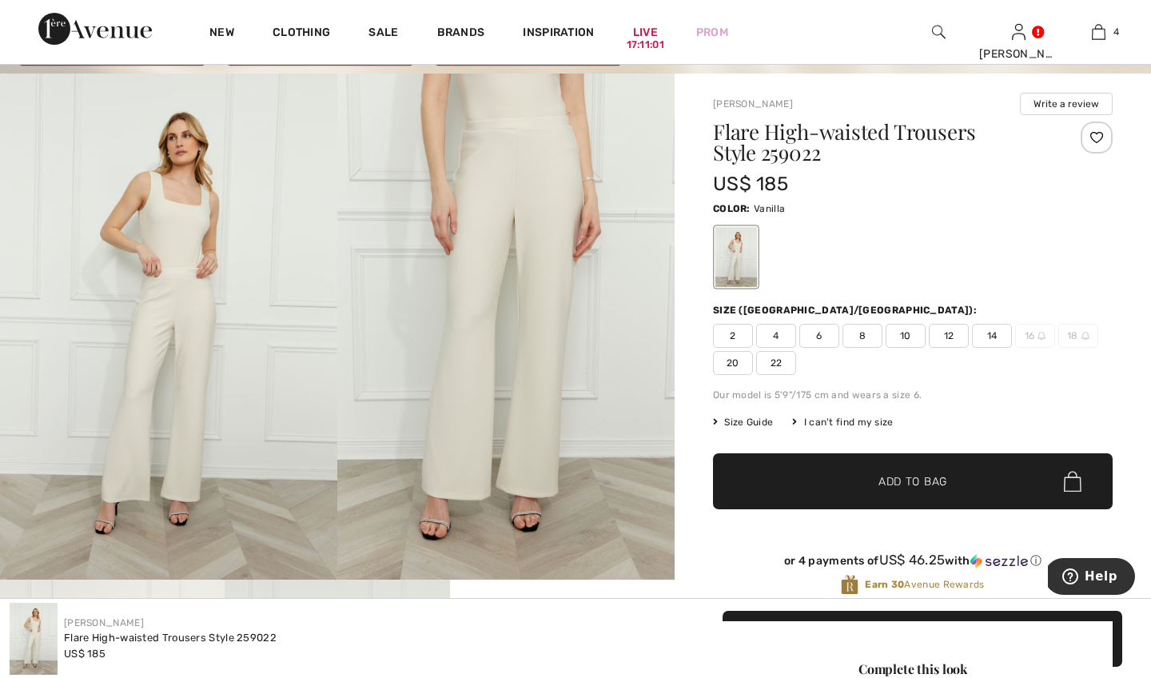
scroll to position [93, 0]
click at [750, 419] on span "Size Guide" at bounding box center [743, 423] width 60 height 14
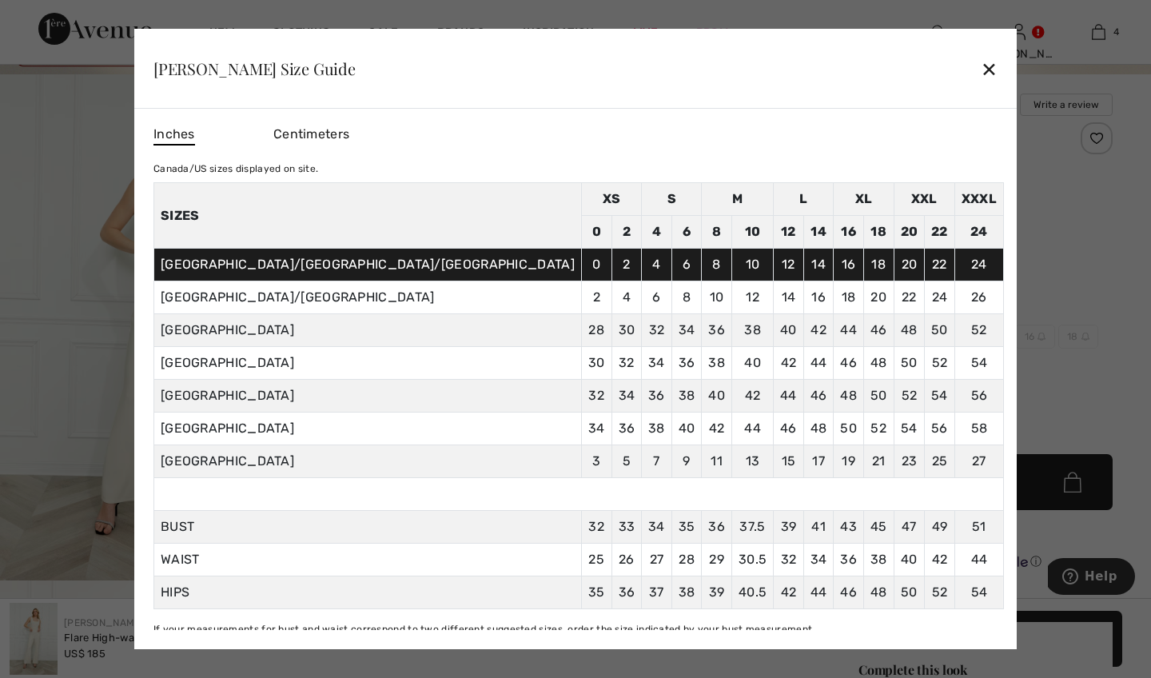
click at [981, 67] on div "✕" at bounding box center [989, 69] width 17 height 34
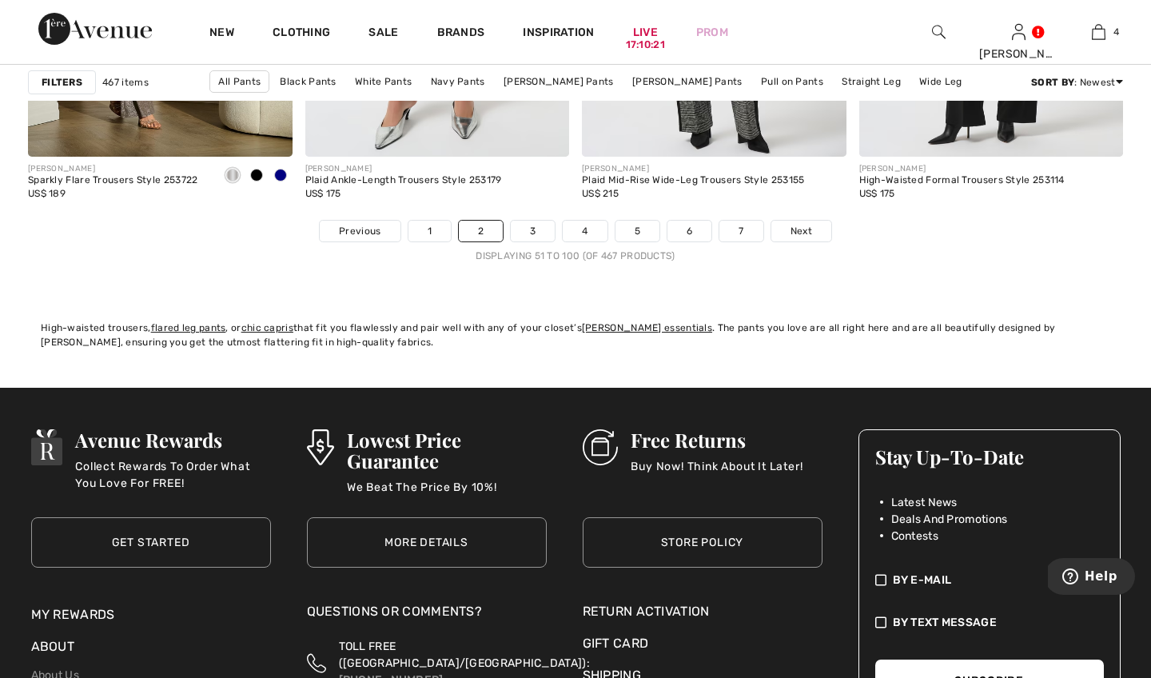
scroll to position [7279, 0]
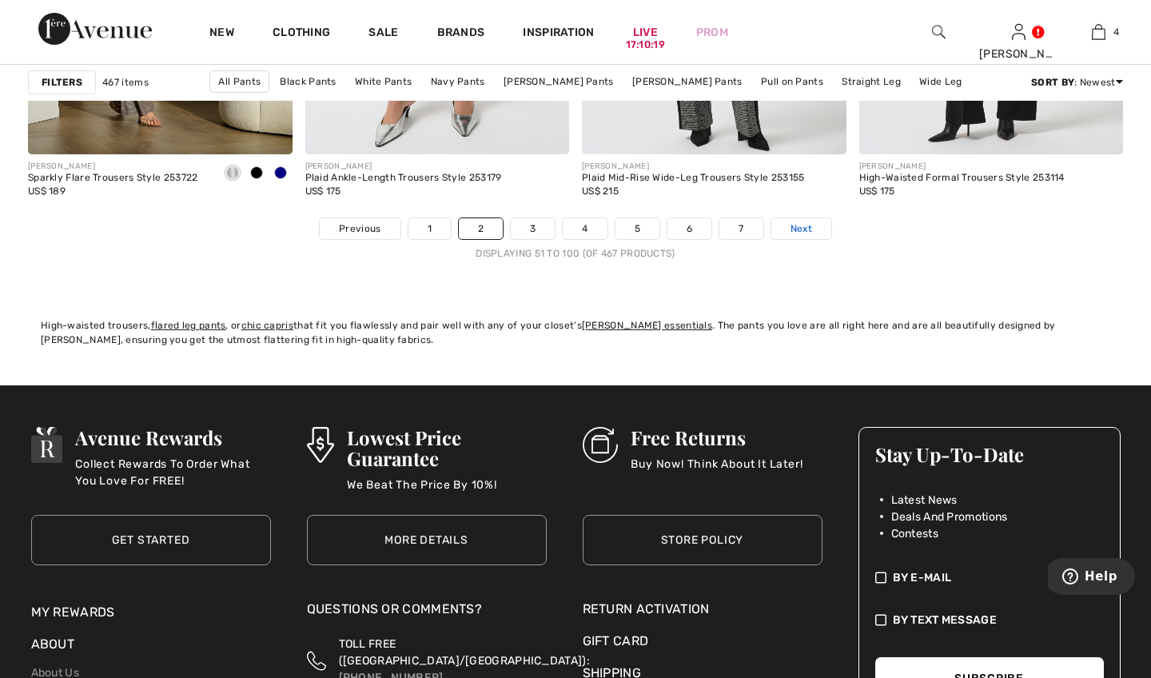
click at [807, 227] on span "Next" at bounding box center [802, 228] width 22 height 14
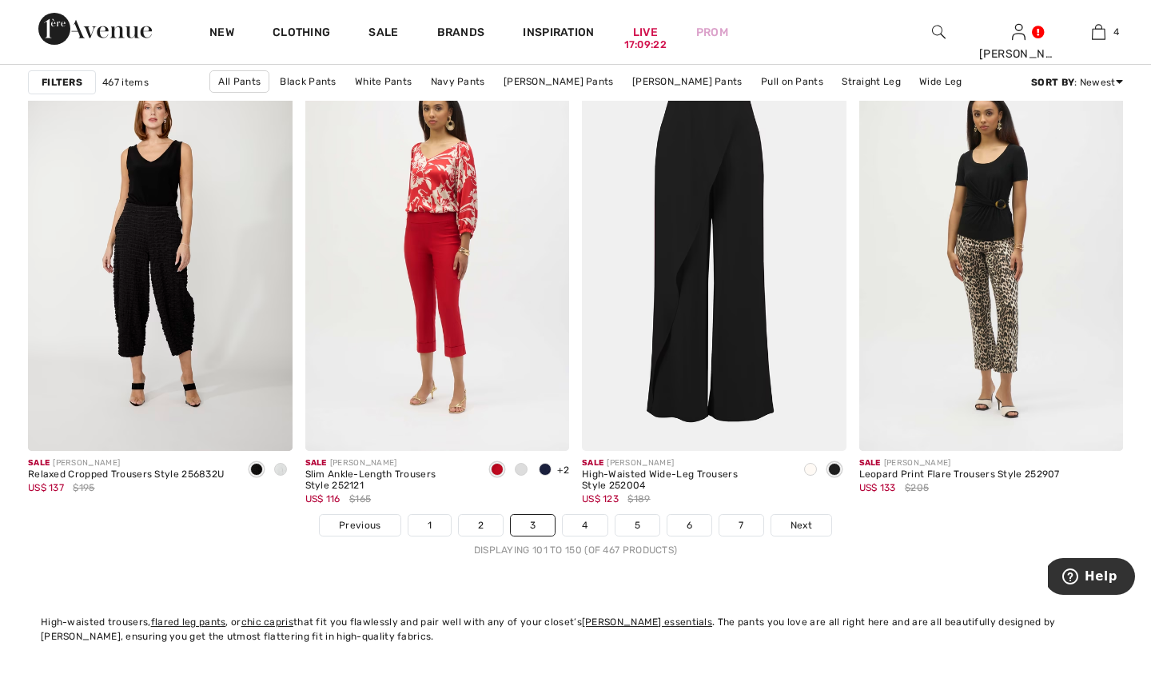
scroll to position [7092, 0]
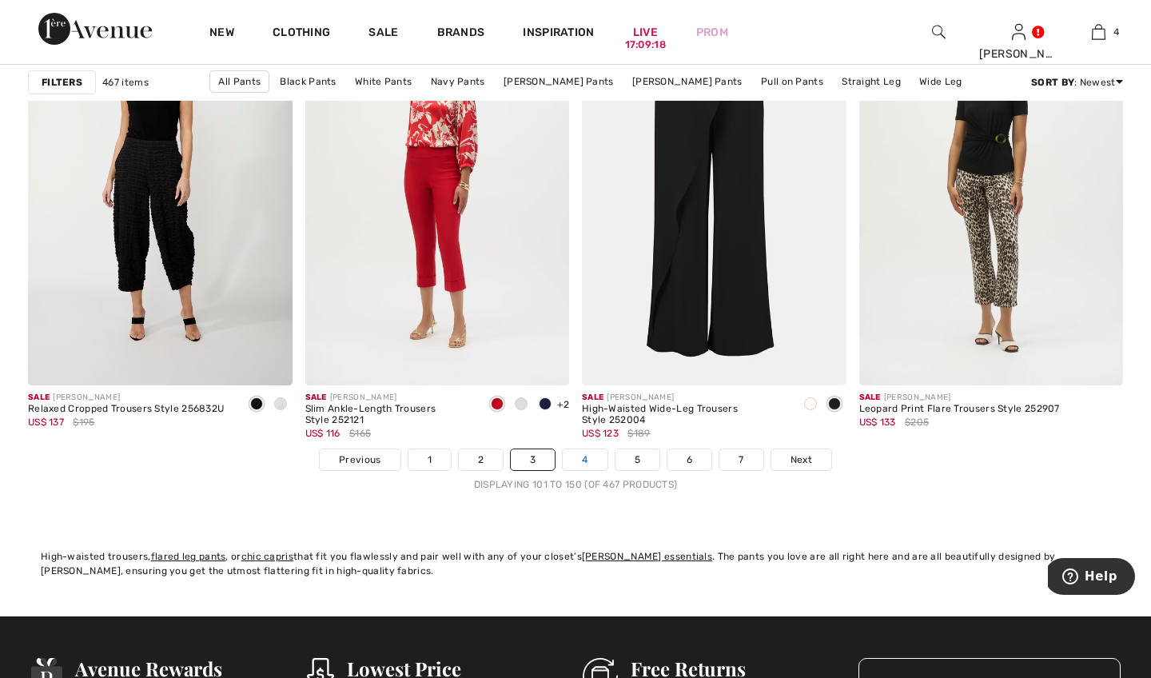
click at [588, 461] on link "4" at bounding box center [585, 459] width 44 height 21
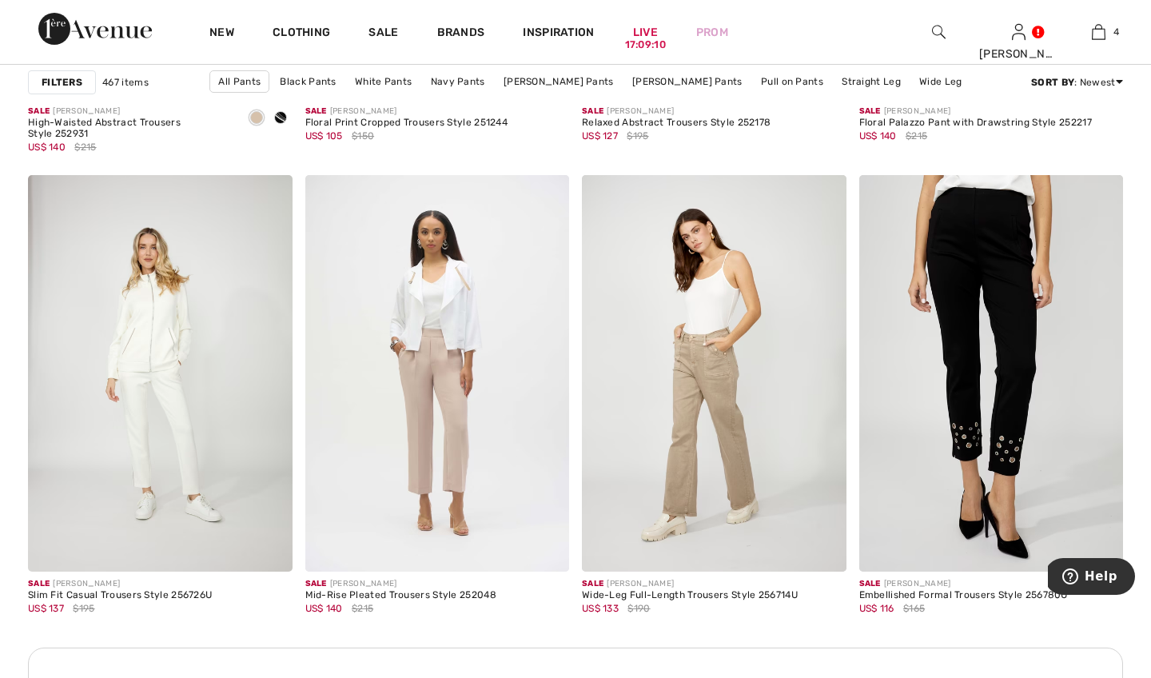
scroll to position [1573, 0]
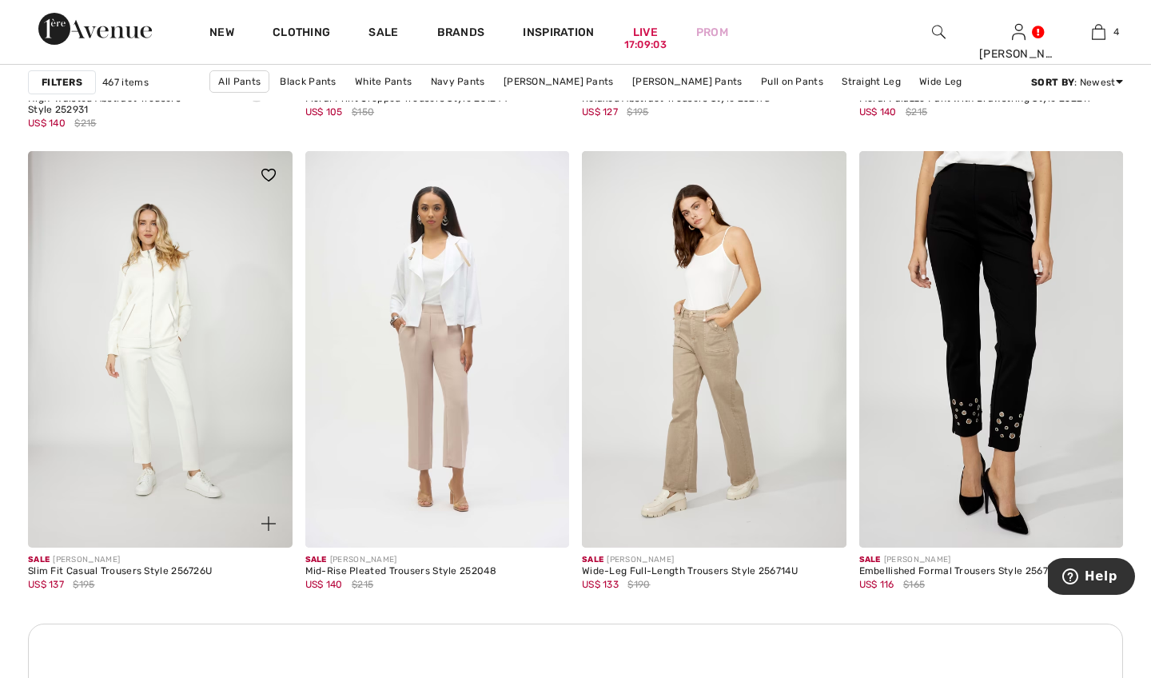
click at [237, 405] on img at bounding box center [160, 349] width 265 height 397
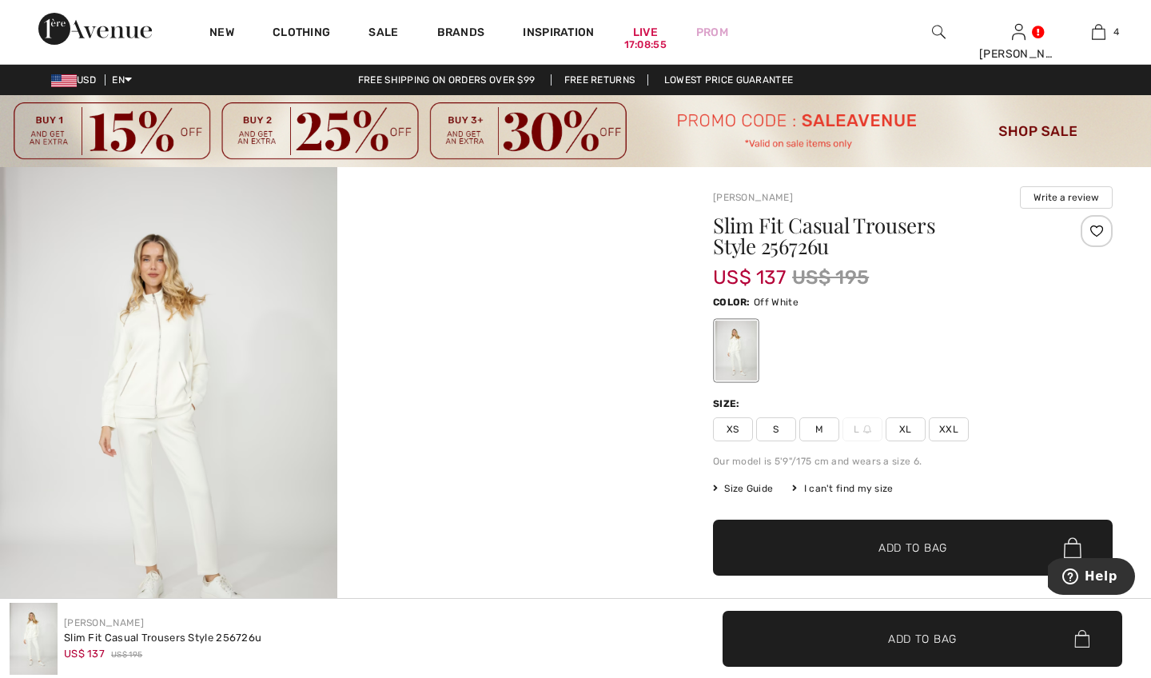
click at [915, 432] on span "XL" at bounding box center [906, 429] width 40 height 24
click at [940, 548] on span "Add to Bag" at bounding box center [913, 548] width 69 height 17
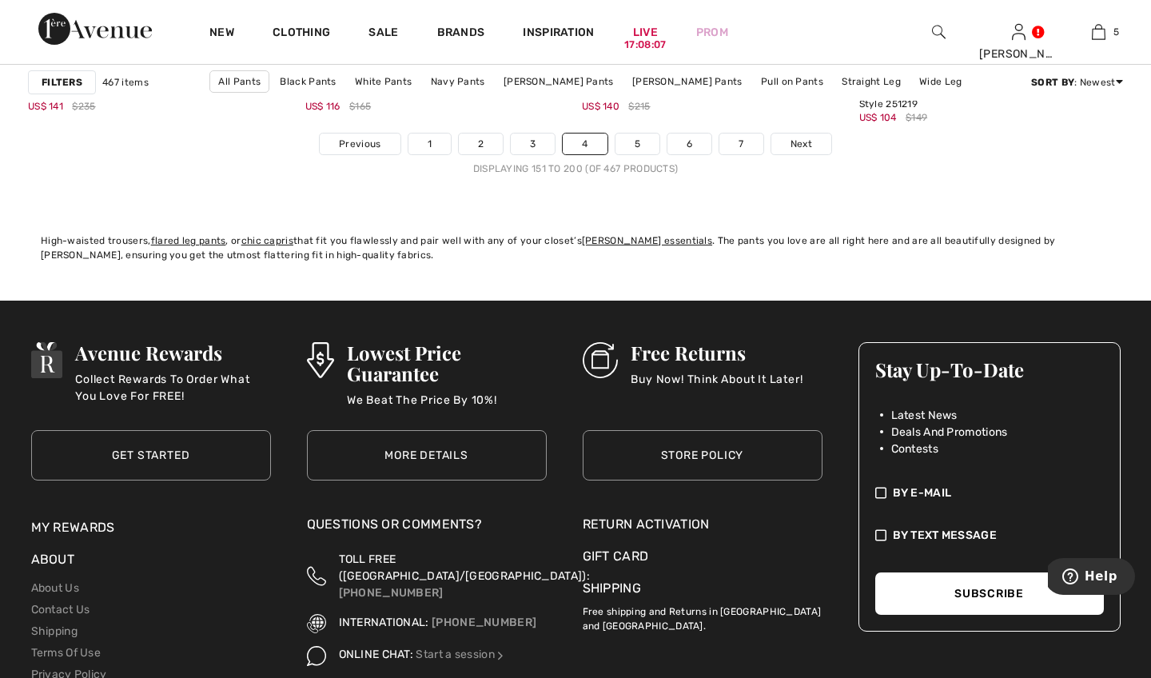
scroll to position [7421, 0]
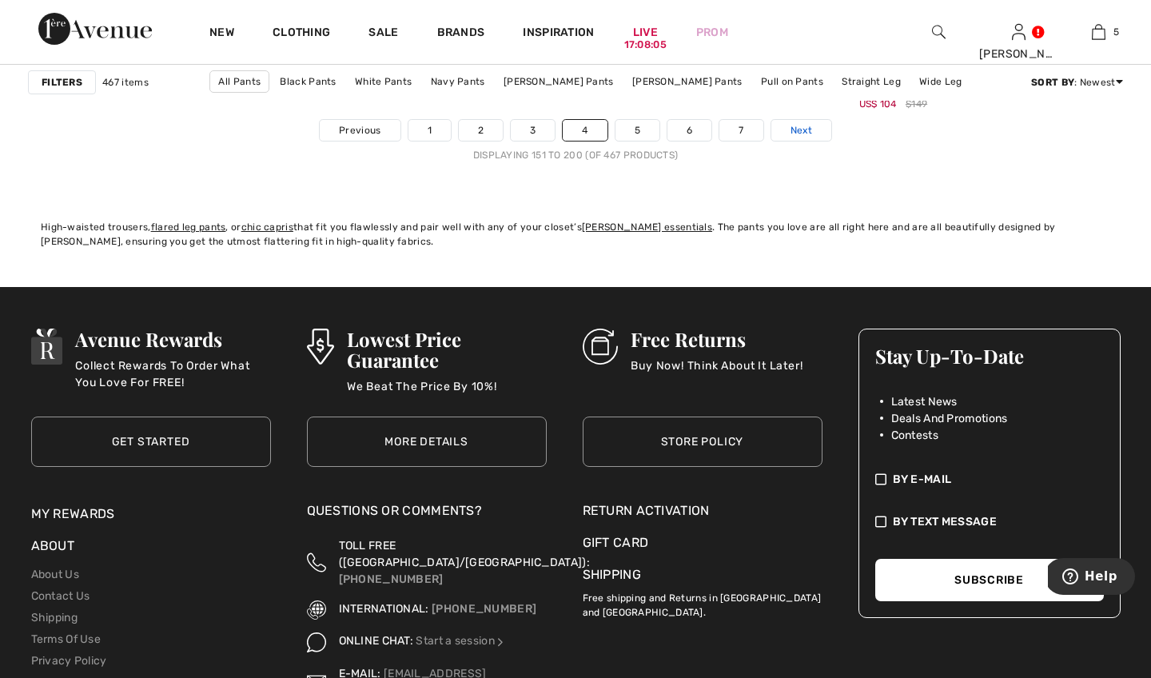
click at [796, 130] on span "Next" at bounding box center [802, 130] width 22 height 14
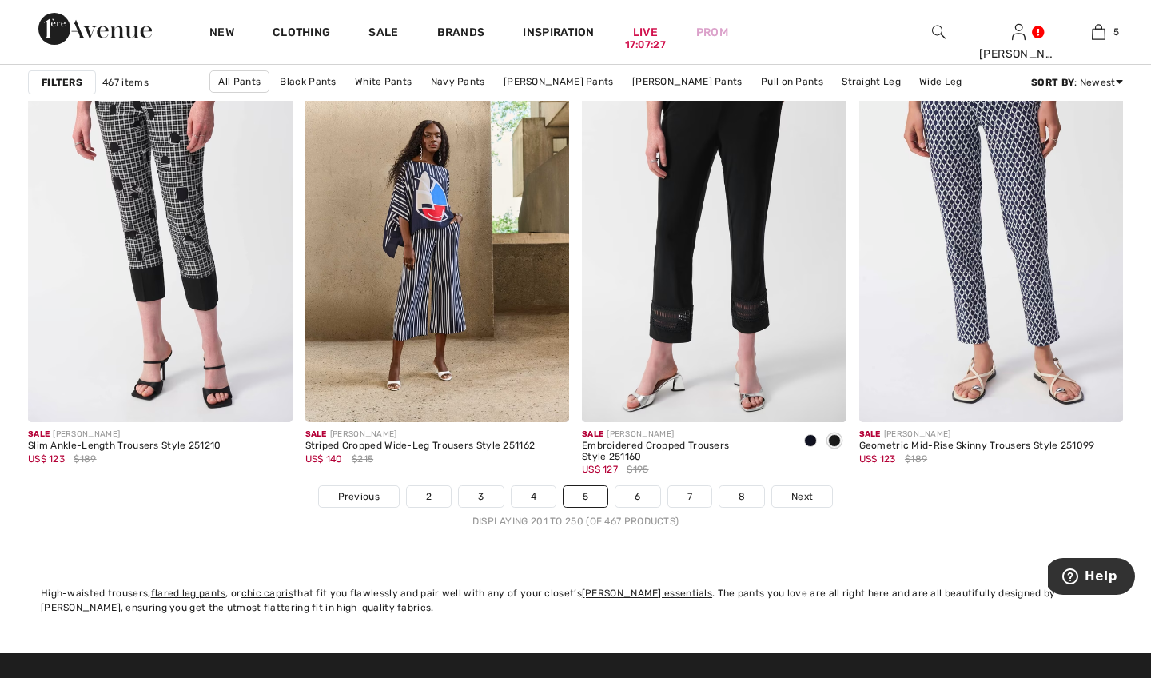
scroll to position [6993, 0]
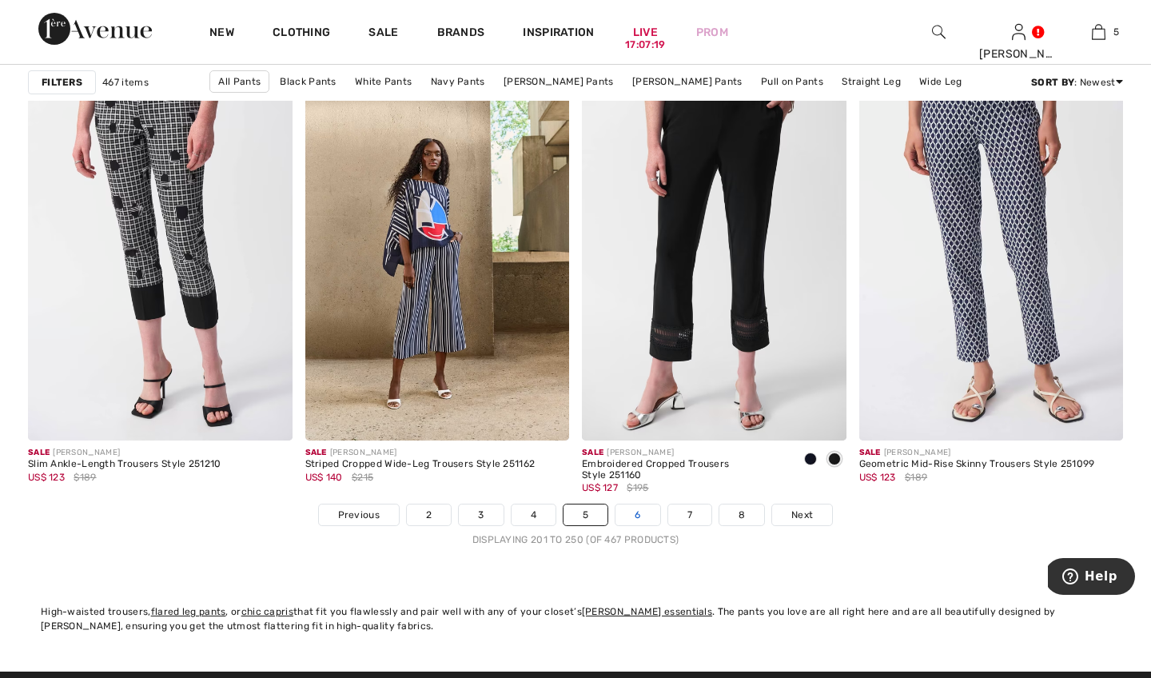
click at [636, 513] on link "6" at bounding box center [638, 514] width 44 height 21
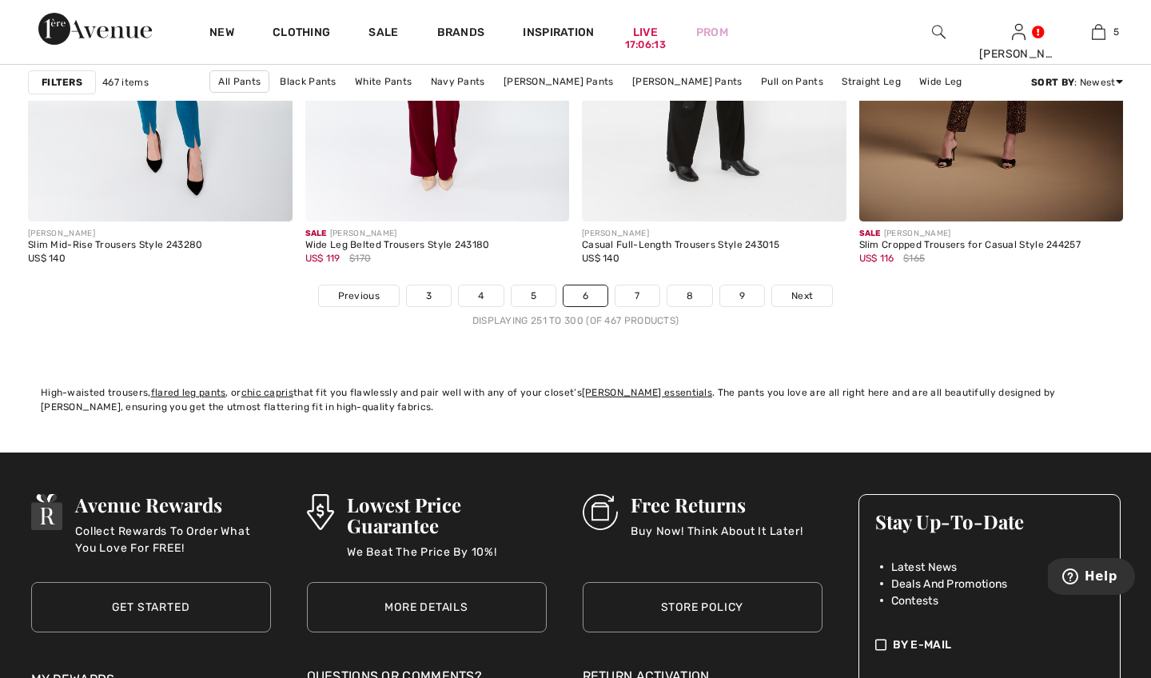
scroll to position [7268, 0]
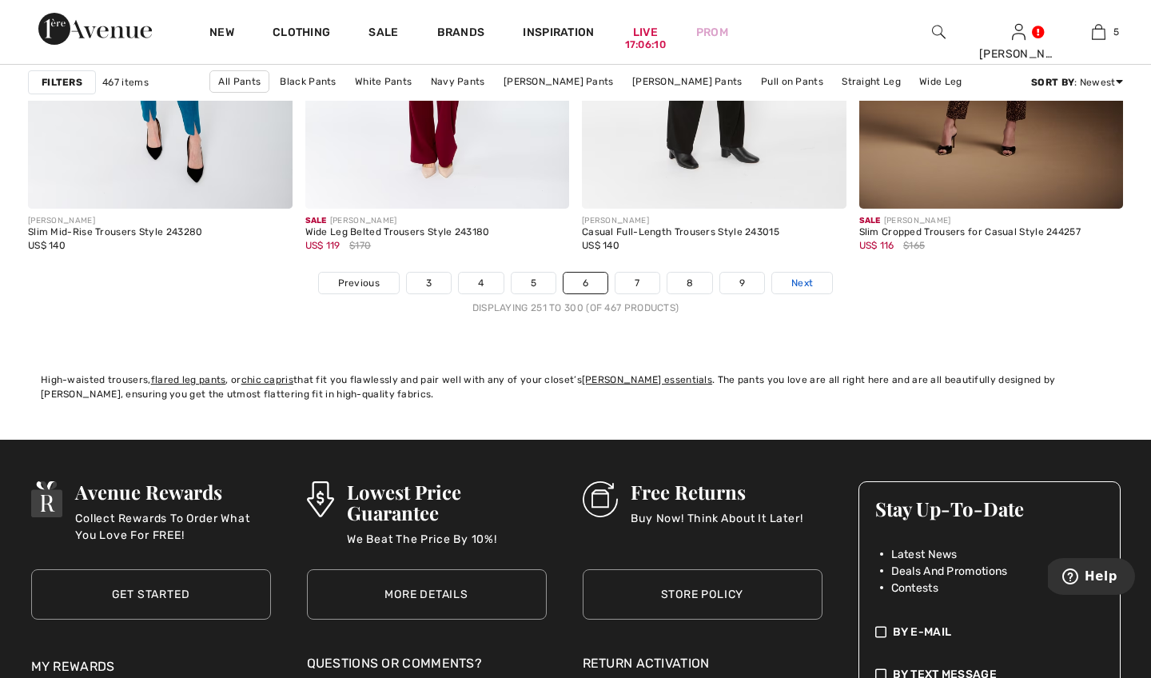
click at [794, 283] on span "Next" at bounding box center [802, 283] width 22 height 14
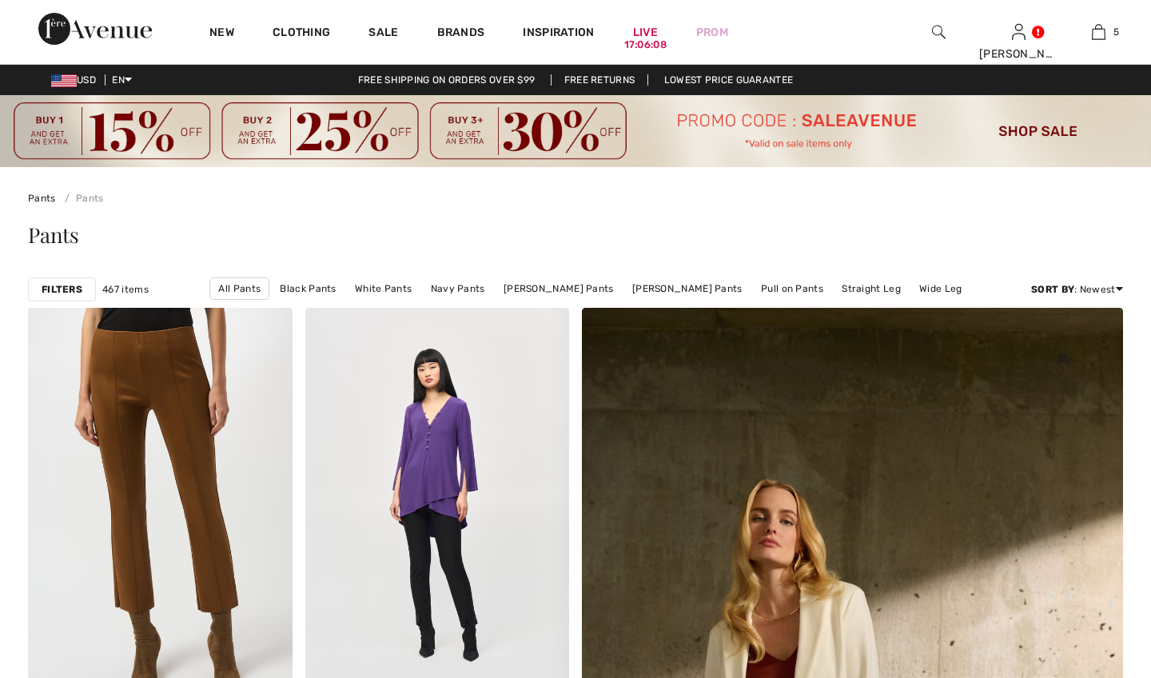
checkbox input "true"
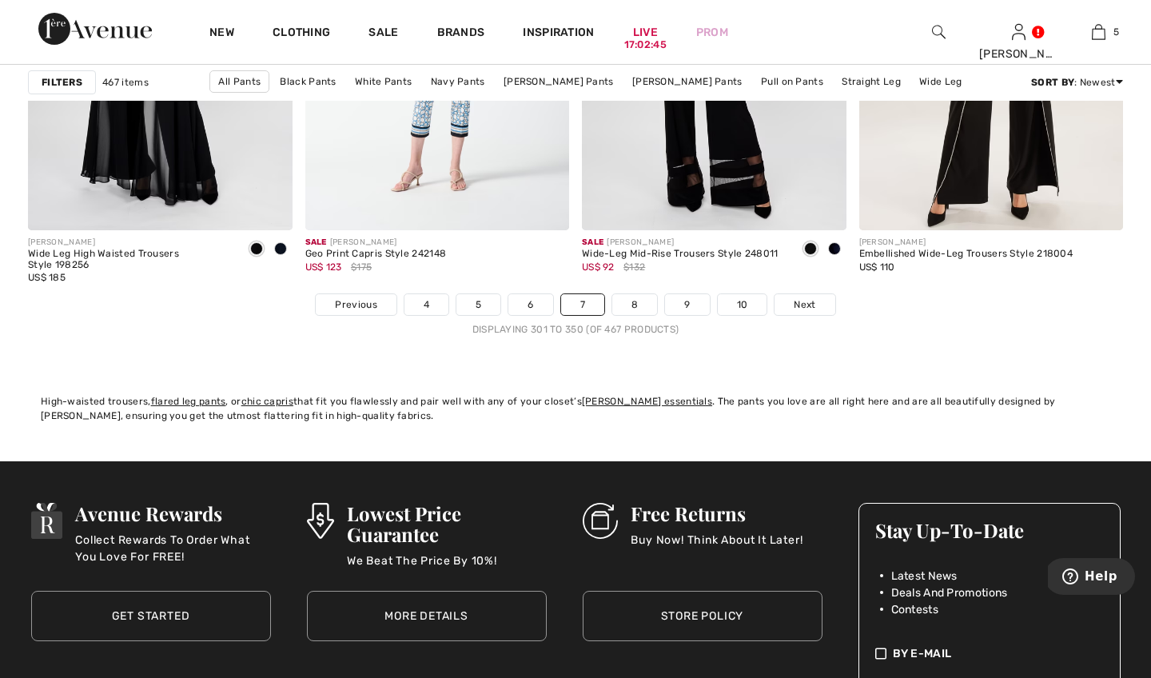
scroll to position [7199, 0]
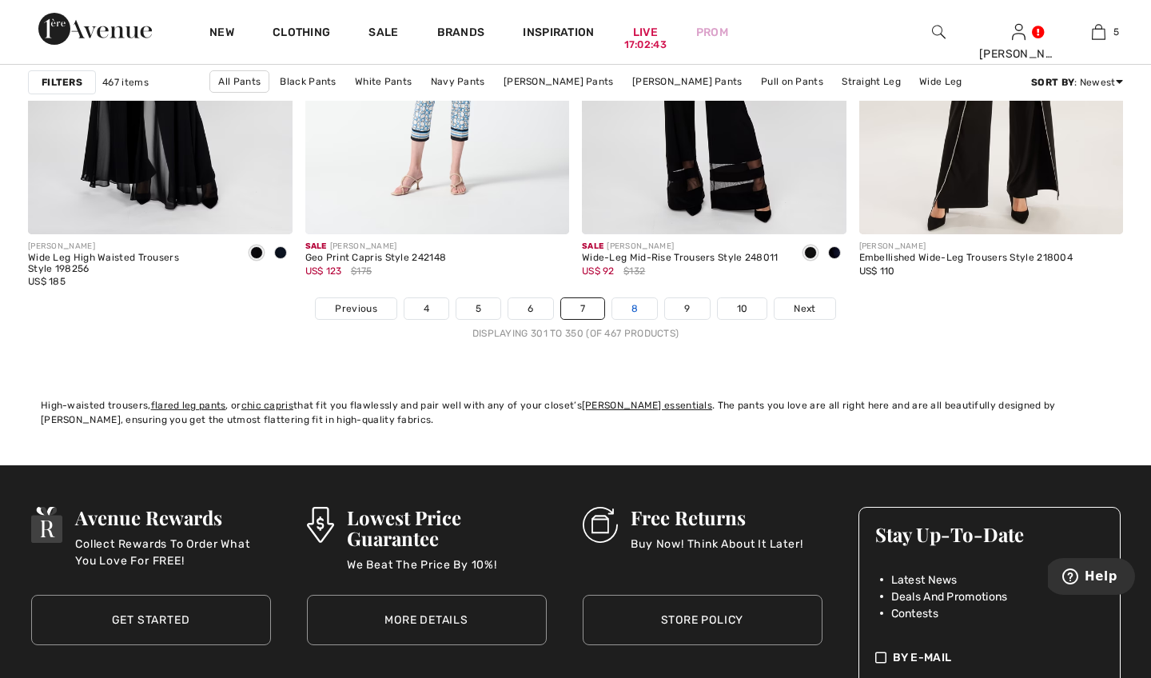
click at [632, 310] on link "8" at bounding box center [634, 308] width 45 height 21
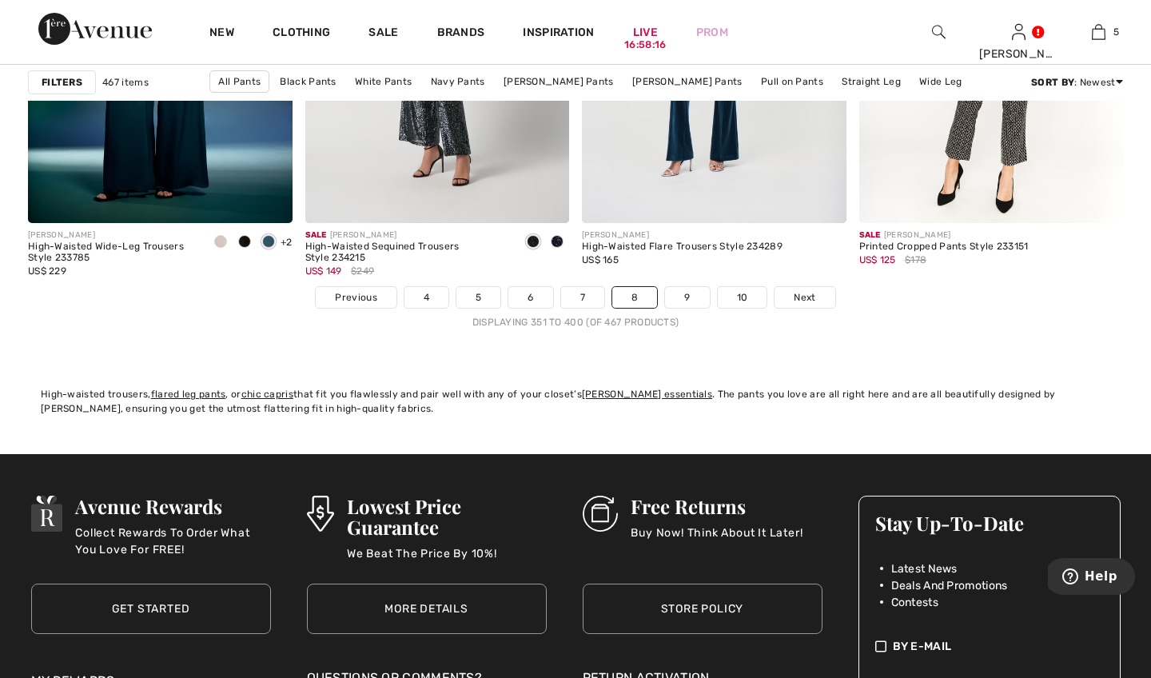
scroll to position [7267, 0]
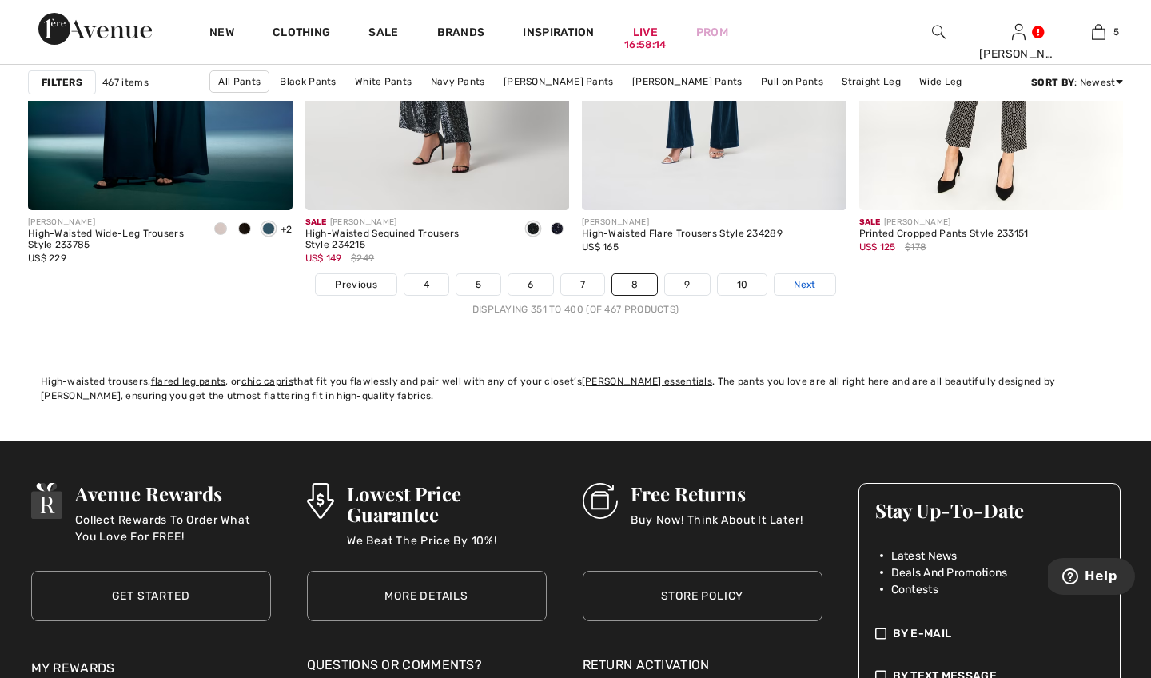
click at [814, 286] on span "Next" at bounding box center [805, 284] width 22 height 14
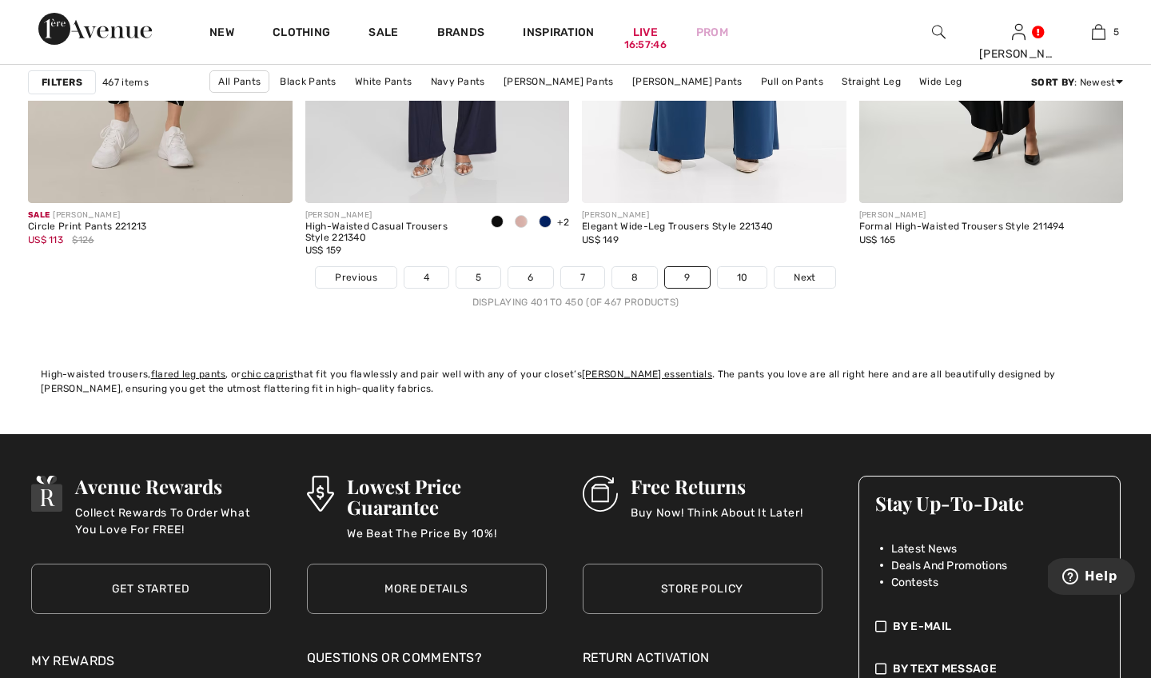
scroll to position [7295, 0]
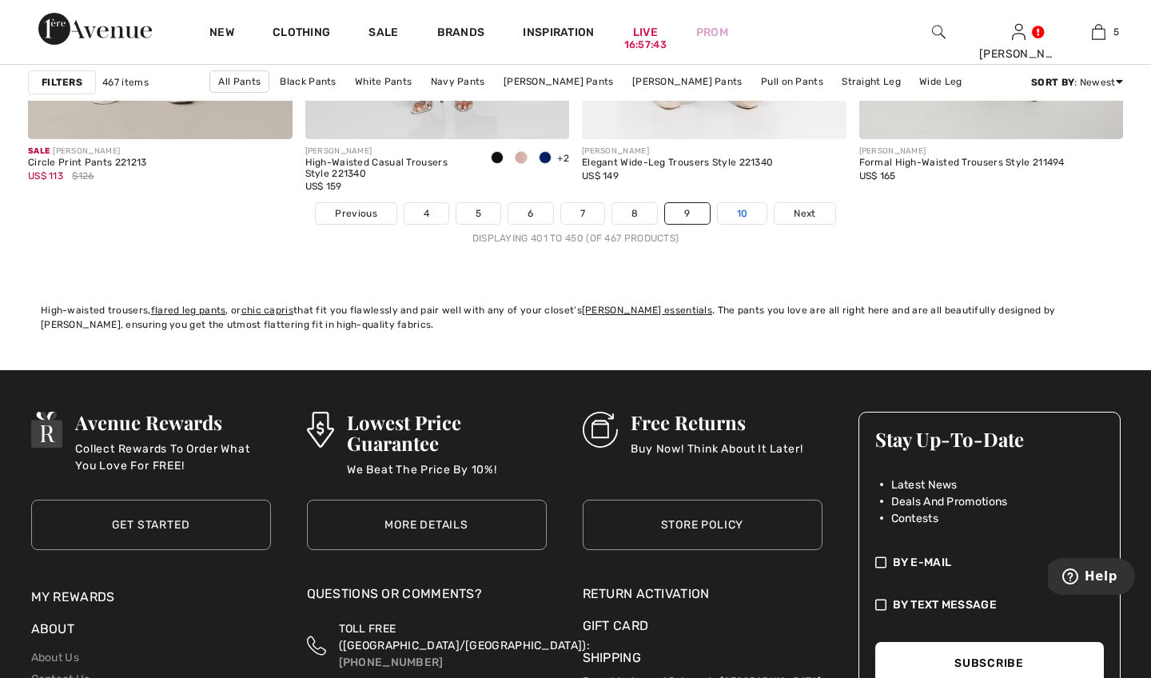
click at [745, 214] on link "10" at bounding box center [743, 213] width 50 height 21
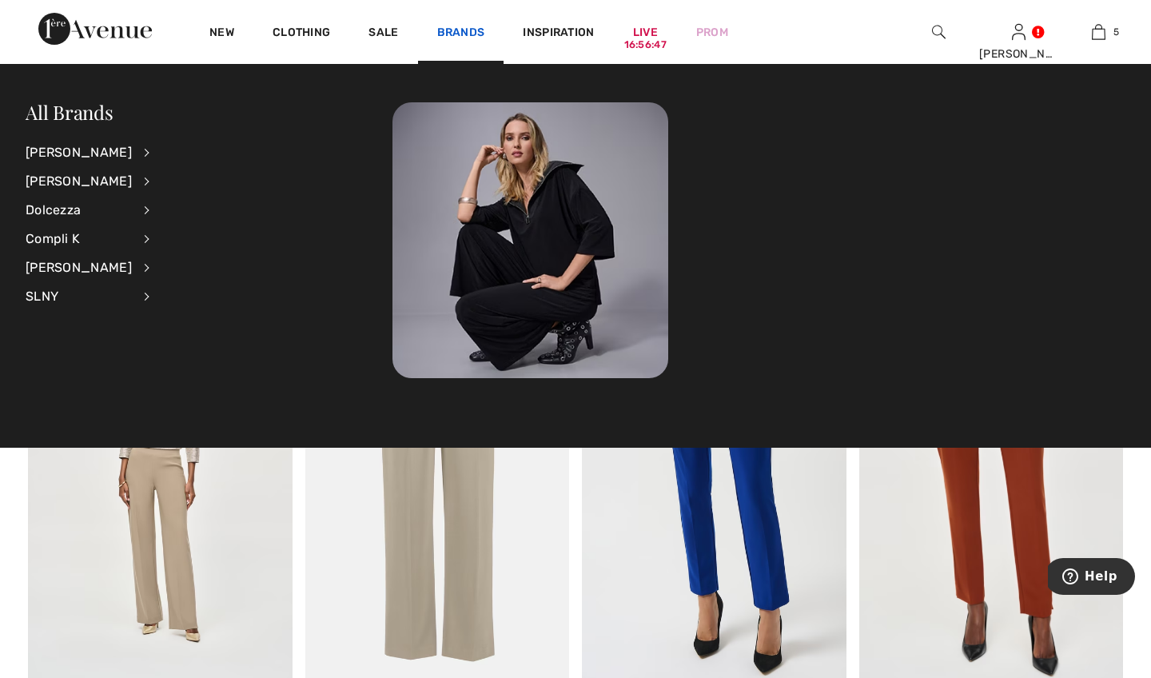
scroll to position [1433, 0]
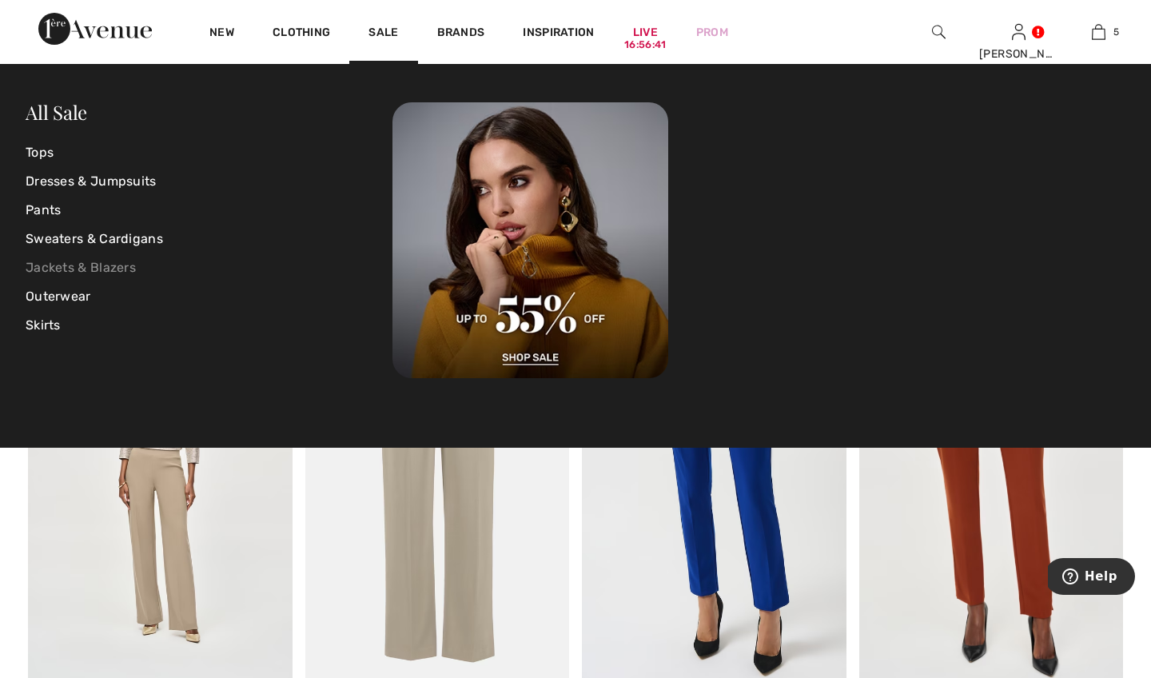
click at [111, 269] on link "Jackets & Blazers" at bounding box center [209, 267] width 367 height 29
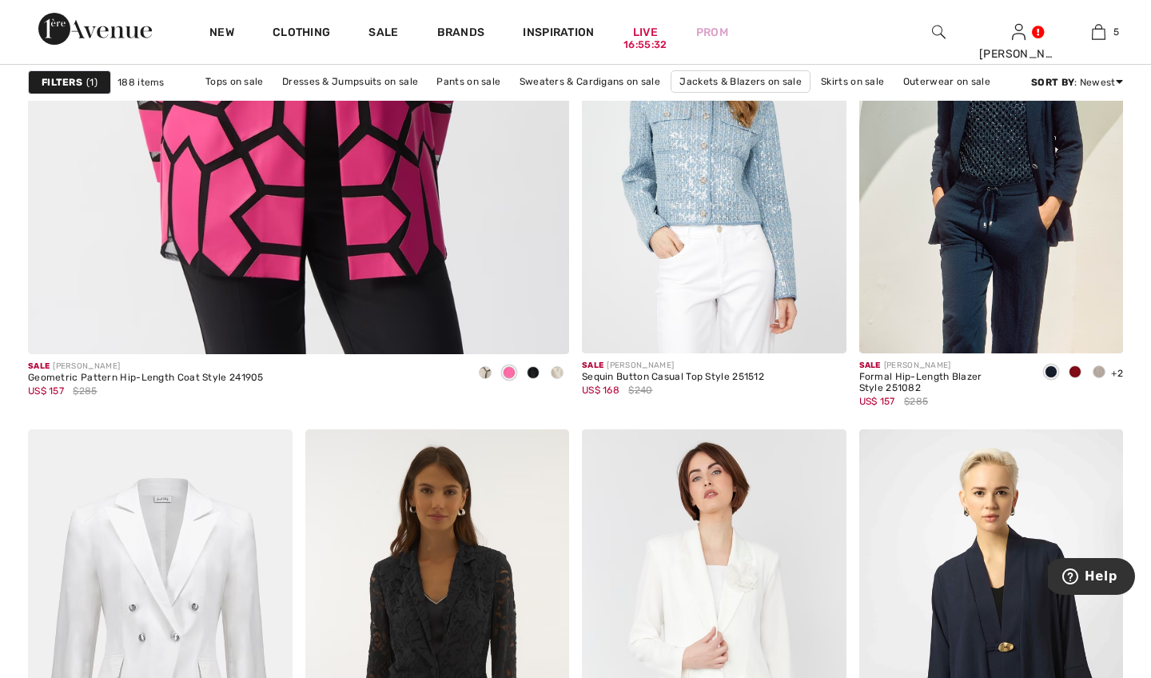
scroll to position [4537, 0]
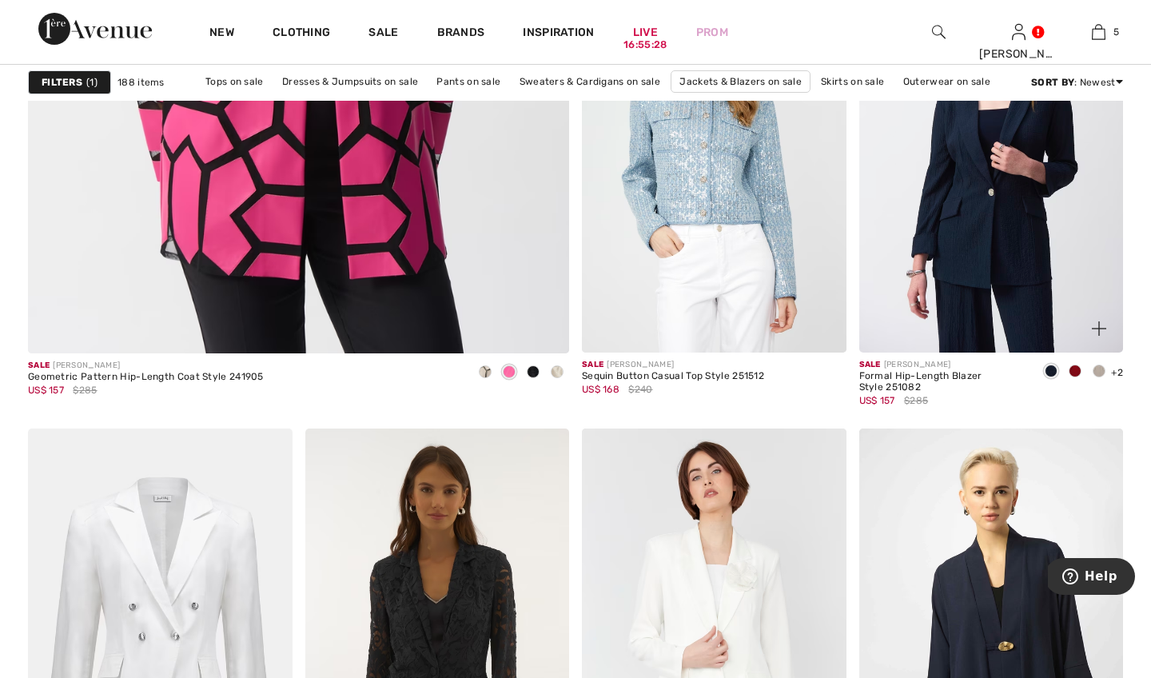
click at [968, 260] on img at bounding box center [991, 154] width 265 height 397
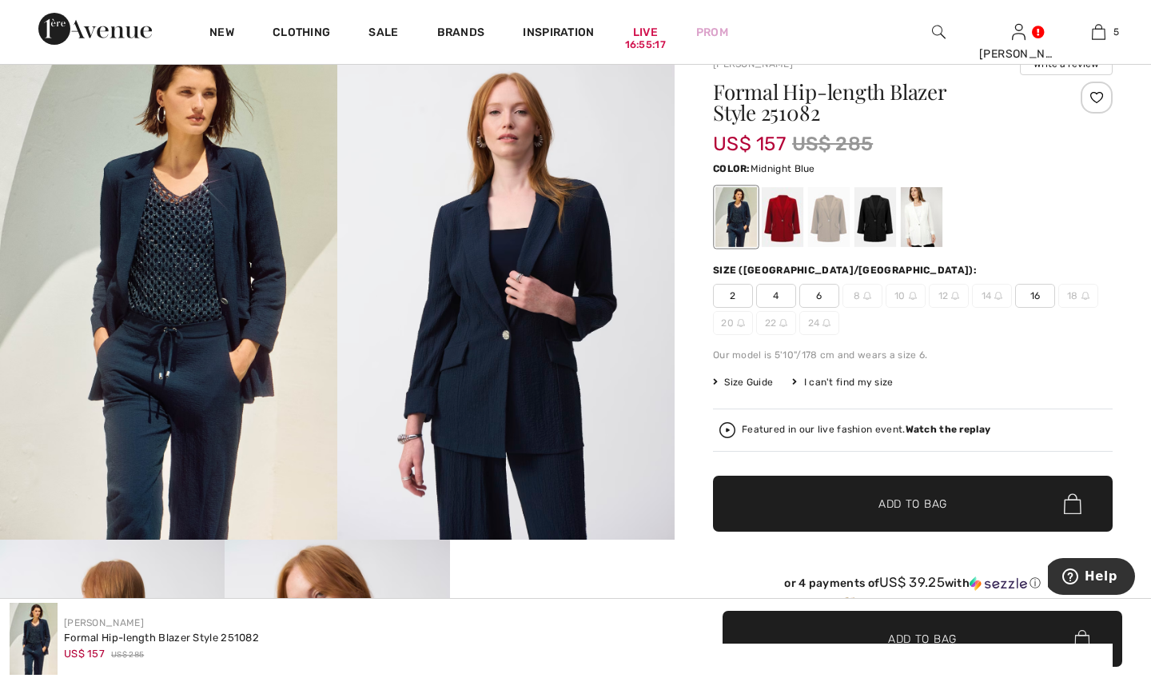
scroll to position [210, 0]
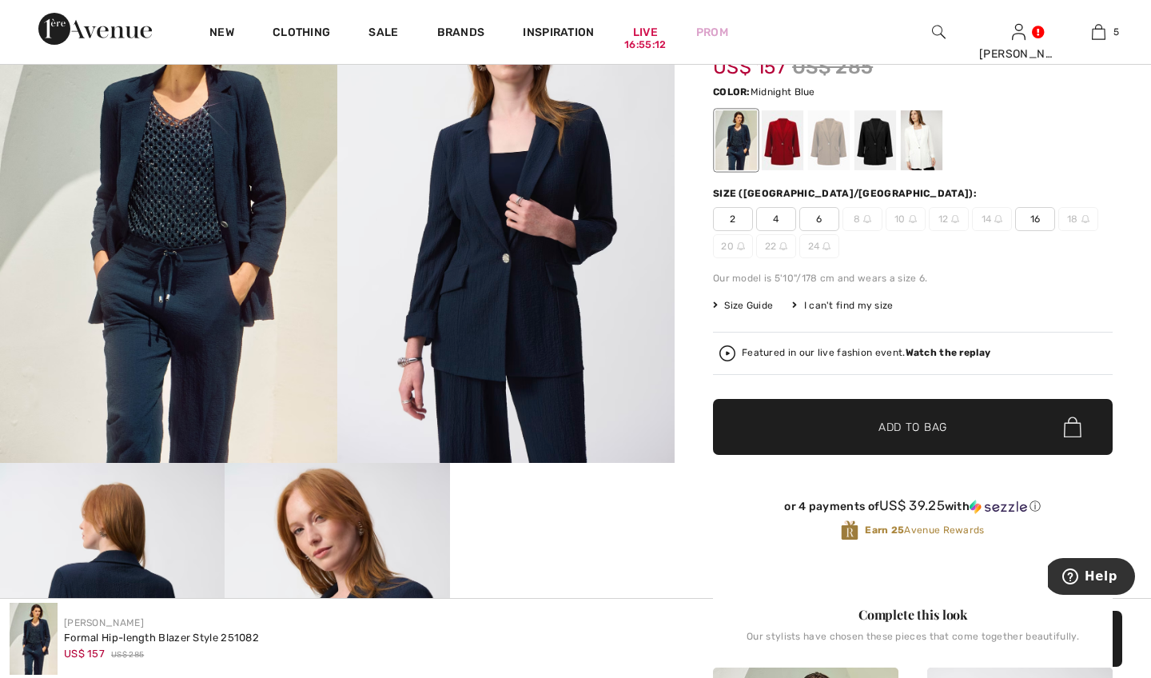
click at [1040, 215] on span "16" at bounding box center [1035, 219] width 40 height 24
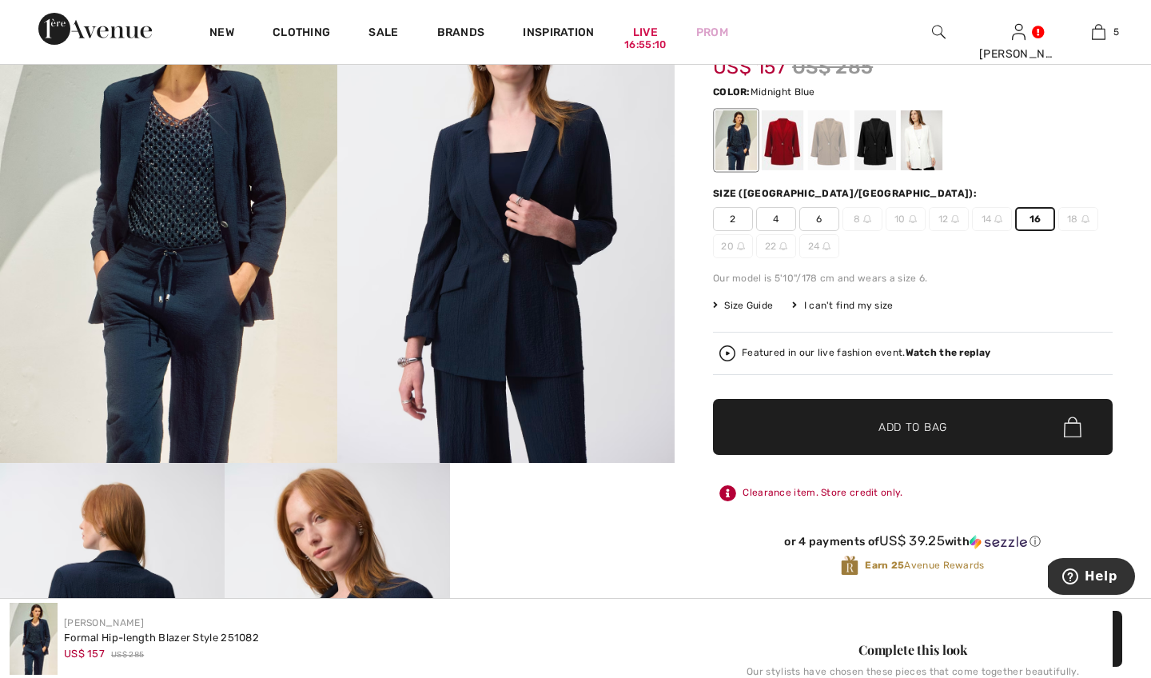
click at [915, 428] on span "Add to Bag" at bounding box center [913, 427] width 69 height 17
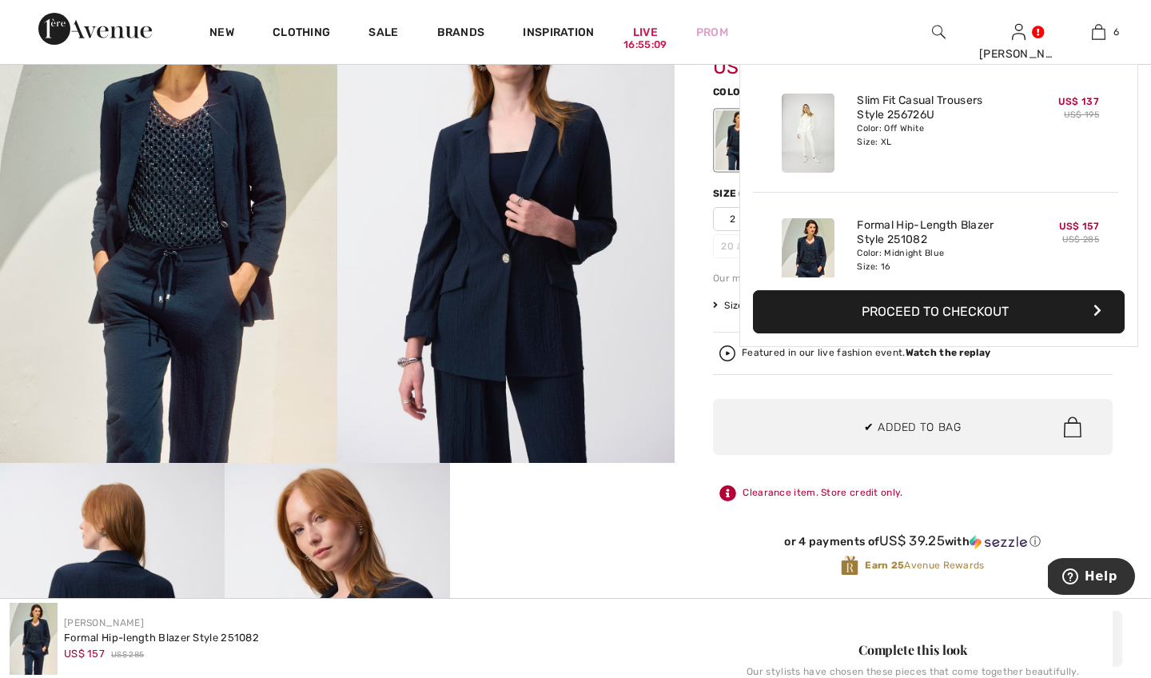
scroll to position [548, 0]
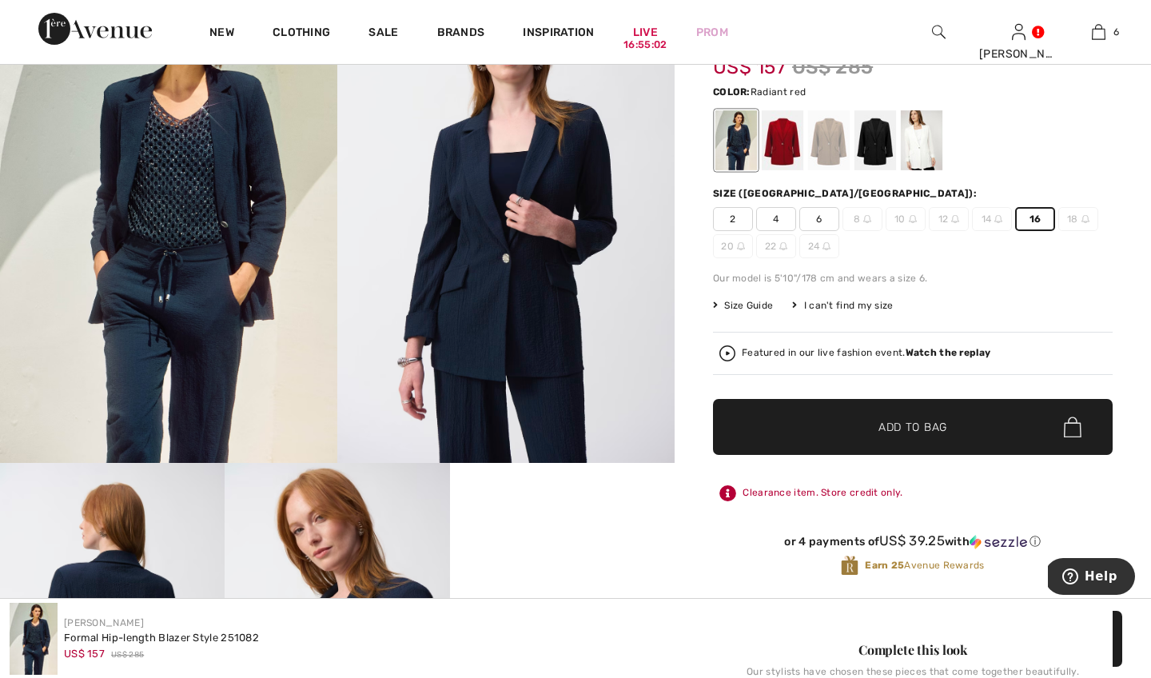
click at [783, 146] on div at bounding box center [783, 140] width 42 height 60
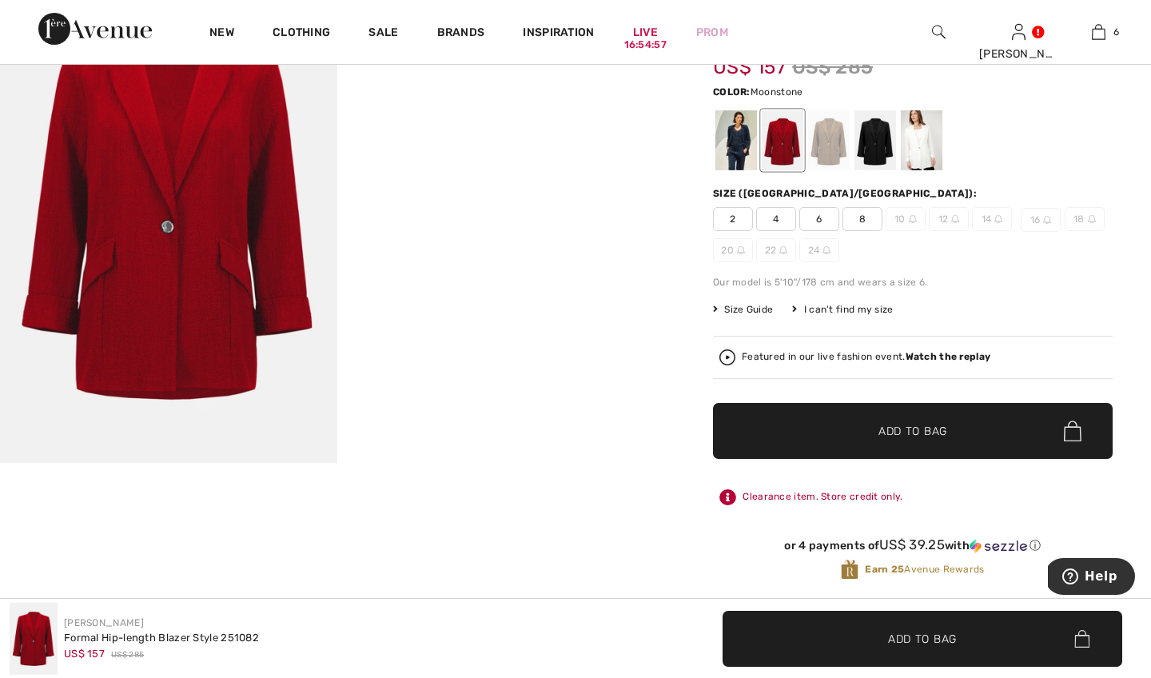
click at [823, 151] on div at bounding box center [829, 140] width 42 height 60
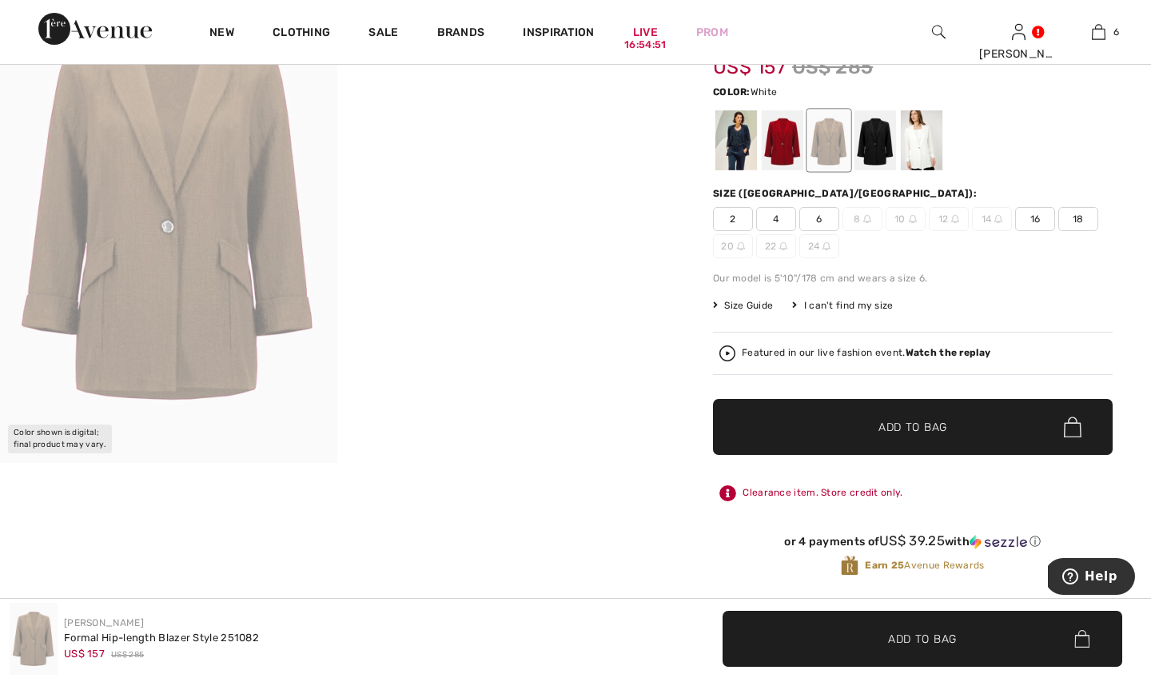
click at [921, 144] on div at bounding box center [922, 140] width 42 height 60
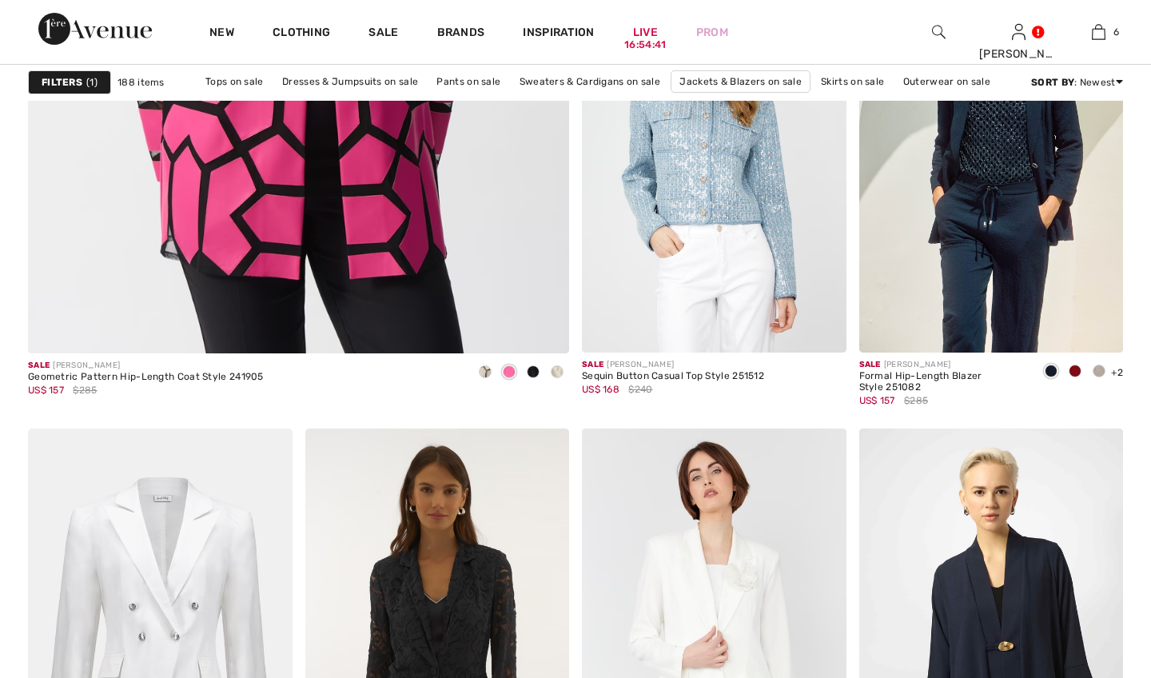
scroll to position [4537, 0]
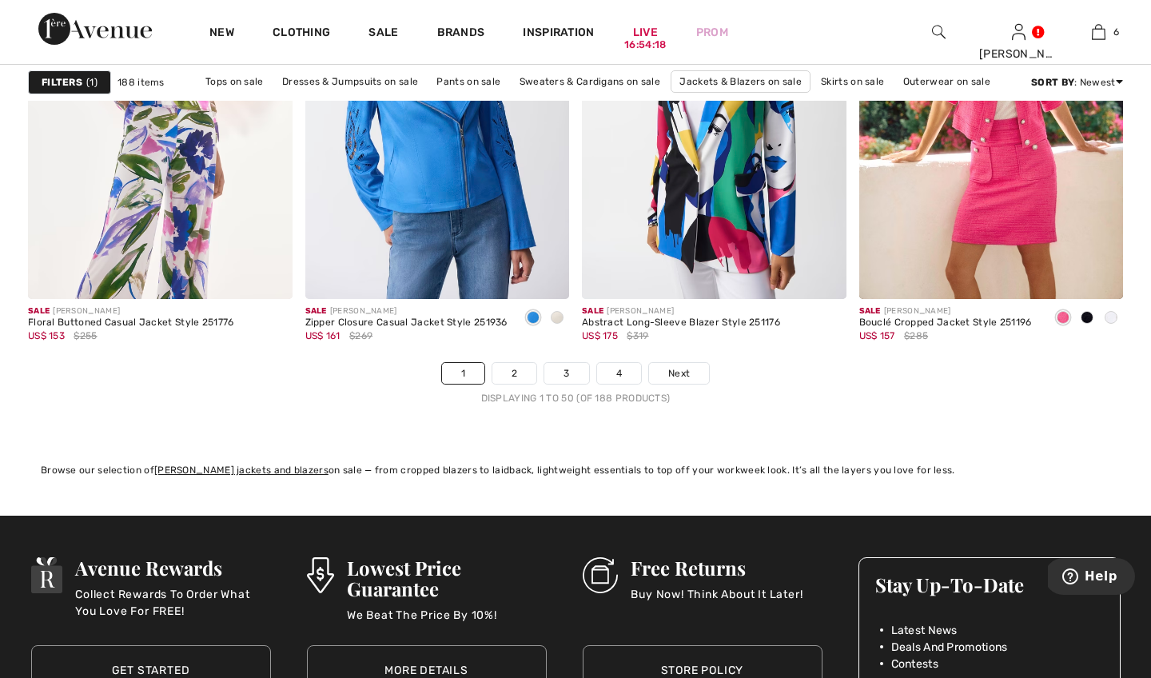
scroll to position [7182, 0]
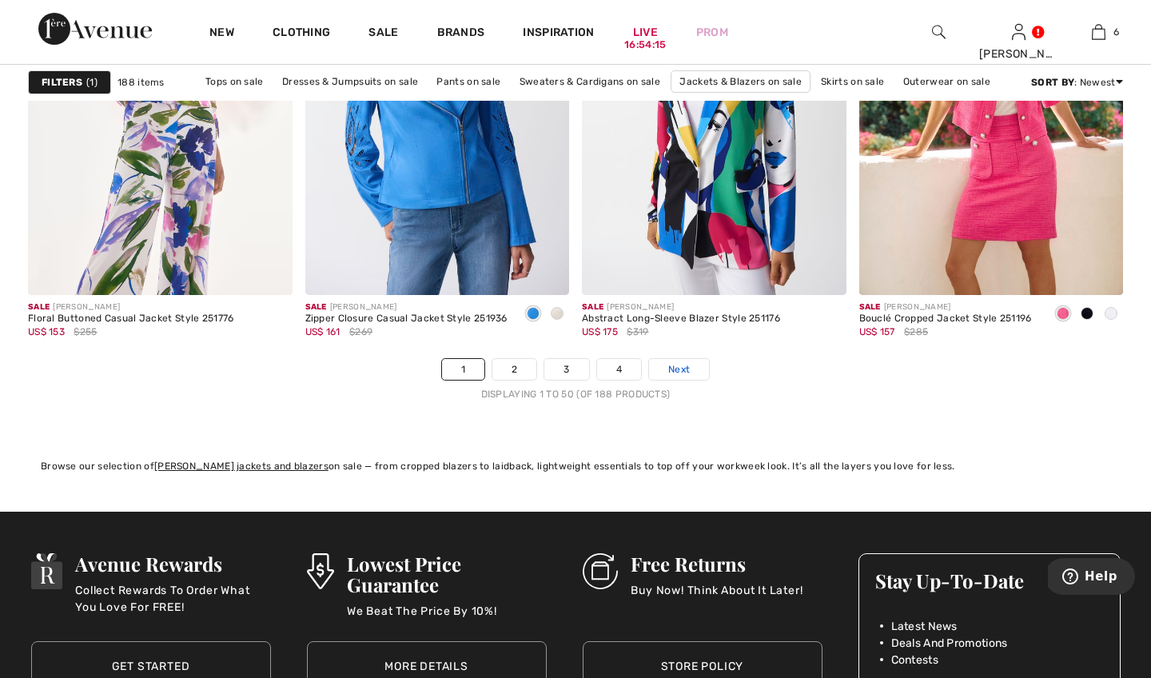
click at [674, 369] on span "Next" at bounding box center [679, 369] width 22 height 14
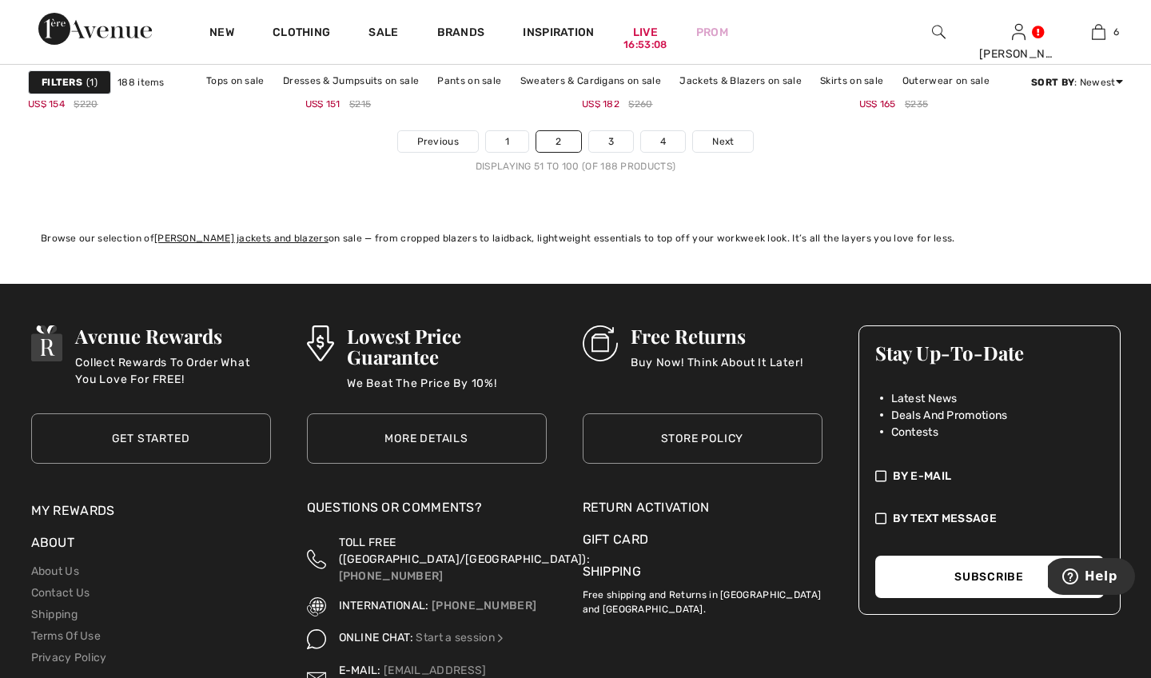
scroll to position [7369, 0]
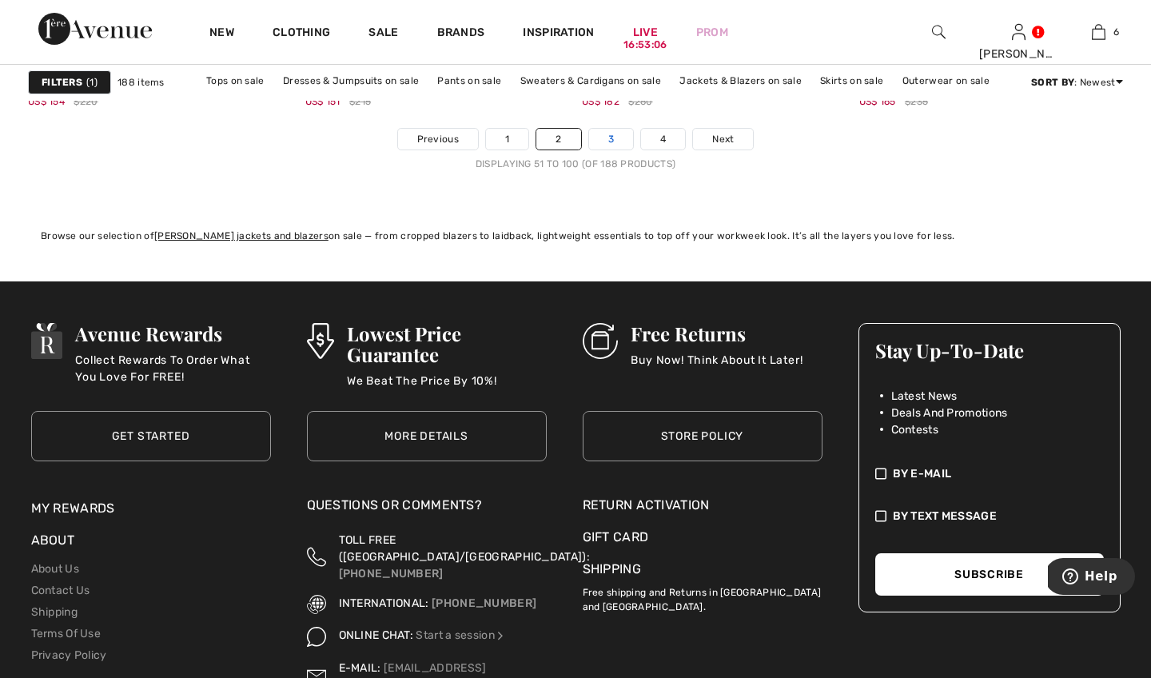
click at [608, 137] on link "3" at bounding box center [611, 139] width 44 height 21
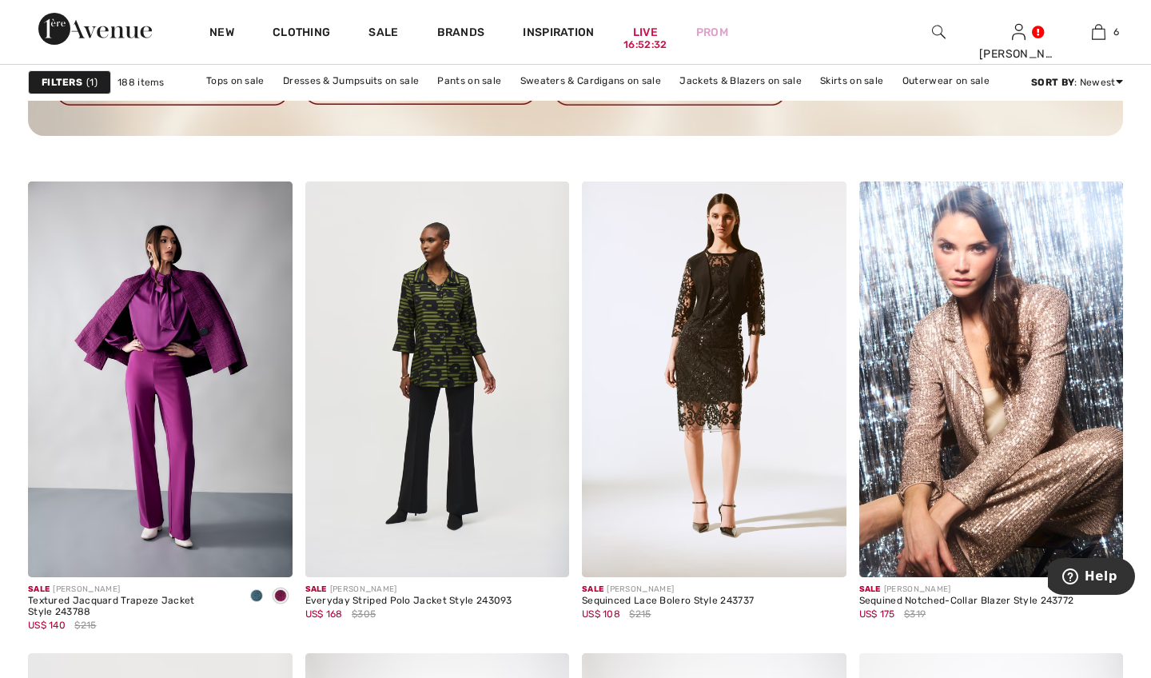
scroll to position [5968, 0]
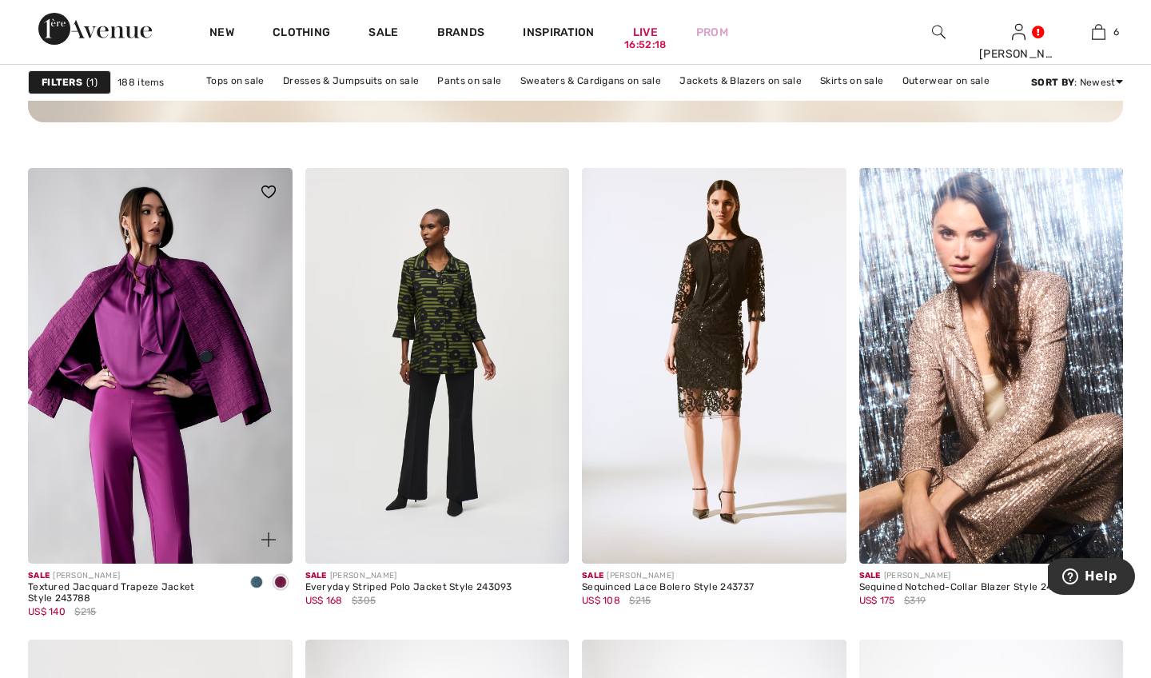
click at [157, 444] on img at bounding box center [160, 366] width 265 height 397
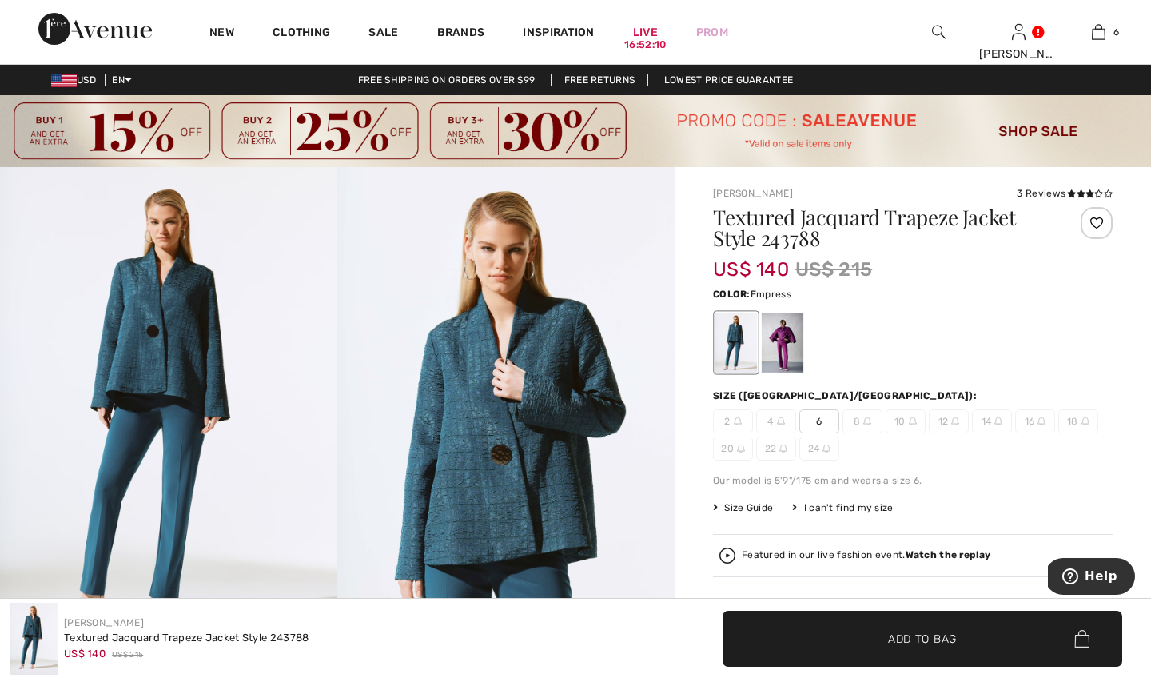
click at [782, 353] on div at bounding box center [783, 343] width 42 height 60
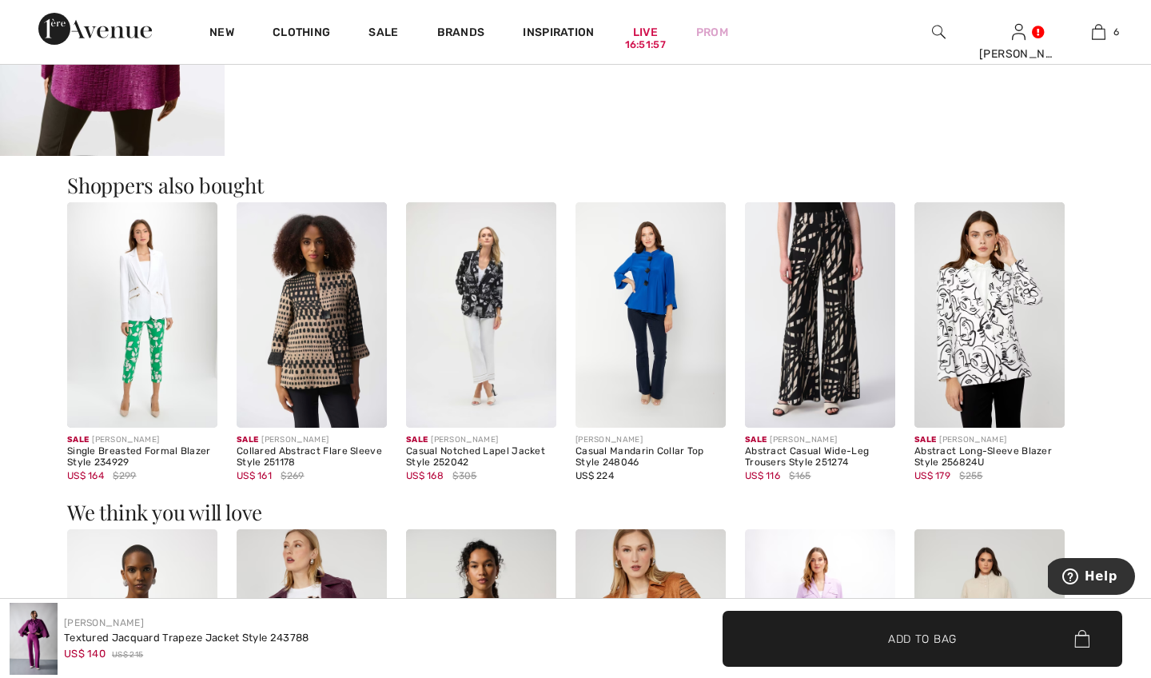
scroll to position [1542, 0]
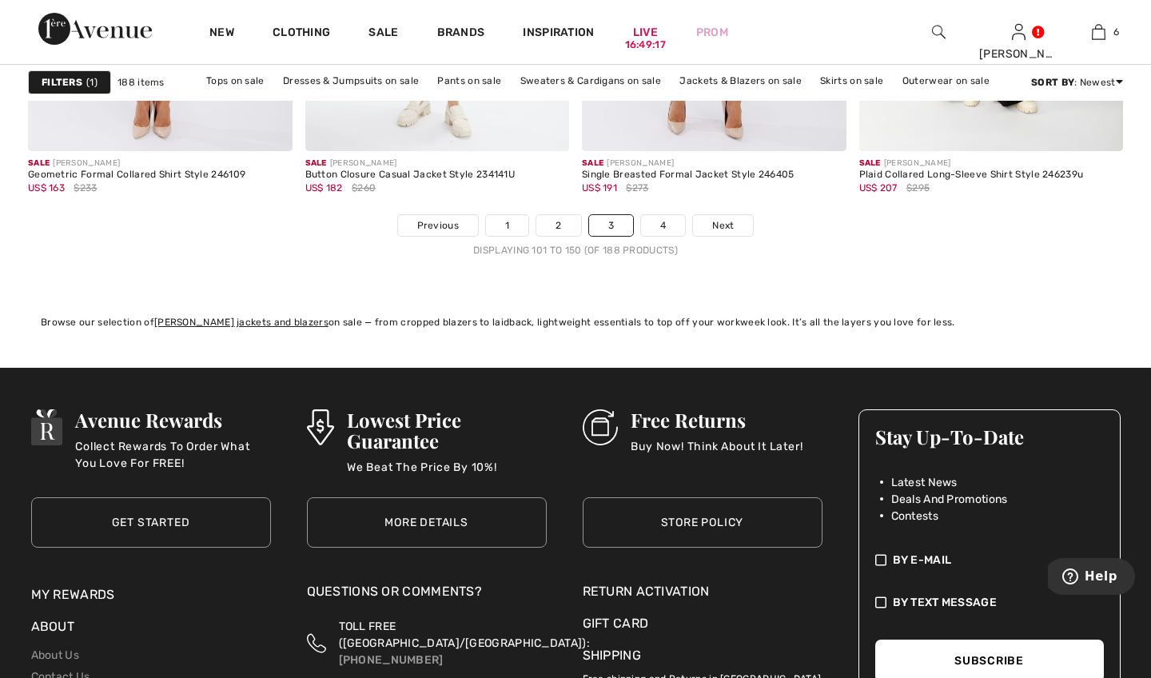
scroll to position [7291, 0]
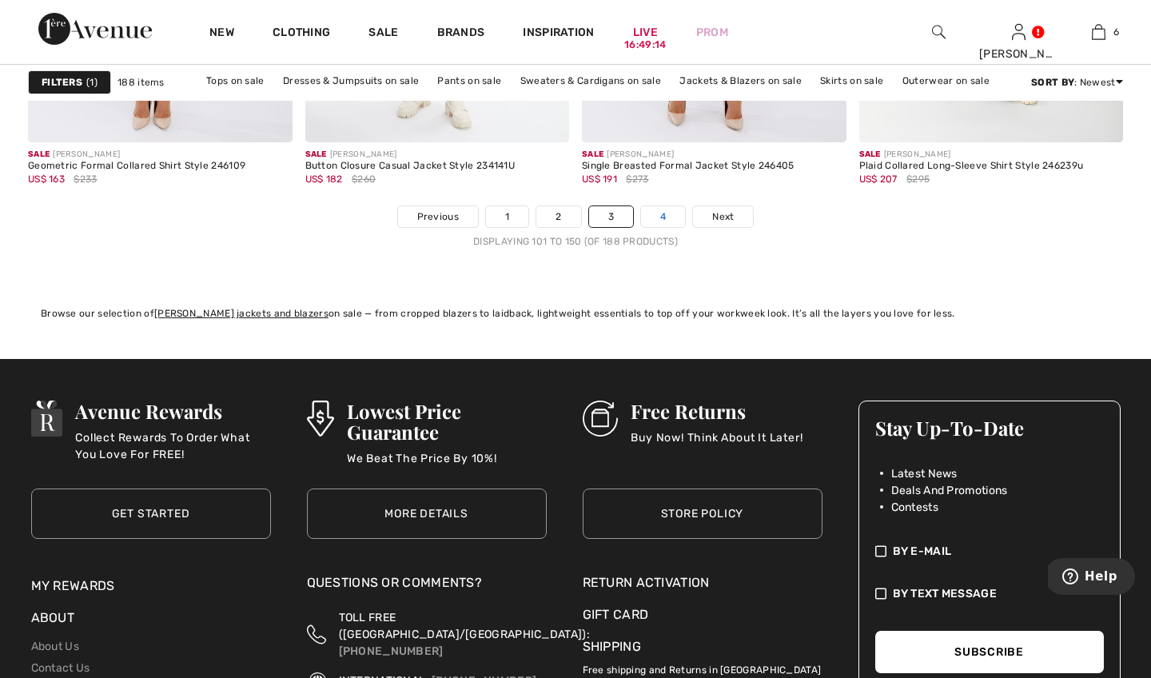
click at [665, 212] on link "4" at bounding box center [663, 216] width 44 height 21
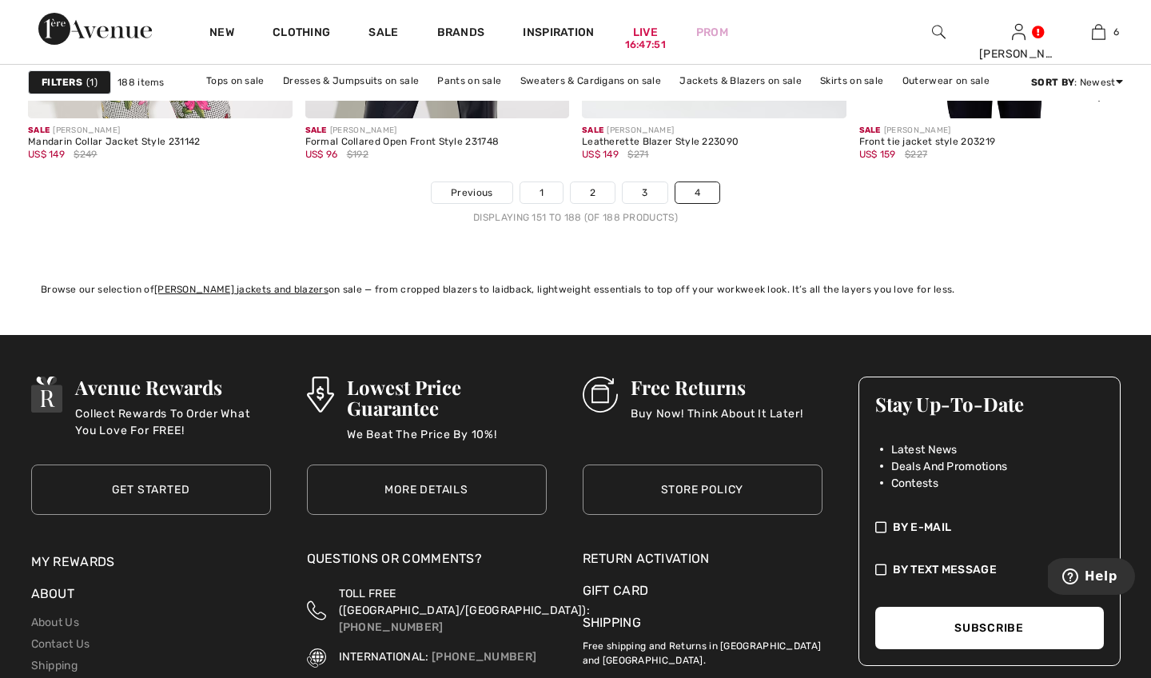
scroll to position [5729, 0]
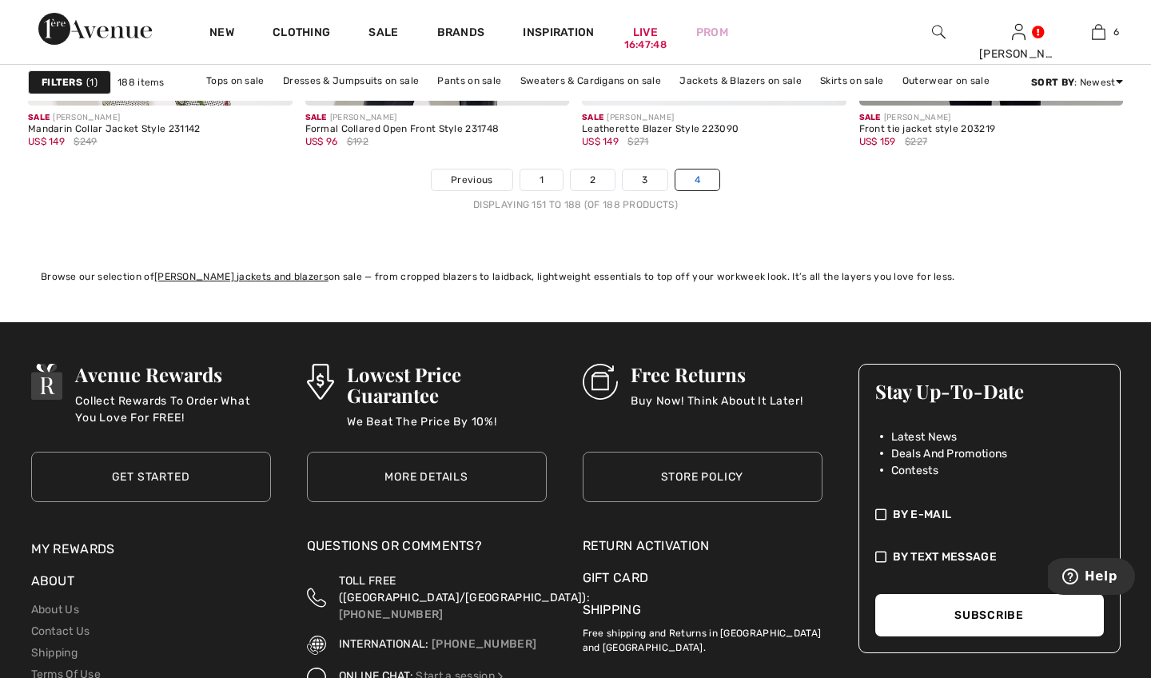
click at [699, 181] on link "4" at bounding box center [697, 179] width 44 height 21
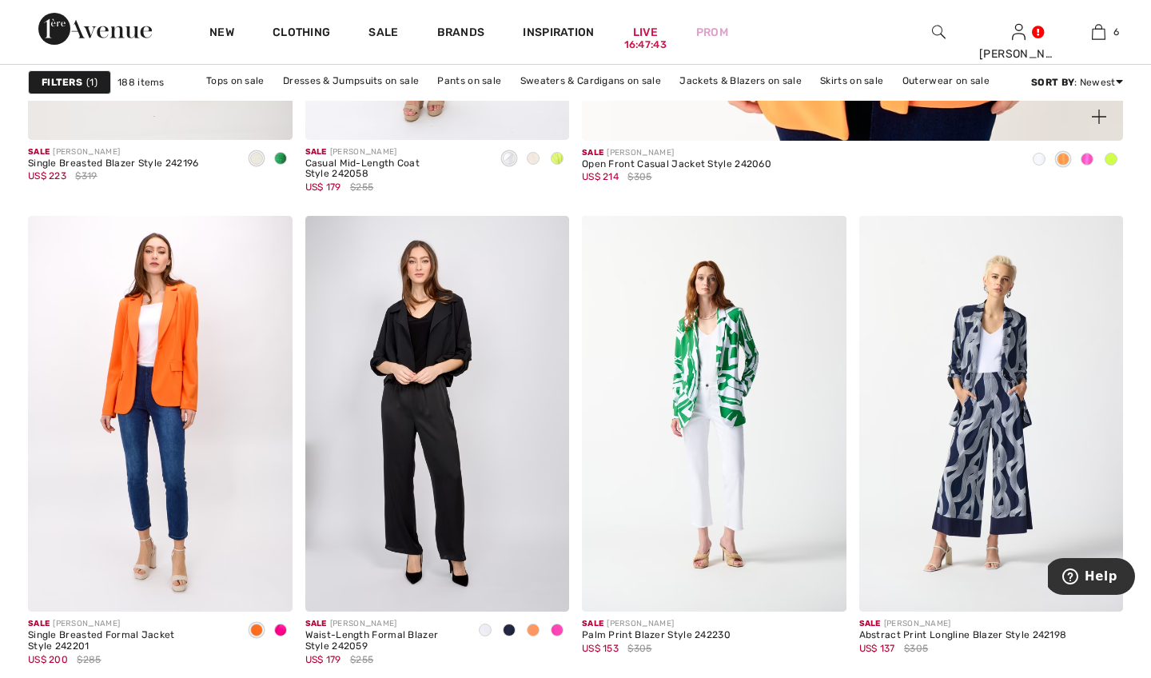
scroll to position [1117, 0]
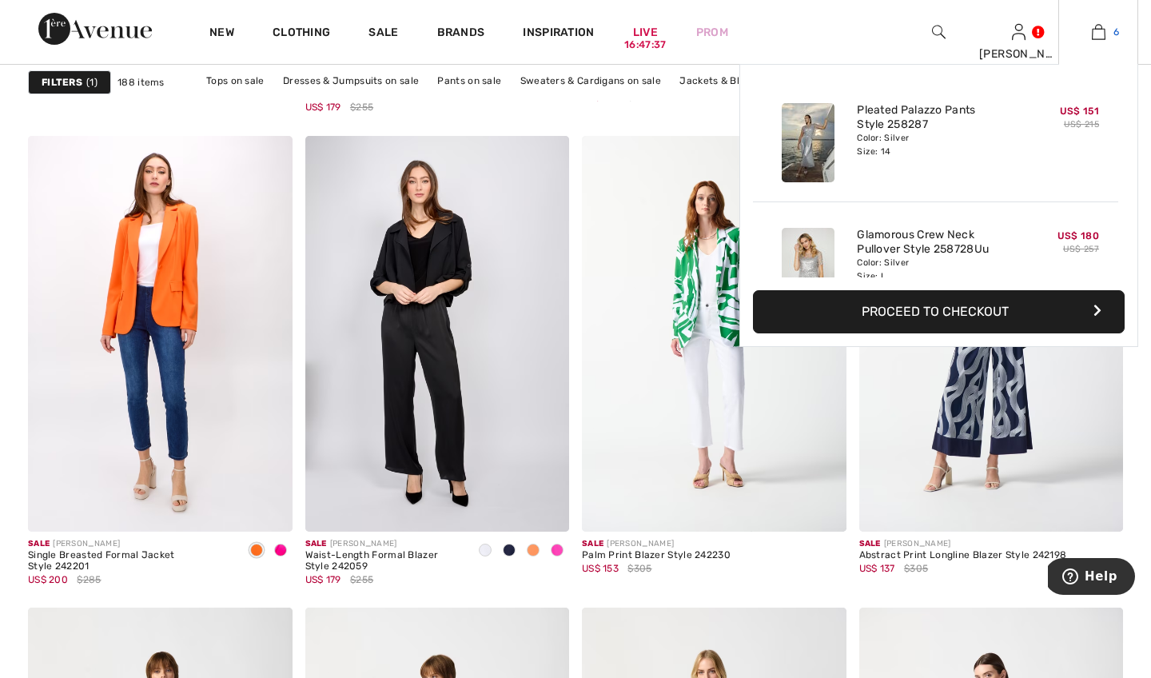
click at [1098, 34] on img at bounding box center [1099, 31] width 14 height 19
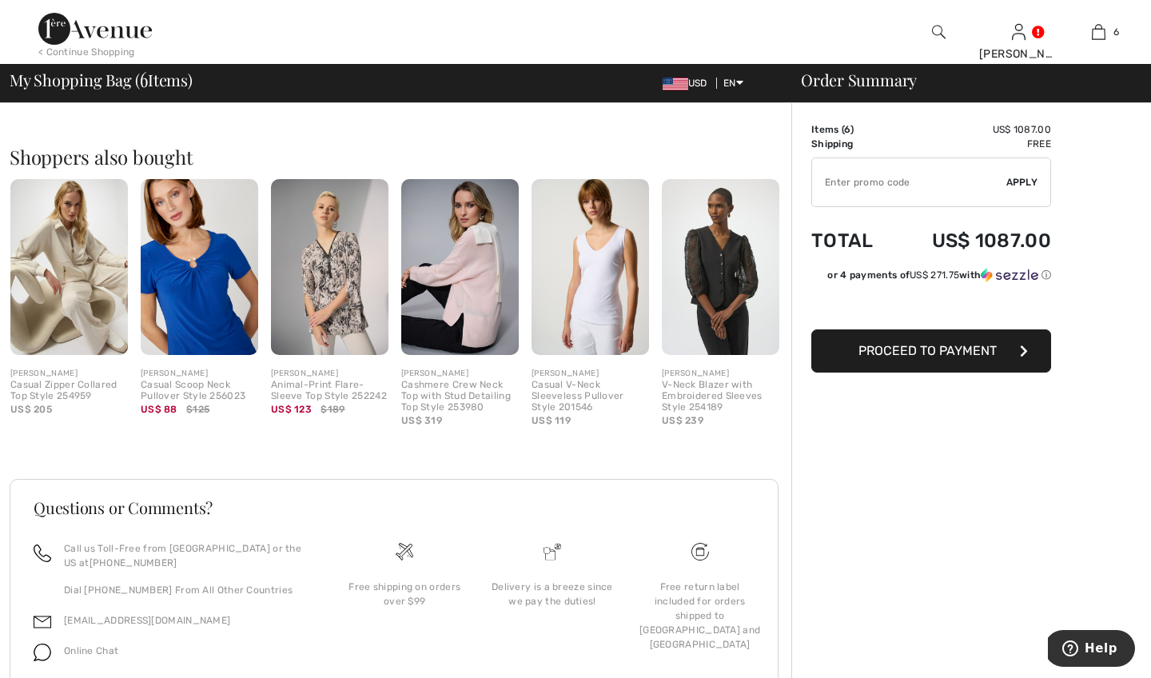
scroll to position [1438, 0]
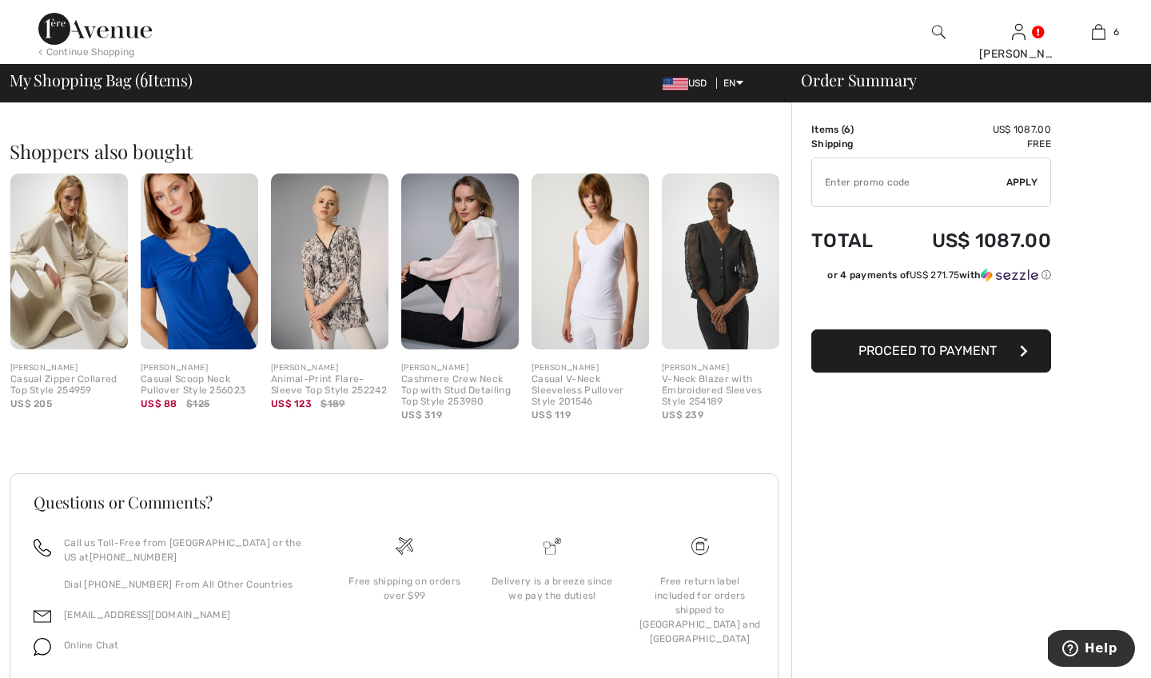
click at [94, 297] on img at bounding box center [69, 261] width 118 height 176
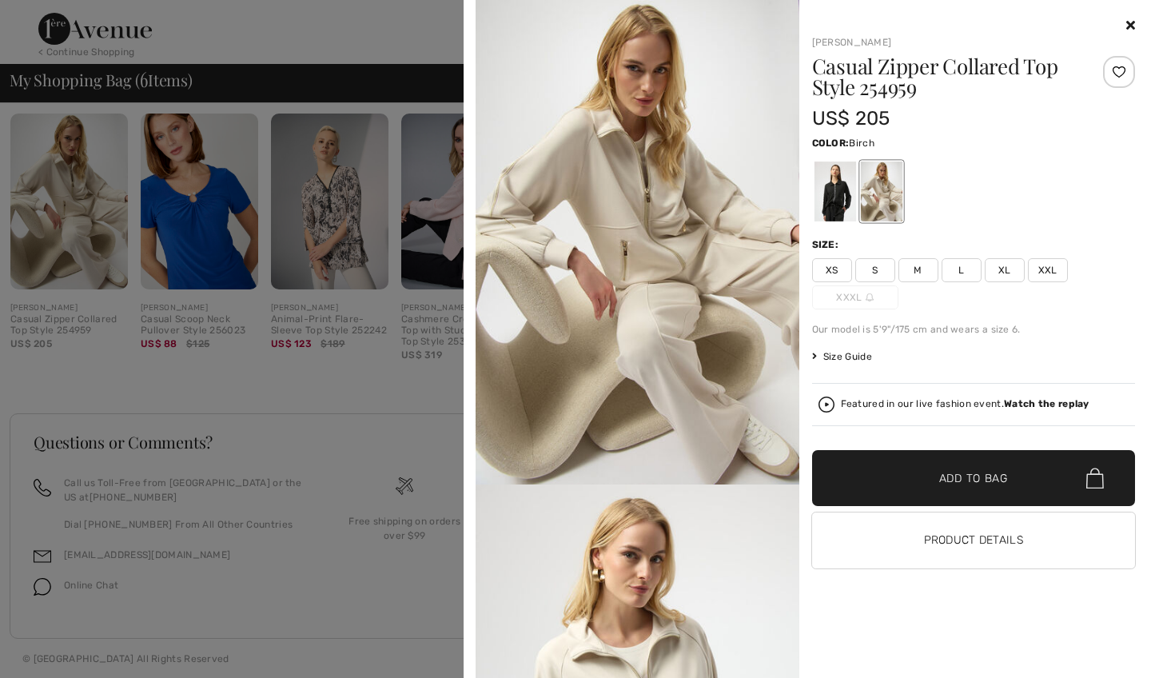
scroll to position [1496, 0]
click at [1078, 245] on div "Size:" at bounding box center [974, 244] width 324 height 14
click at [962, 536] on button "Product Details" at bounding box center [974, 540] width 324 height 56
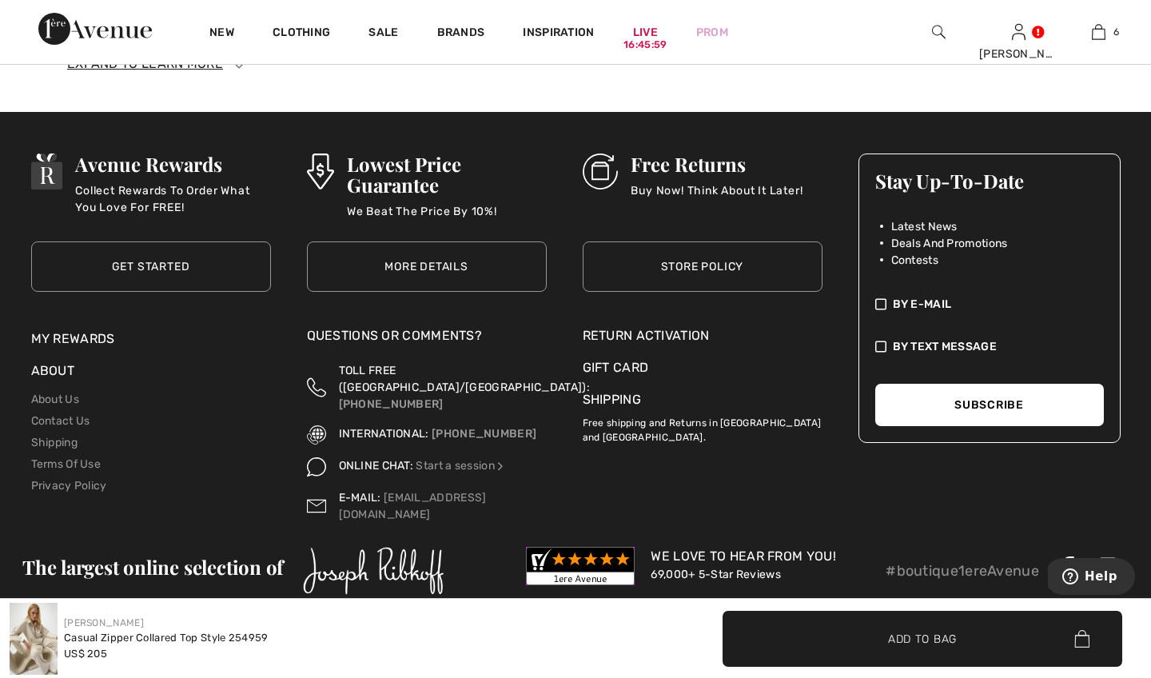
scroll to position [2896, 0]
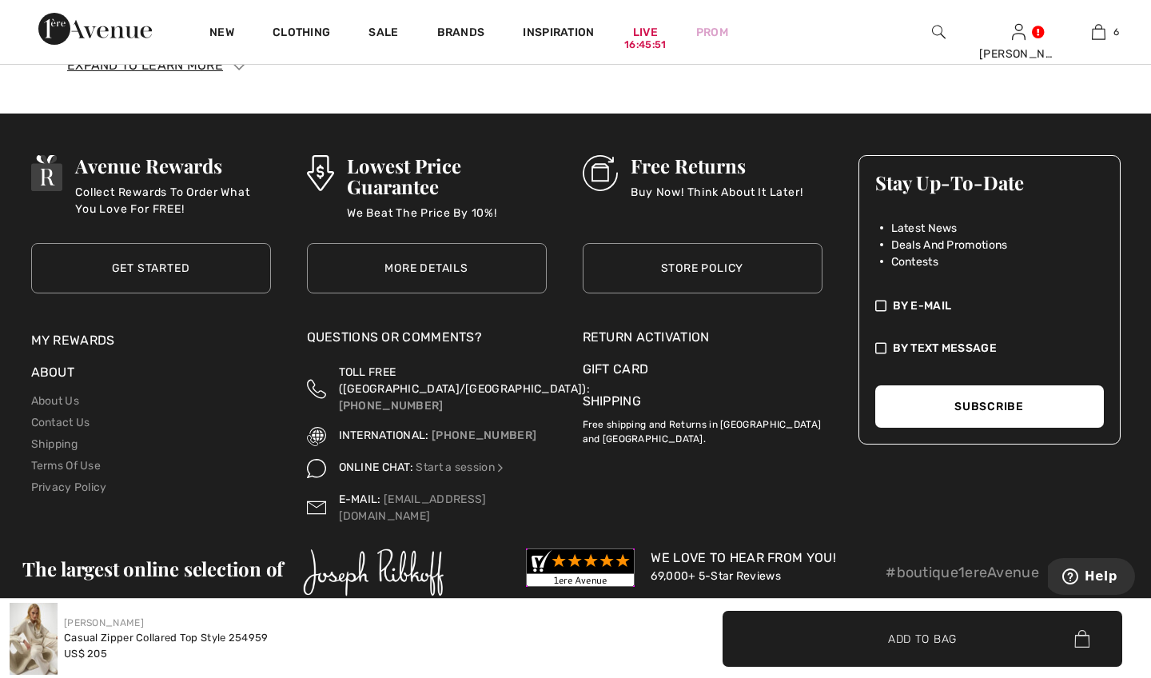
click at [1143, 10] on div "New Clothing Sale Brands Inspiration Live 16:45:51 Prom [PERSON_NAME] Hi, [PERS…" at bounding box center [575, 32] width 1151 height 64
click at [1142, 154] on div "Avenue Rewards Collect Rewards To Order What You Love For FREE! Get Started Get…" at bounding box center [575, 409] width 1151 height 591
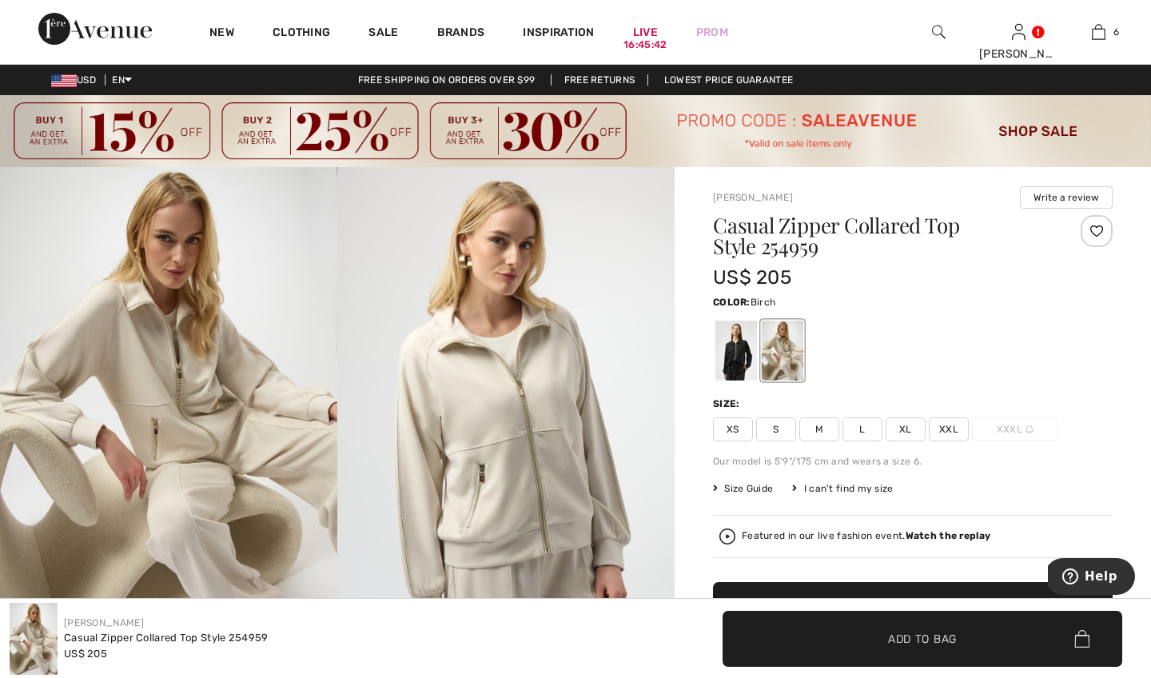
scroll to position [0, 0]
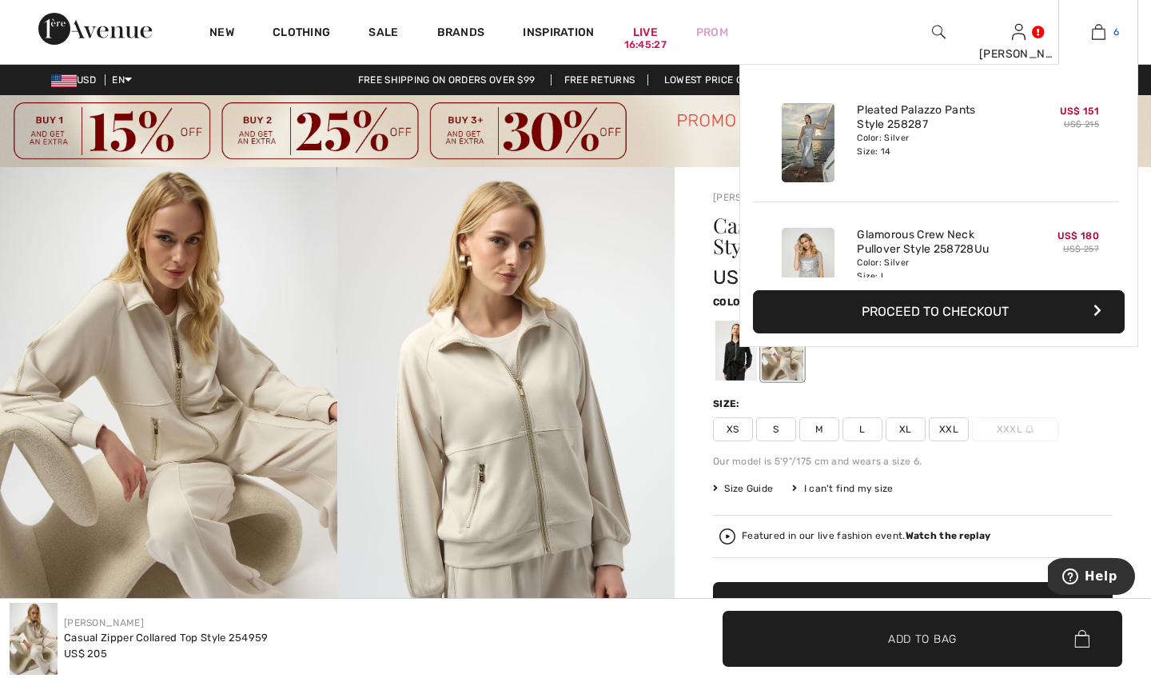
click at [1100, 30] on img at bounding box center [1099, 31] width 14 height 19
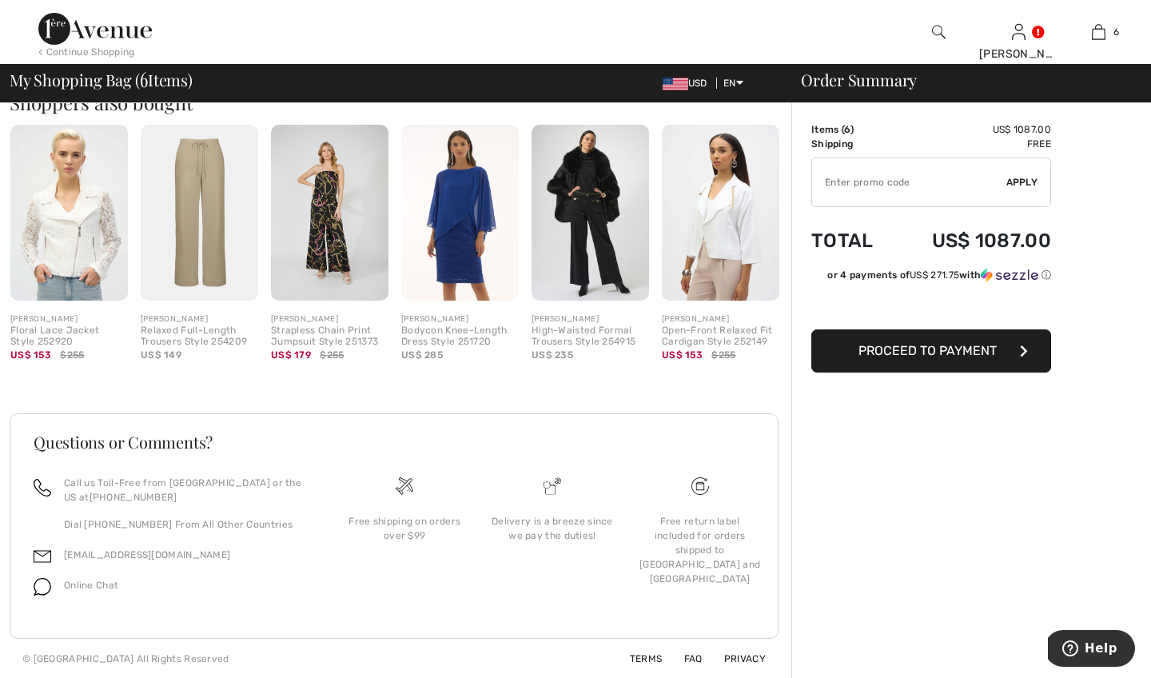
scroll to position [1486, 0]
click at [476, 205] on img at bounding box center [460, 214] width 118 height 176
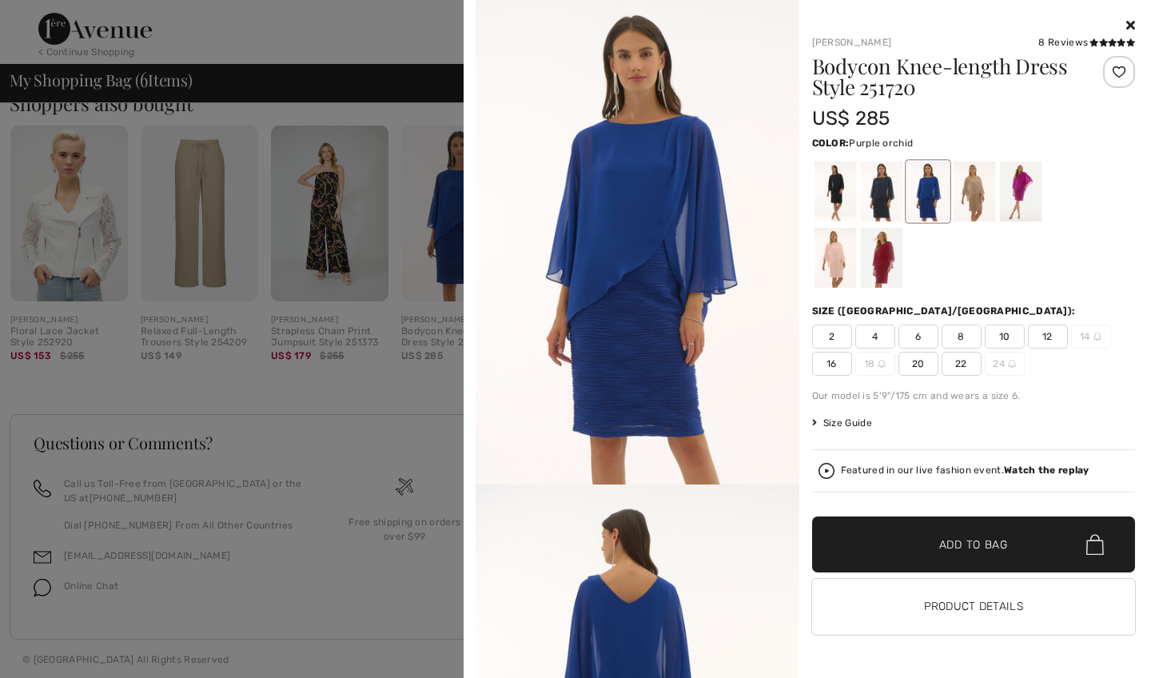
click at [1018, 187] on div at bounding box center [1020, 191] width 42 height 60
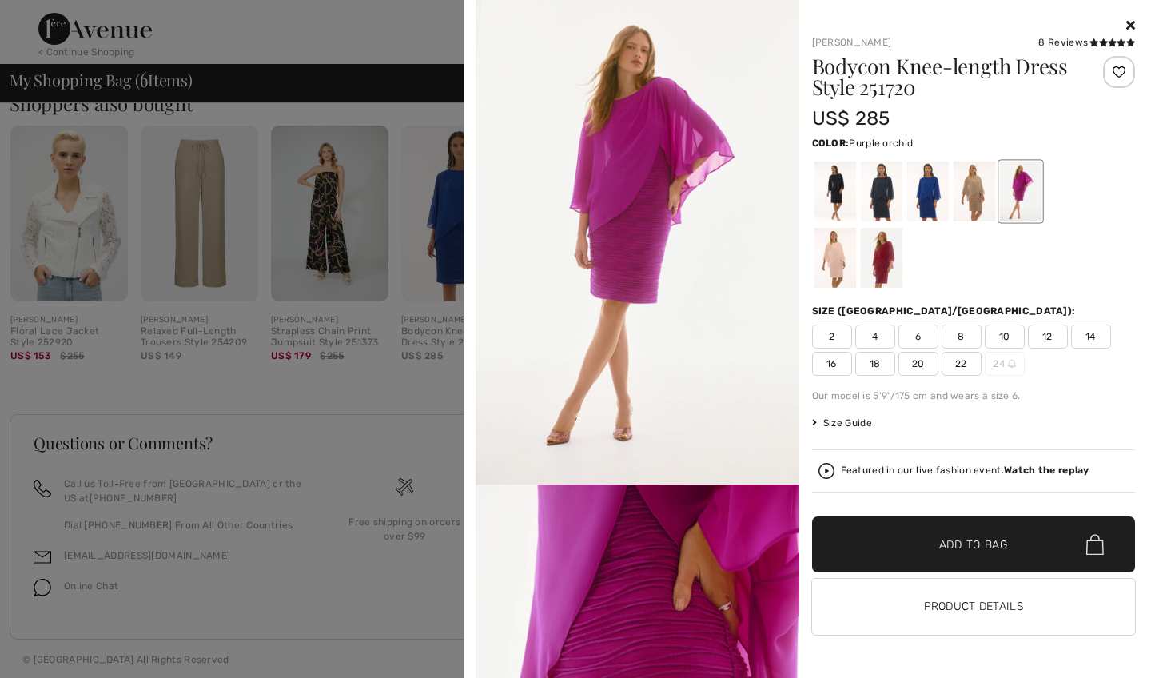
click at [670, 411] on img at bounding box center [638, 242] width 324 height 484
click at [625, 428] on img at bounding box center [638, 242] width 324 height 484
click at [666, 418] on img at bounding box center [638, 242] width 324 height 484
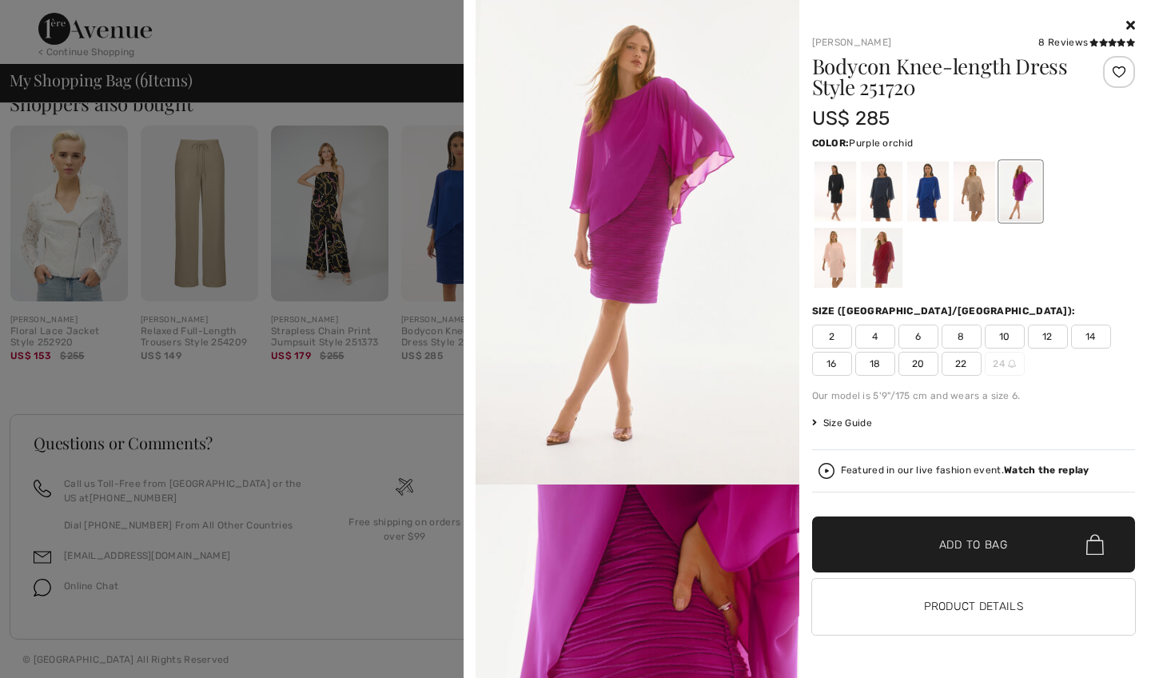
click at [1017, 468] on strong "Watch the replay" at bounding box center [1047, 469] width 86 height 11
click at [1018, 468] on strong "Watch the replay" at bounding box center [1047, 469] width 86 height 11
click at [827, 470] on img at bounding box center [827, 471] width 16 height 16
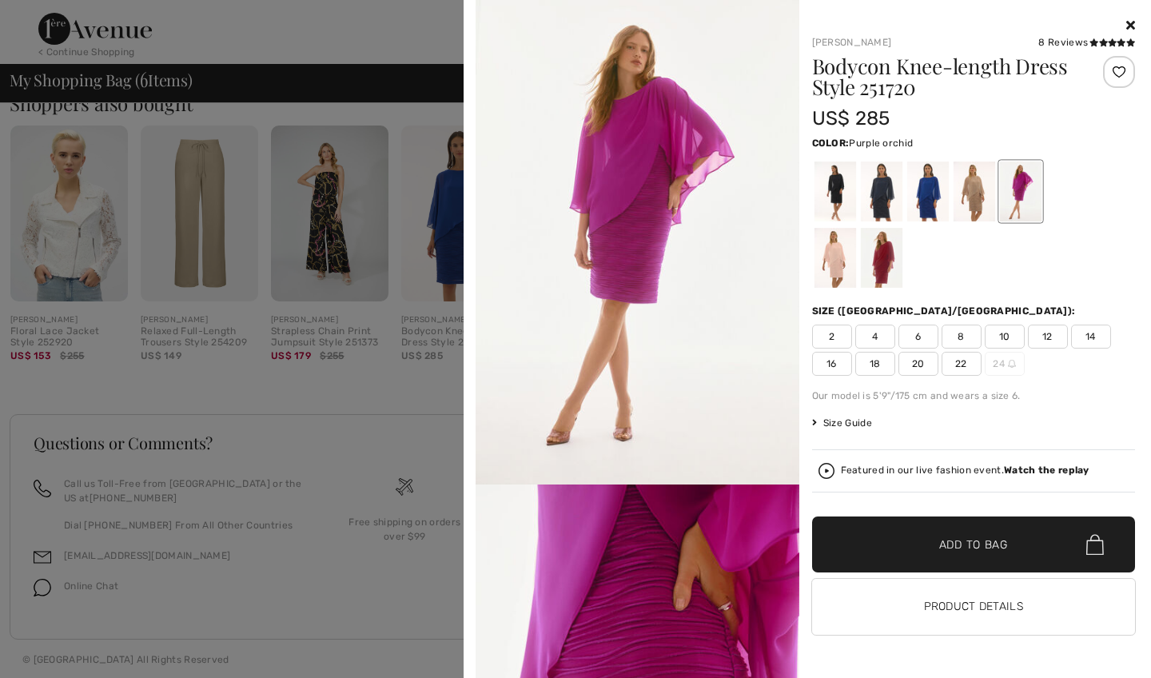
click at [1065, 467] on strong "Watch the replay" at bounding box center [1047, 469] width 86 height 11
click at [1130, 26] on icon at bounding box center [1130, 24] width 9 height 13
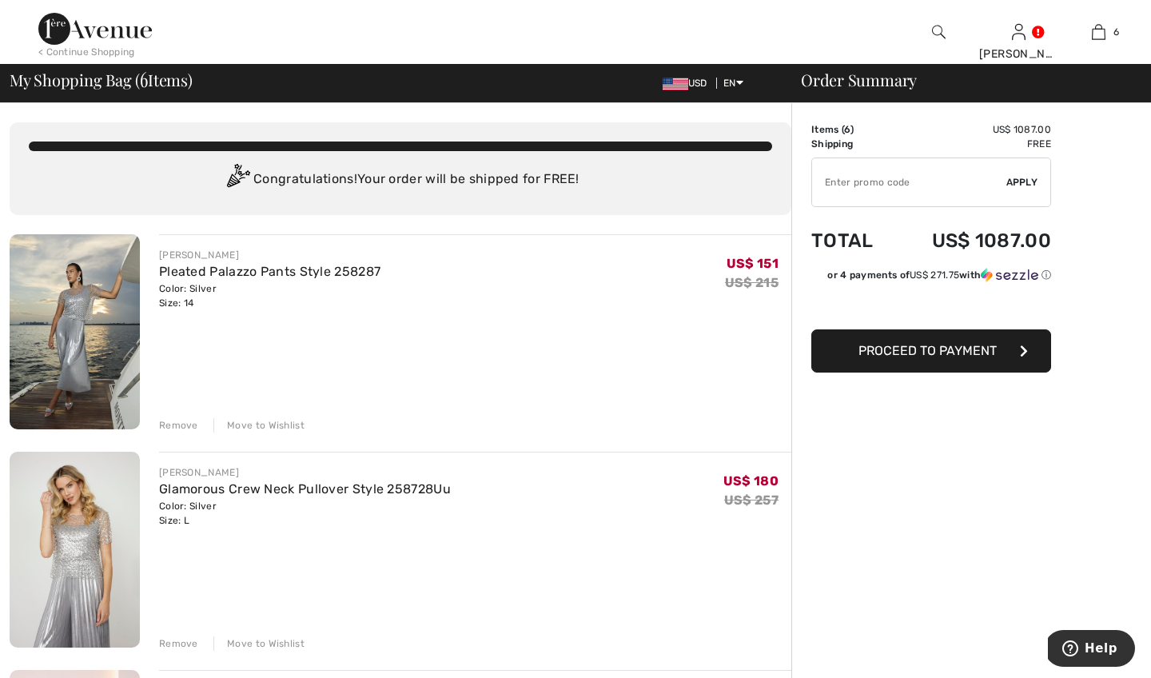
scroll to position [0, 0]
